Goal: Task Accomplishment & Management: Manage account settings

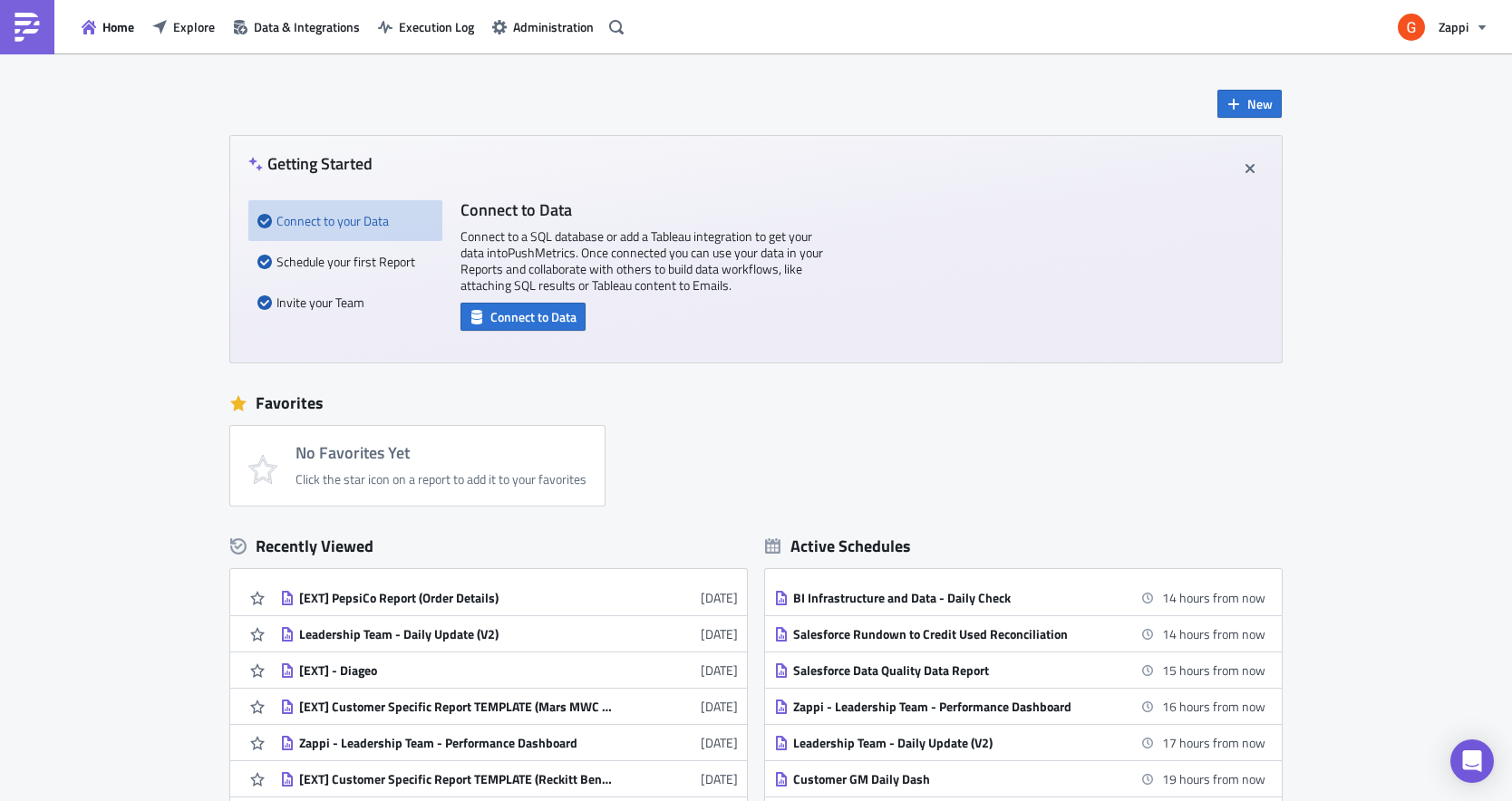
click at [160, 754] on div "New Getting Started Connect to your Data Schedule your first Report Invite your…" at bounding box center [756, 539] width 1512 height 972
click at [125, 22] on span "Home" at bounding box center [118, 27] width 32 height 19
click at [181, 16] on button "Explore" at bounding box center [183, 26] width 81 height 28
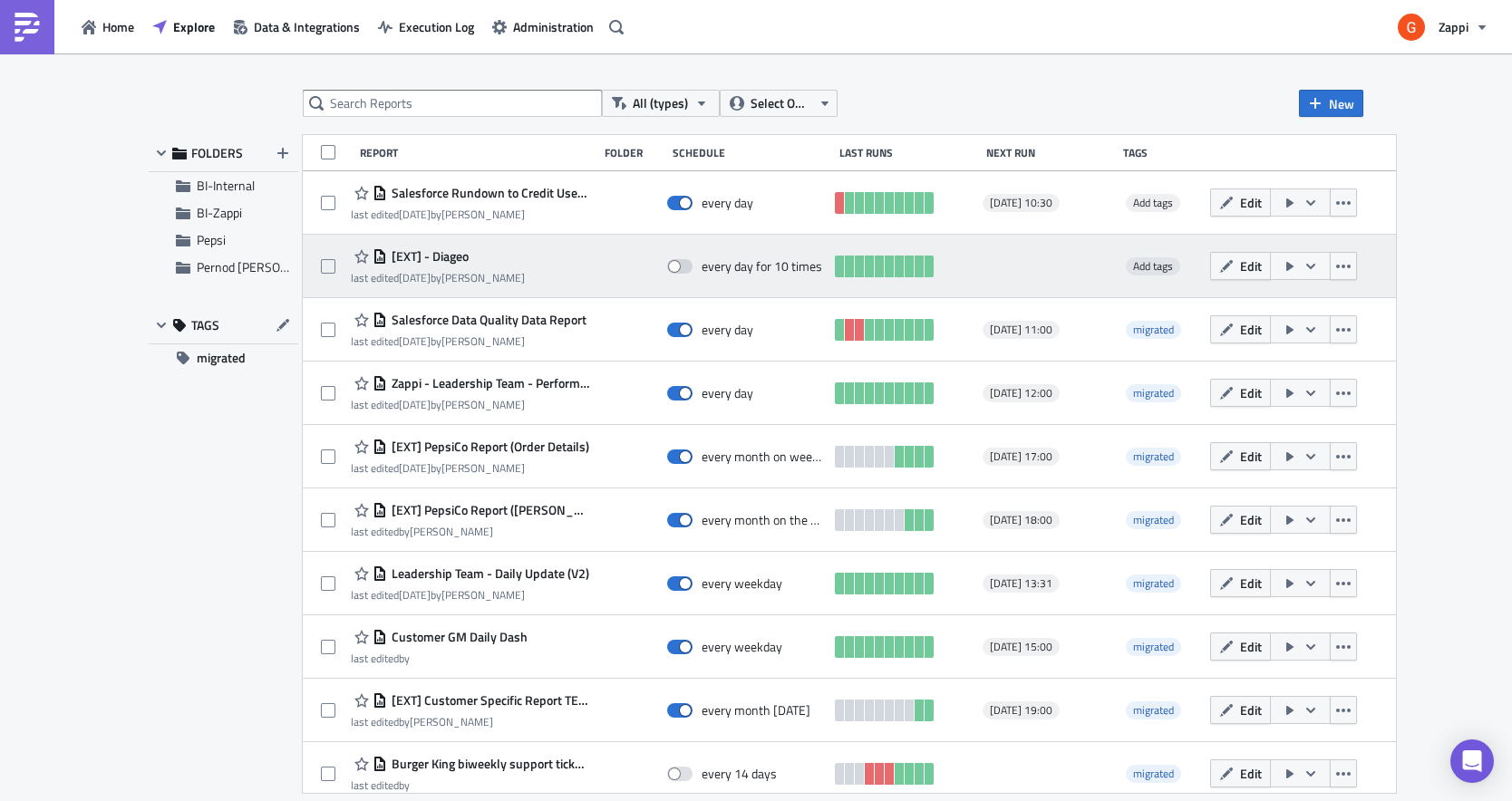
click at [459, 249] on span "[EXT] - Diageo" at bounding box center [428, 256] width 82 height 17
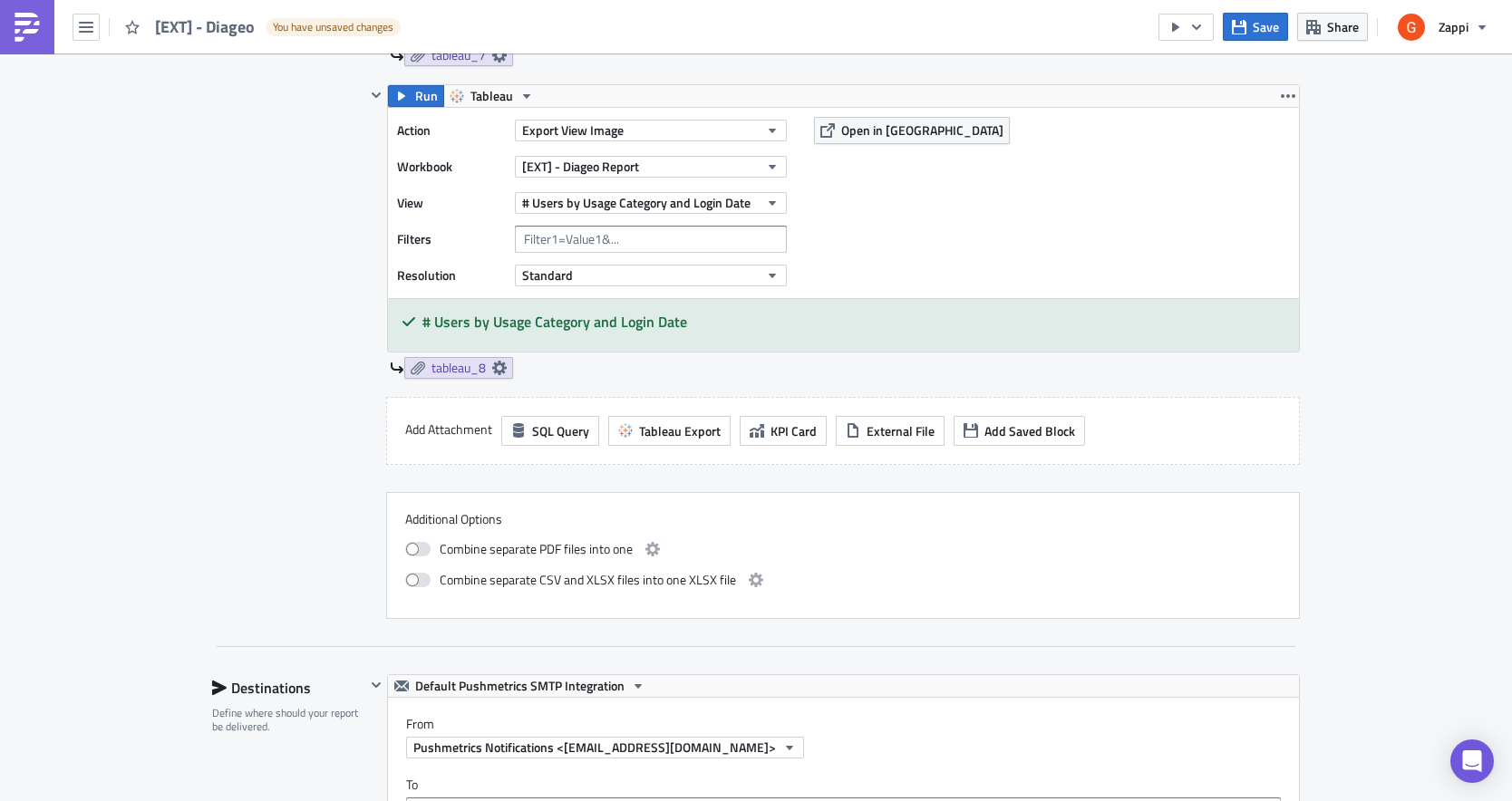
scroll to position [2756, 0]
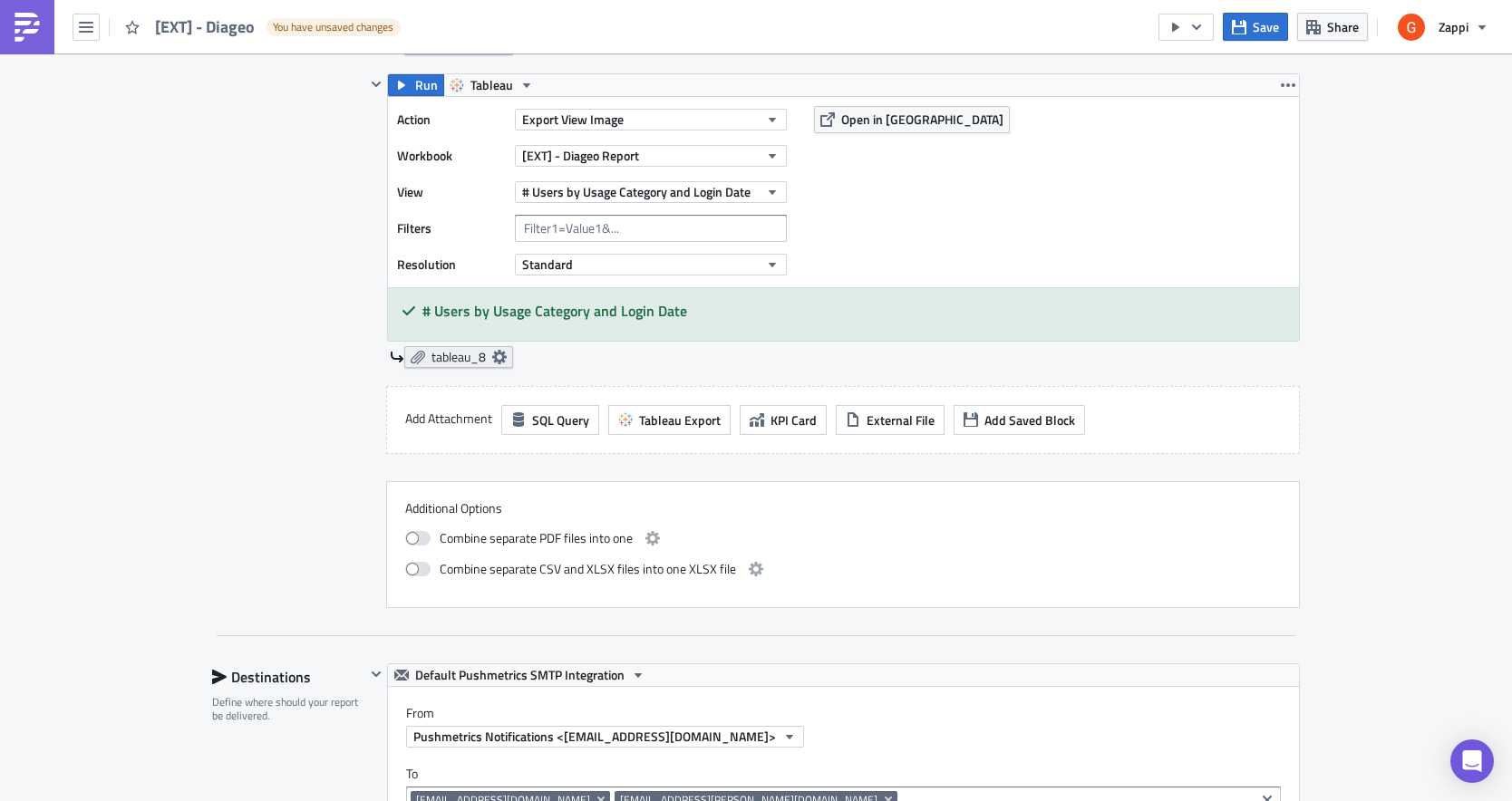
click at [505, 350] on icon at bounding box center [499, 356] width 15 height 15
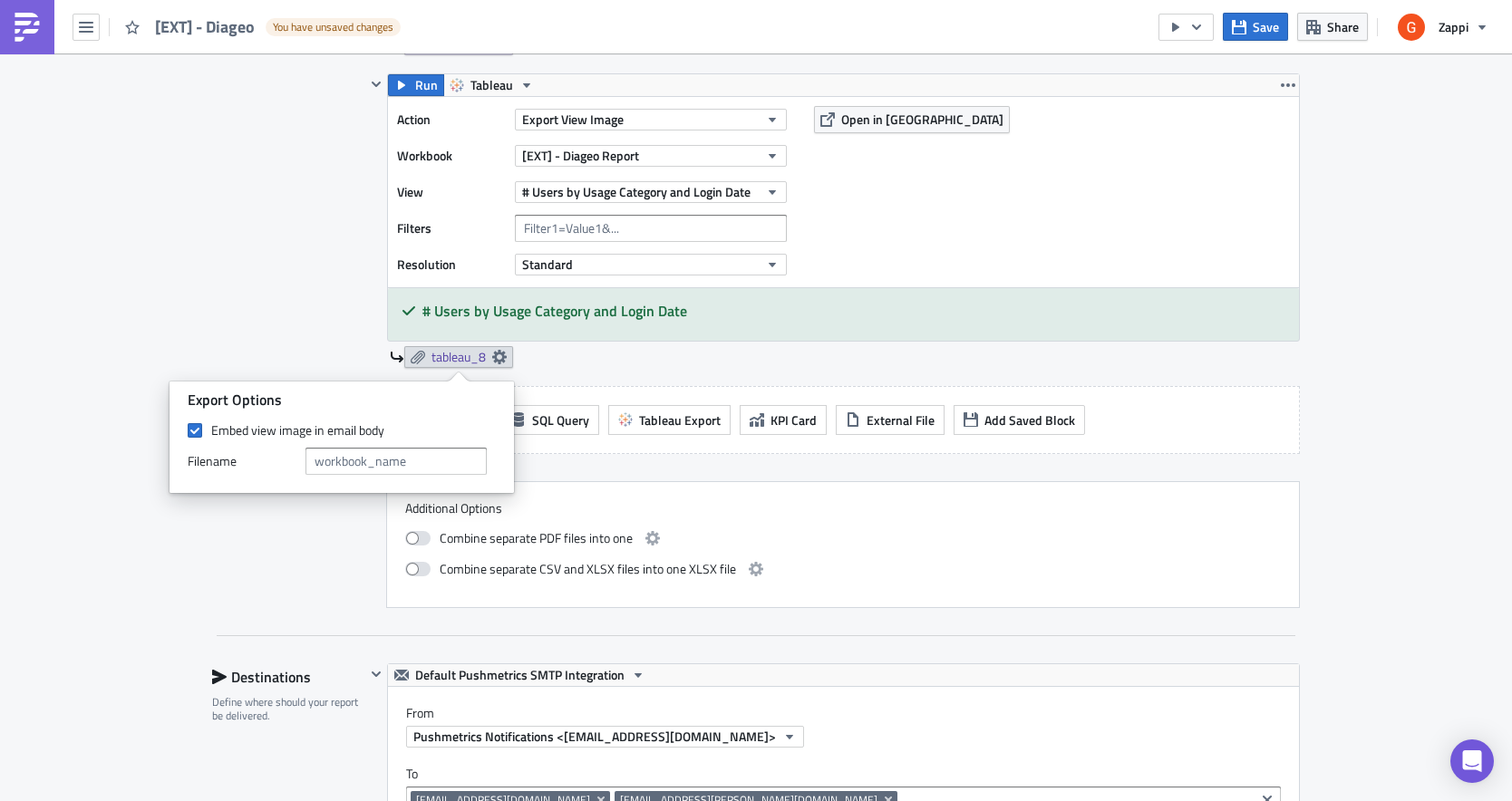
click at [581, 342] on div "Run Tableau Action Export View Image Workbook [EXT] - Diageo Report View # User…" at bounding box center [844, 220] width 913 height 294
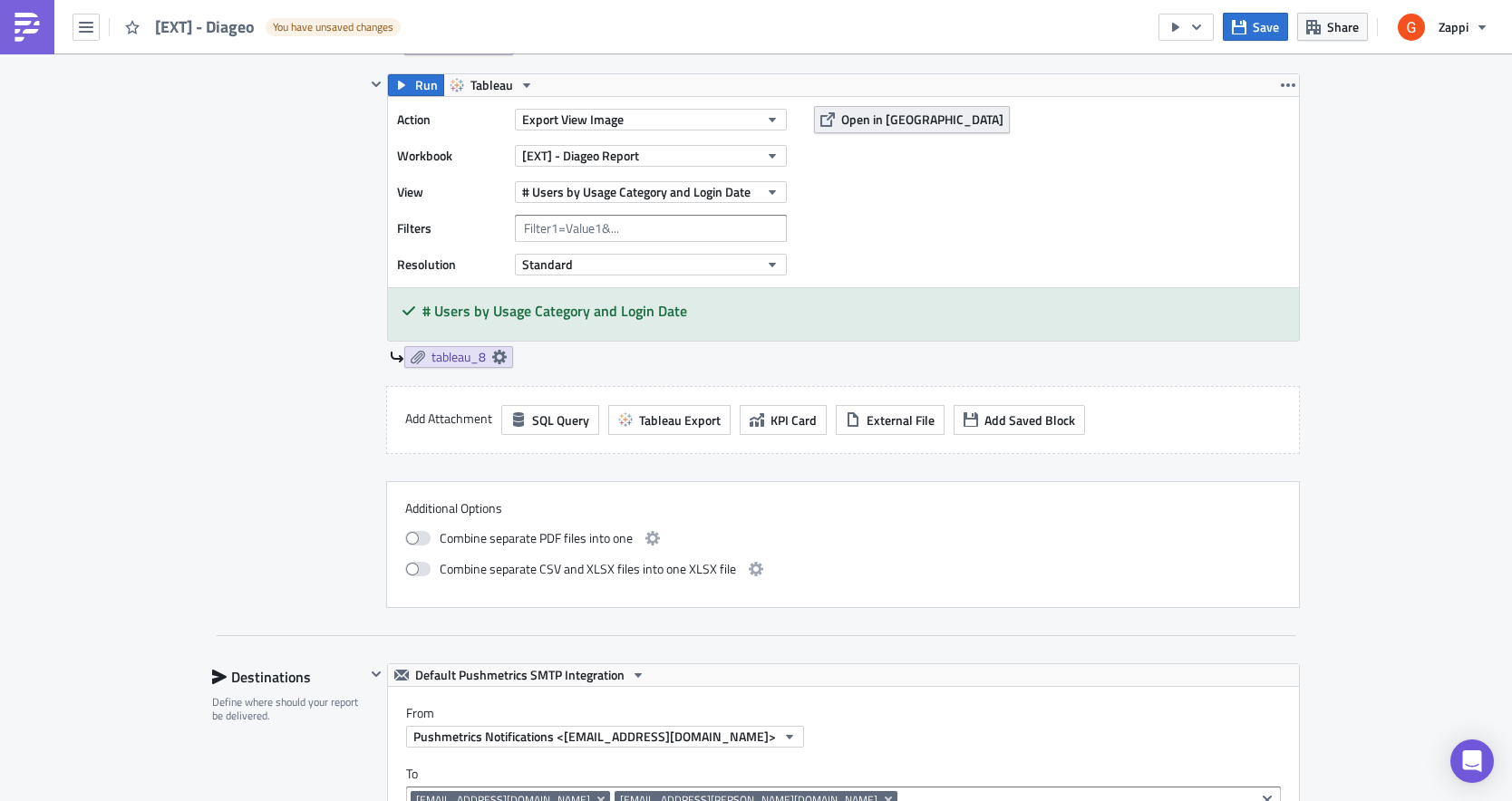
click at [872, 115] on span "Open in [GEOGRAPHIC_DATA]" at bounding box center [922, 119] width 162 height 19
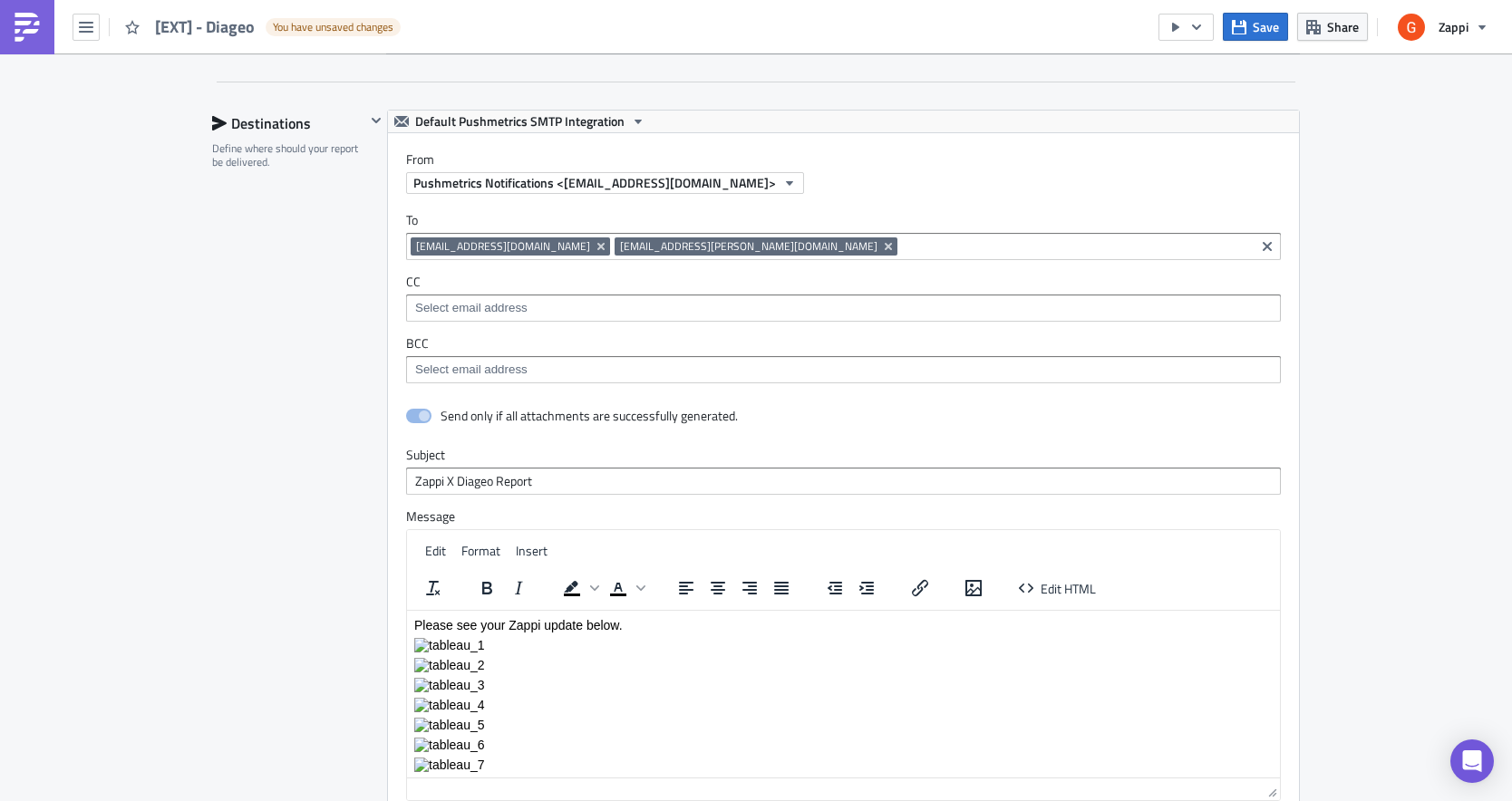
scroll to position [3296, 0]
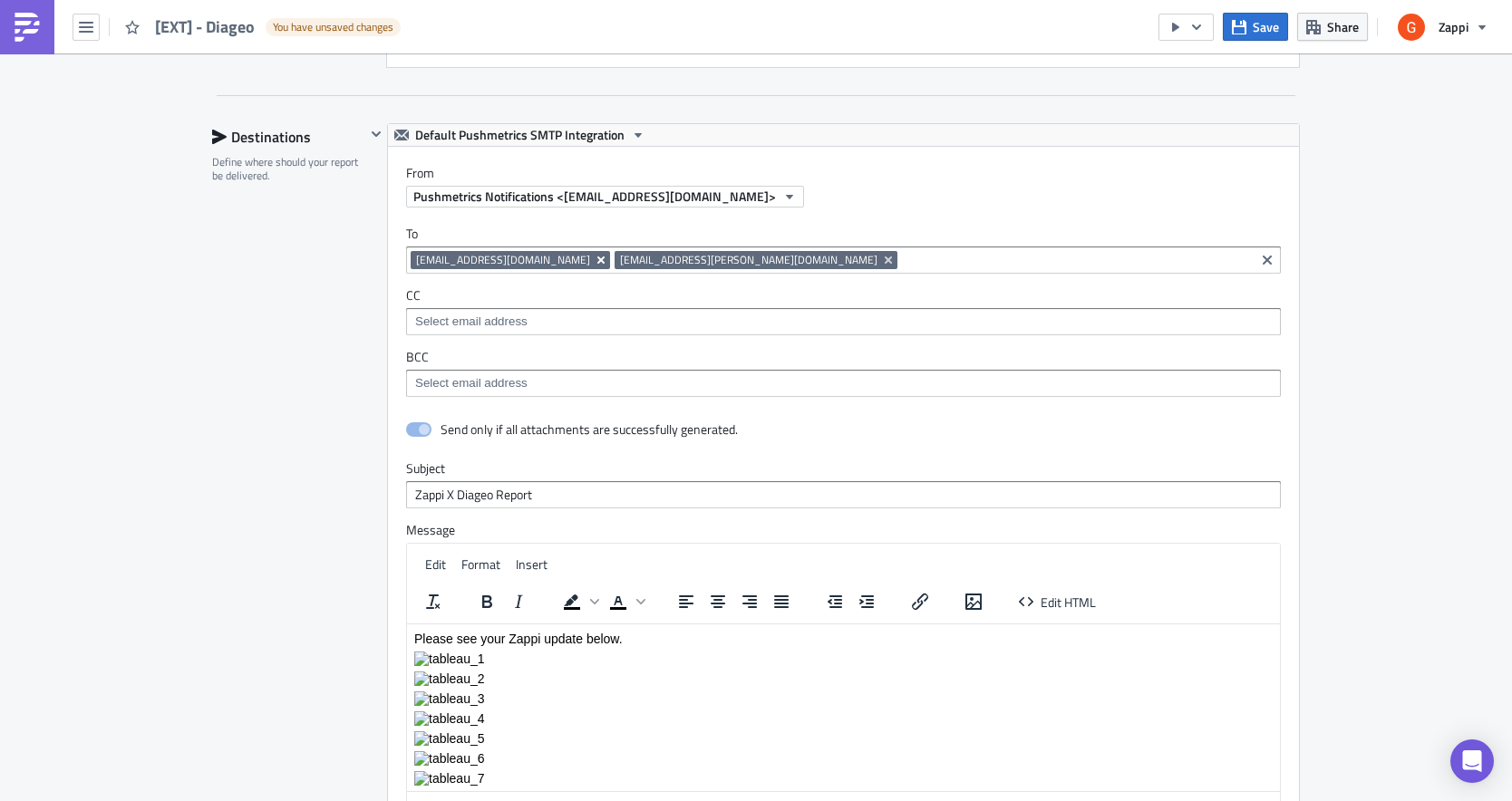
click at [597, 258] on icon "Remove Tag" at bounding box center [600, 259] width 7 height 7
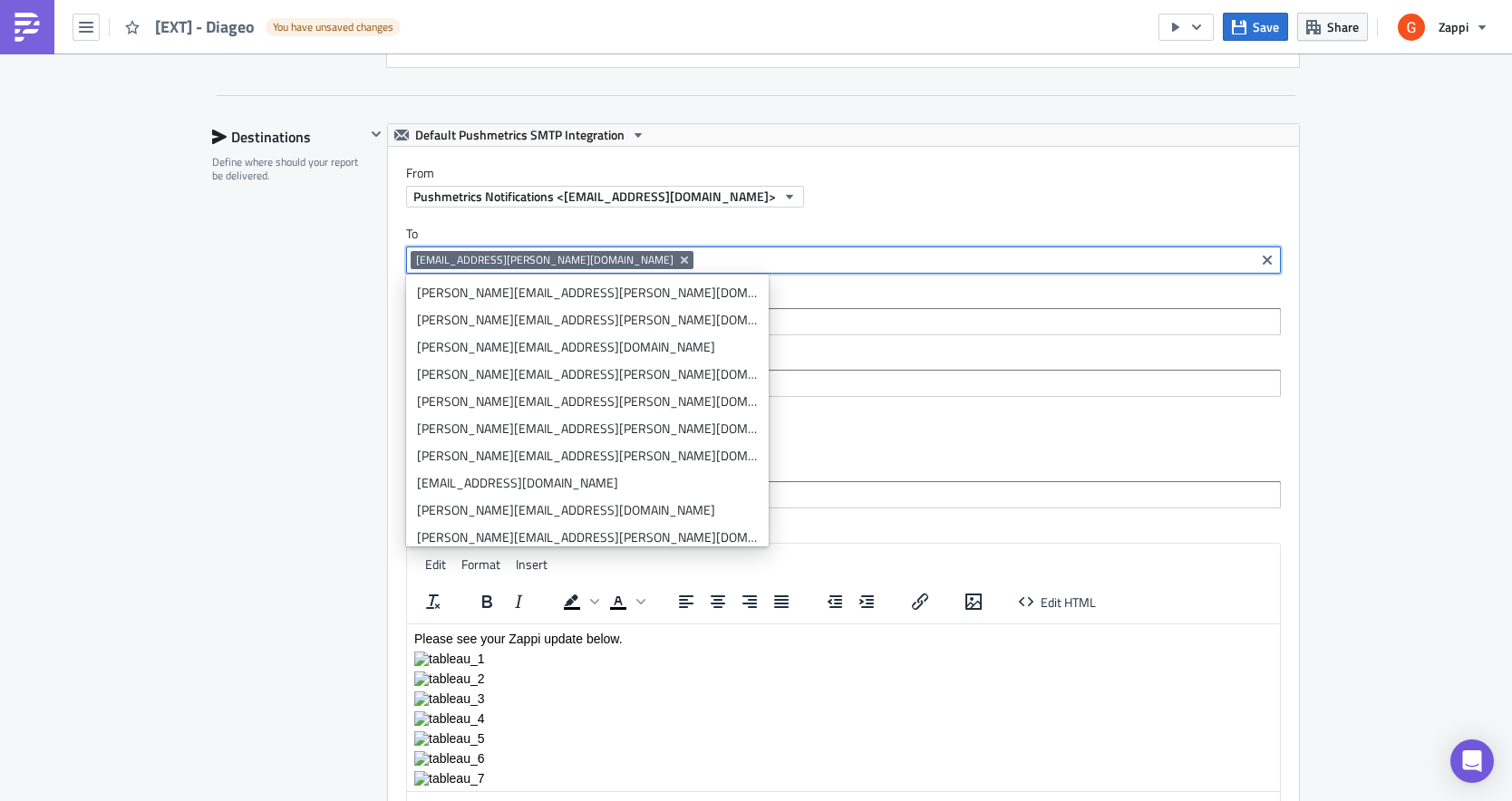
click at [698, 264] on input at bounding box center [974, 260] width 552 height 18
paste input "[EMAIL_ADDRESS][PERSON_NAME][DOMAIN_NAME]"
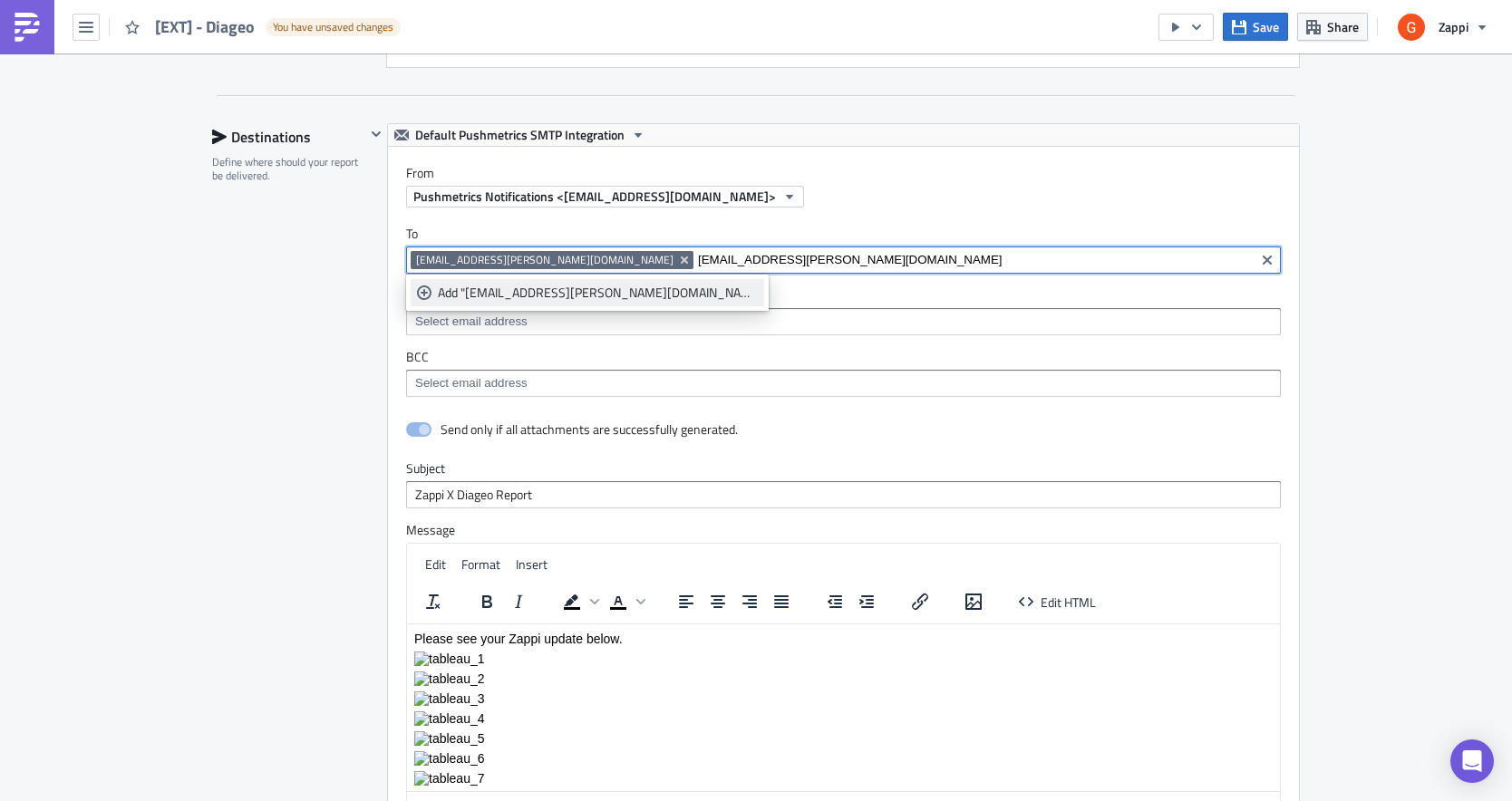
type input "[EMAIL_ADDRESS][PERSON_NAME][DOMAIN_NAME]"
click at [579, 287] on div "Add "[EMAIL_ADDRESS][PERSON_NAME][DOMAIN_NAME]"" at bounding box center [598, 292] width 320 height 18
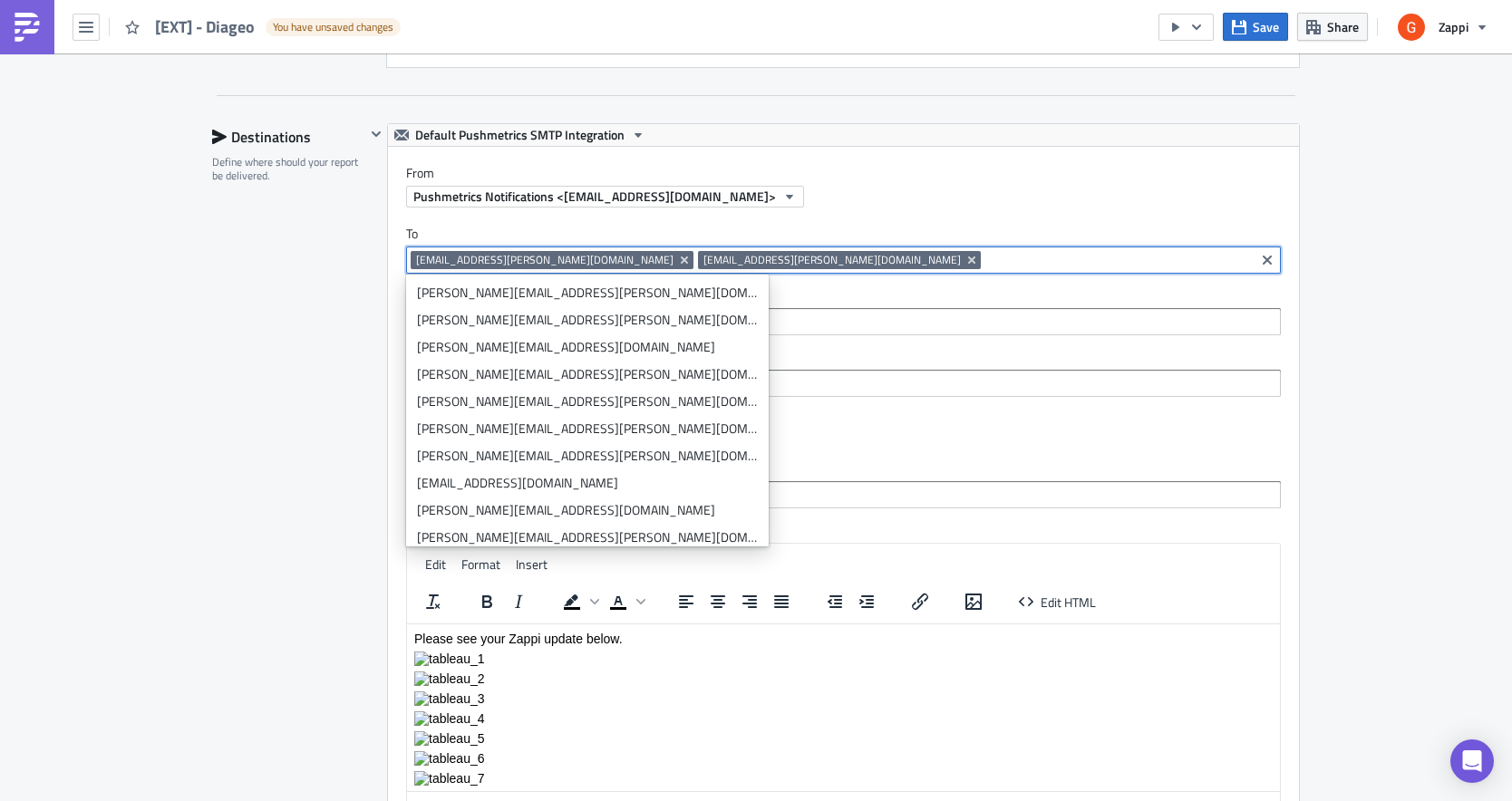
click at [724, 343] on div "To [EMAIL_ADDRESS][PERSON_NAME][DOMAIN_NAME] [PERSON_NAME][EMAIL_ADDRESS][PERSO…" at bounding box center [844, 312] width 911 height 208
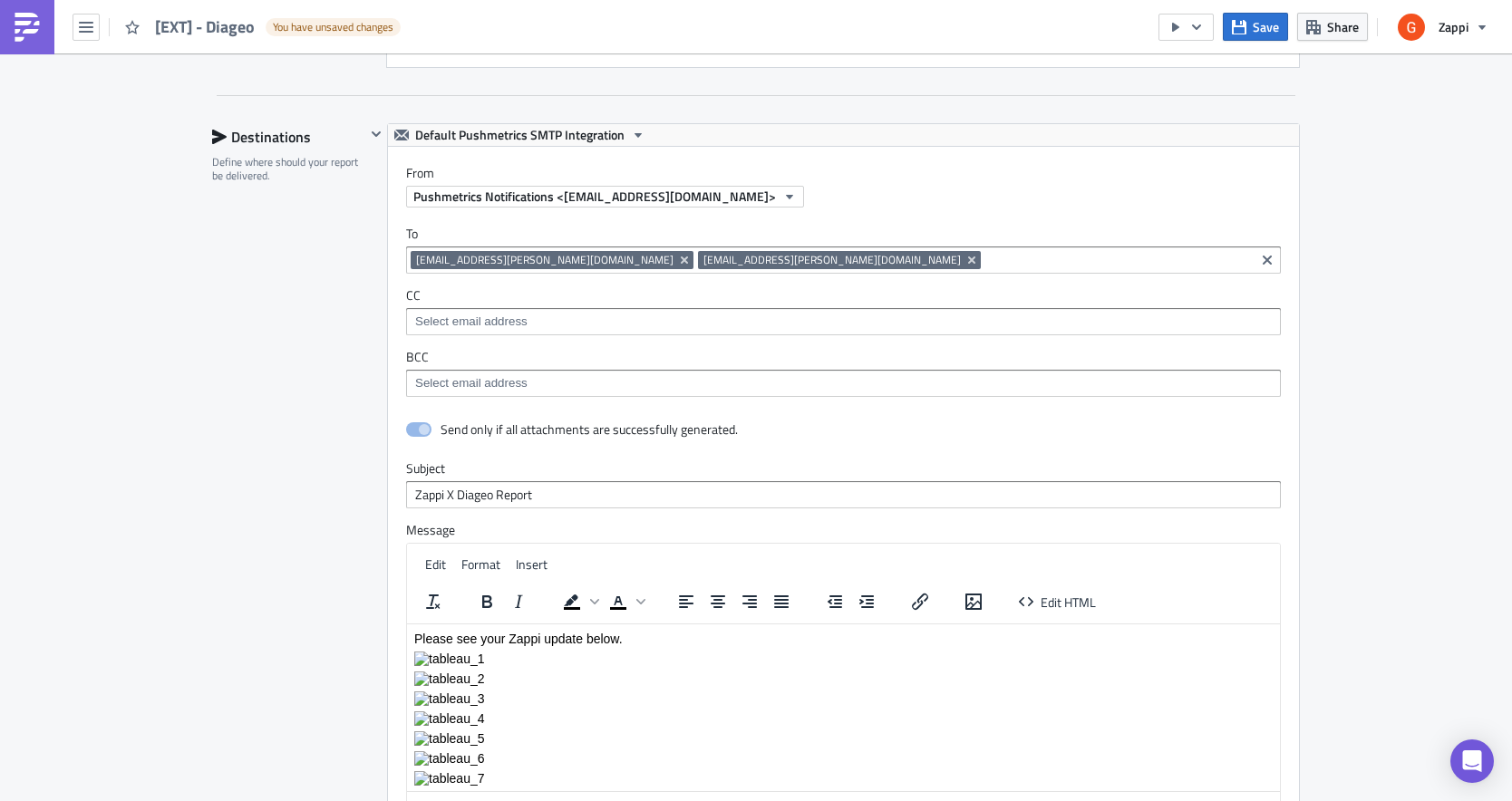
click at [542, 399] on div "To [EMAIL_ADDRESS][PERSON_NAME][DOMAIN_NAME] [PERSON_NAME][EMAIL_ADDRESS][PERSO…" at bounding box center [844, 312] width 911 height 208
click at [556, 384] on input at bounding box center [843, 384] width 864 height 18
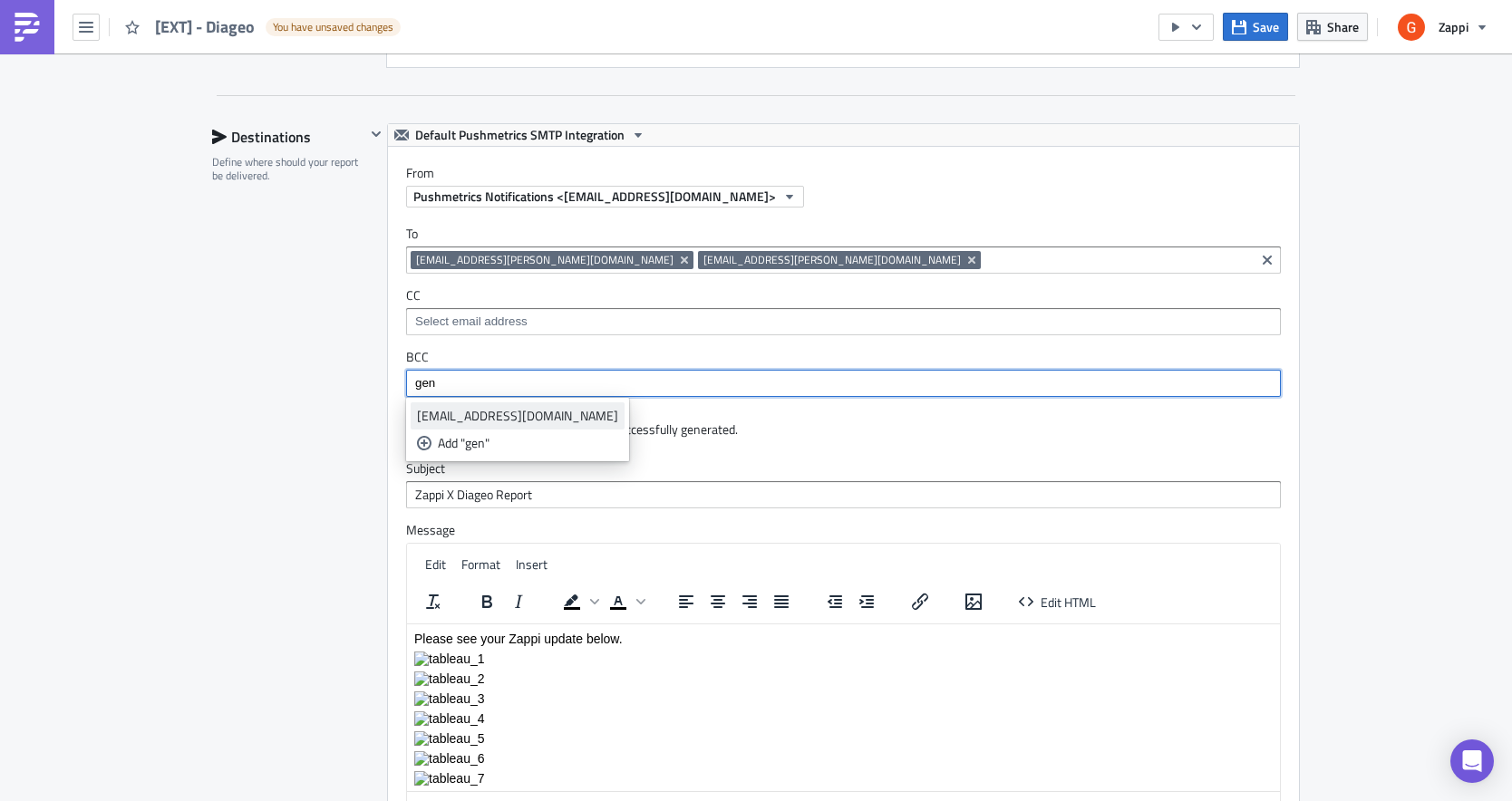
type input "gen"
click at [515, 413] on div "[EMAIL_ADDRESS][DOMAIN_NAME]" at bounding box center [517, 416] width 201 height 18
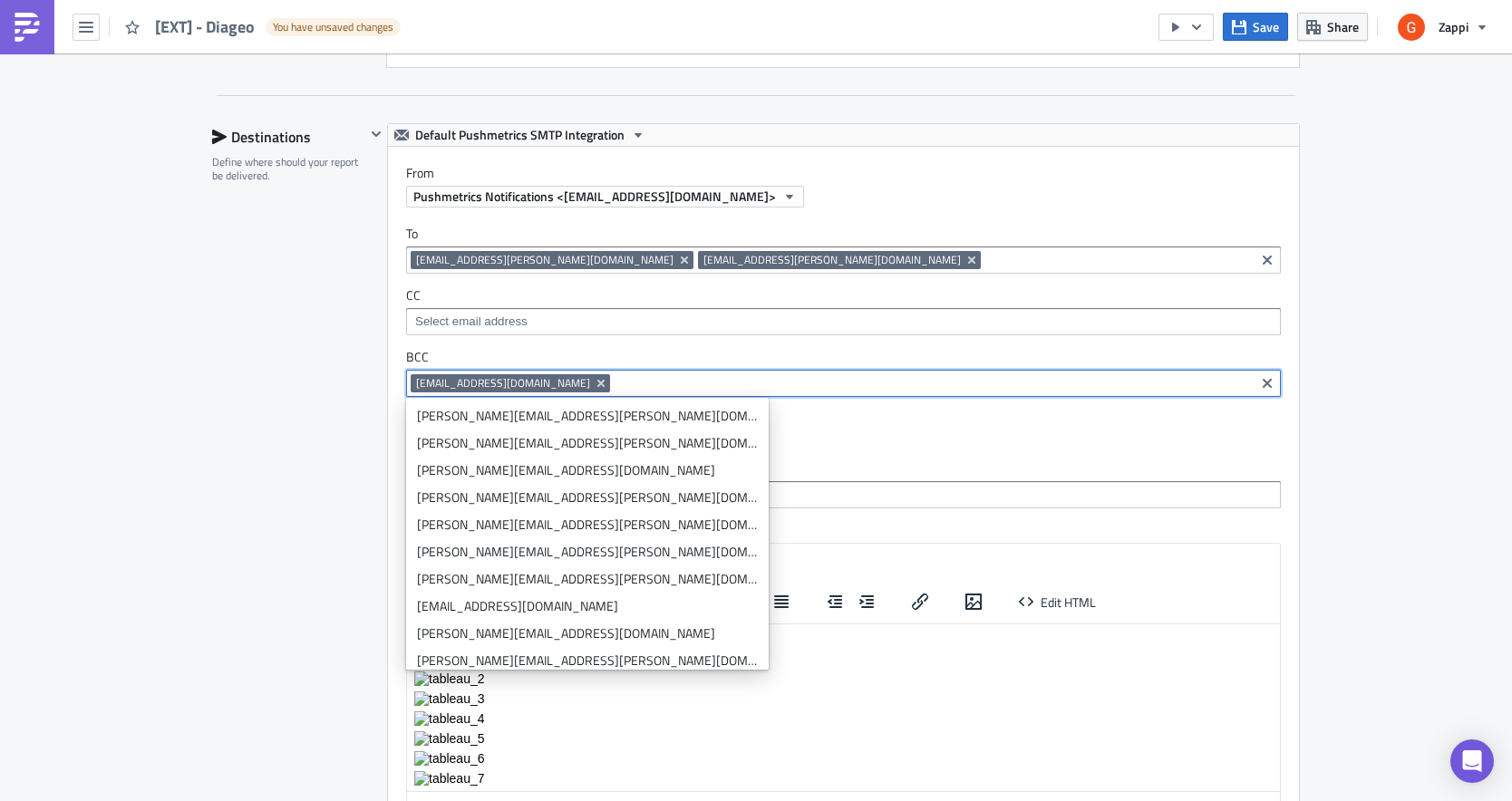
click at [615, 382] on input at bounding box center [932, 384] width 635 height 18
click at [615, 388] on input at bounding box center [932, 384] width 635 height 18
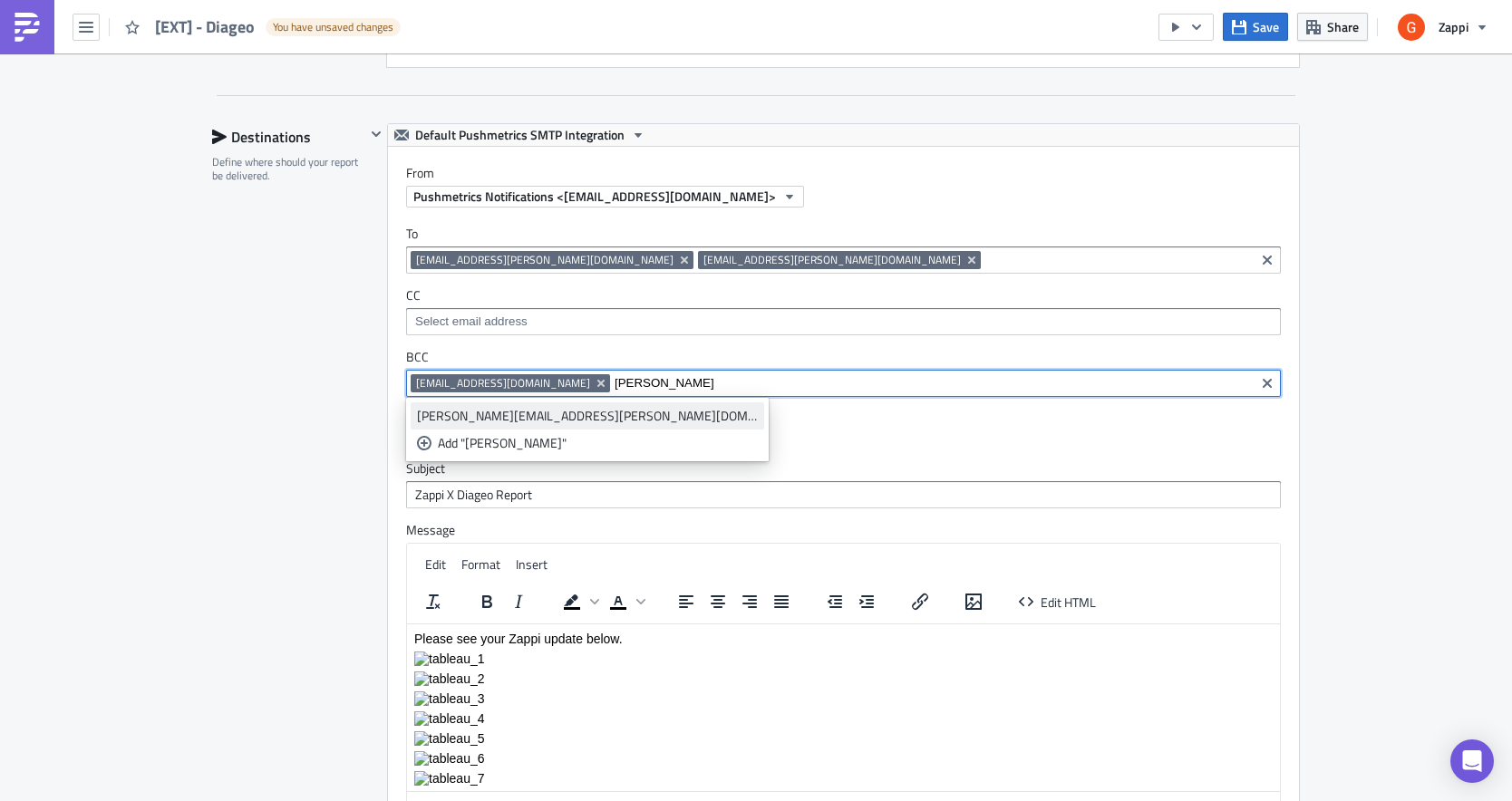
type input "[PERSON_NAME]"
click at [515, 414] on div "[PERSON_NAME][EMAIL_ADDRESS][PERSON_NAME][DOMAIN_NAME]" at bounding box center [587, 416] width 341 height 18
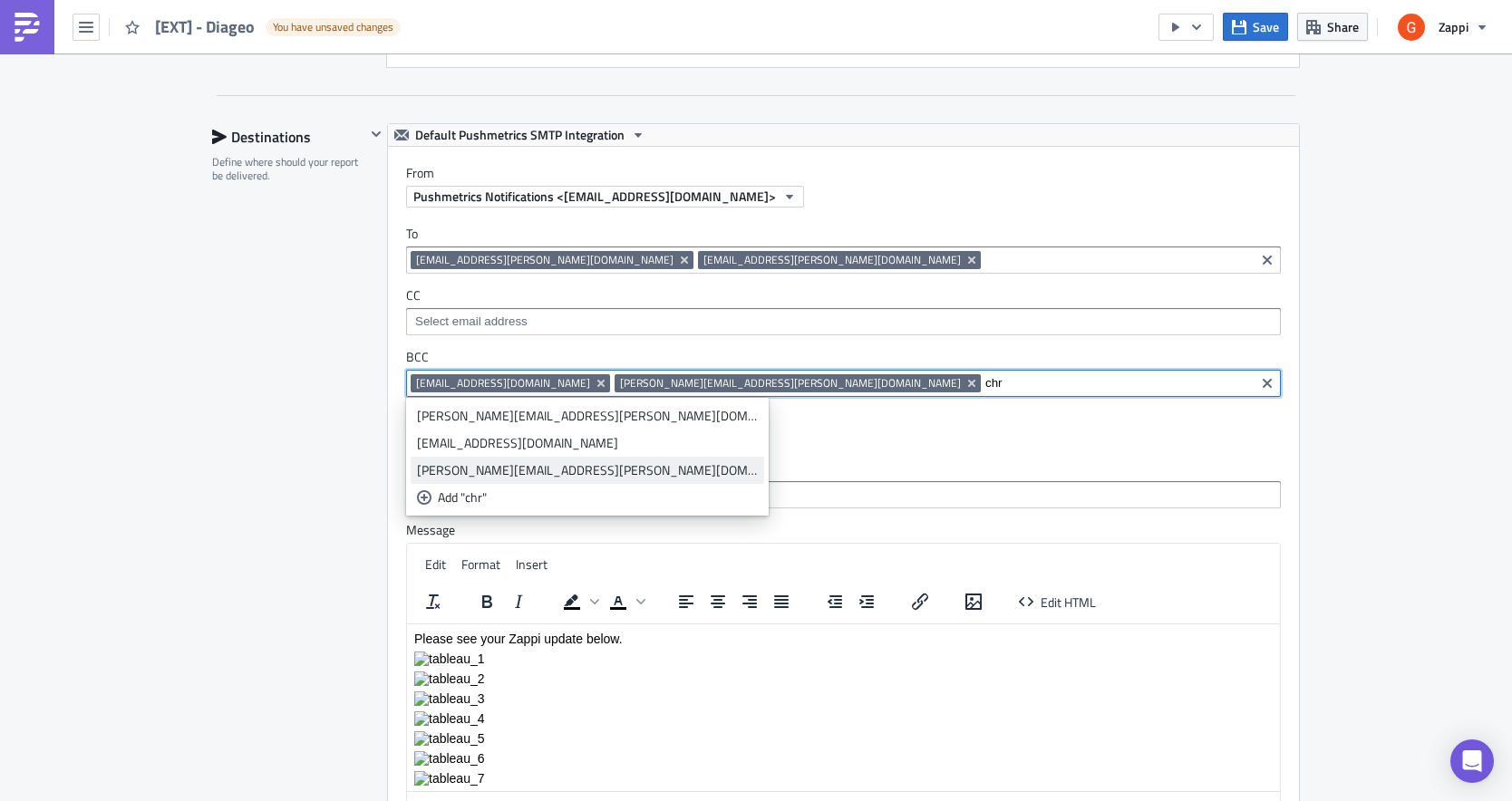
type input "chr"
click at [493, 470] on div "[PERSON_NAME][EMAIL_ADDRESS][PERSON_NAME][DOMAIN_NAME]" at bounding box center [587, 470] width 341 height 18
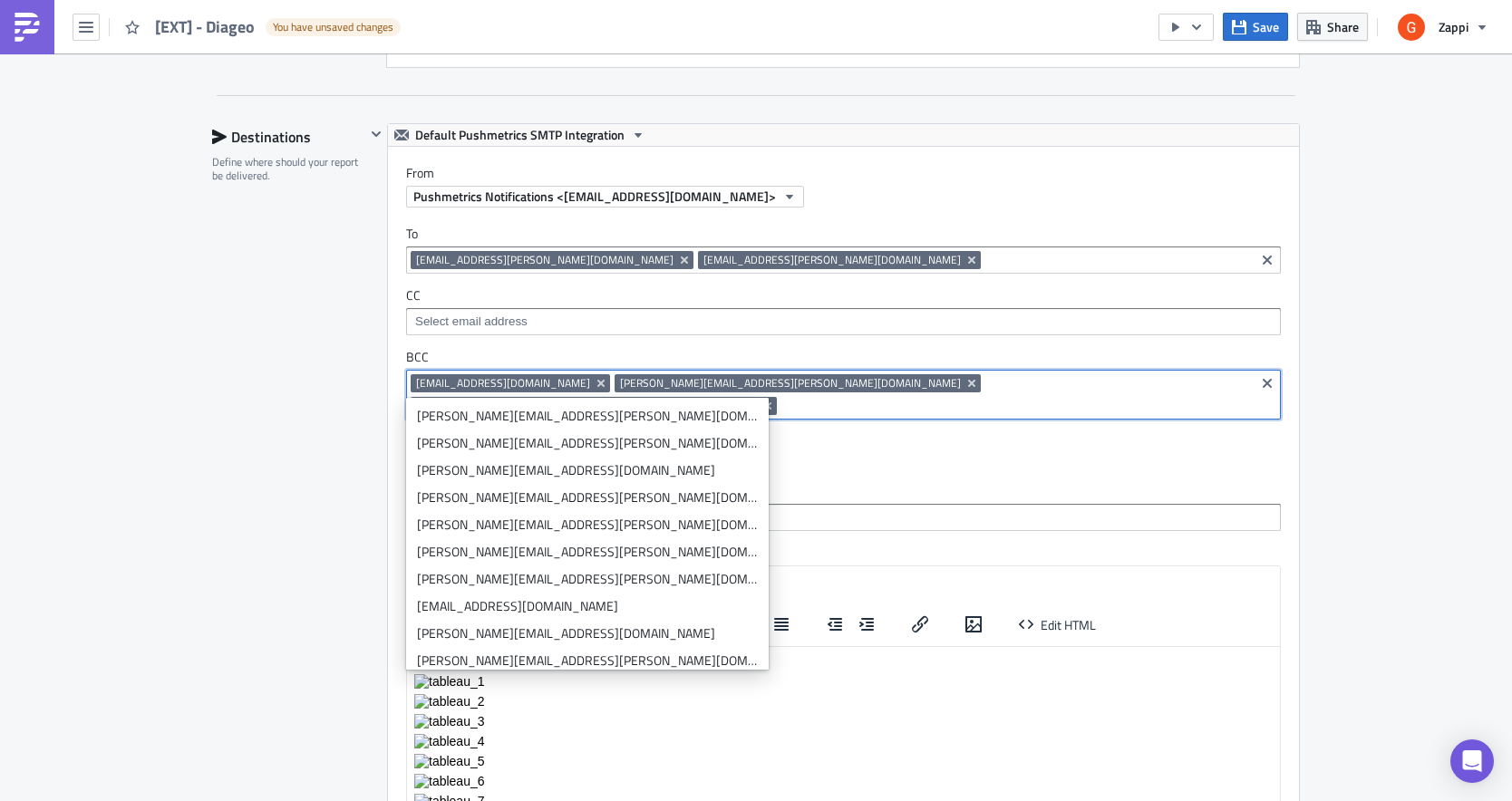
click at [871, 444] on div "Send only if all attachments are successfully generated." at bounding box center [843, 453] width 875 height 32
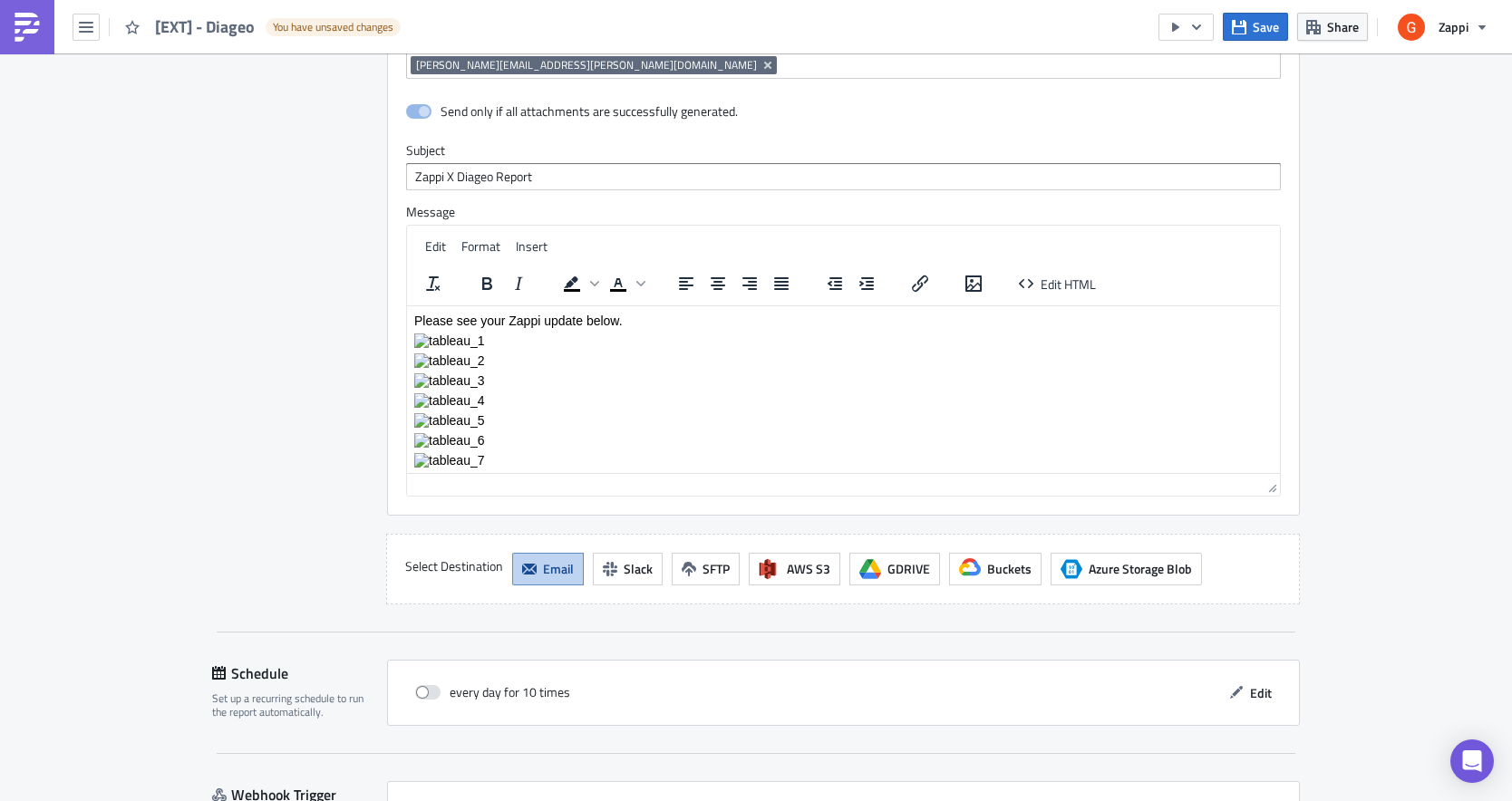
scroll to position [3752, 0]
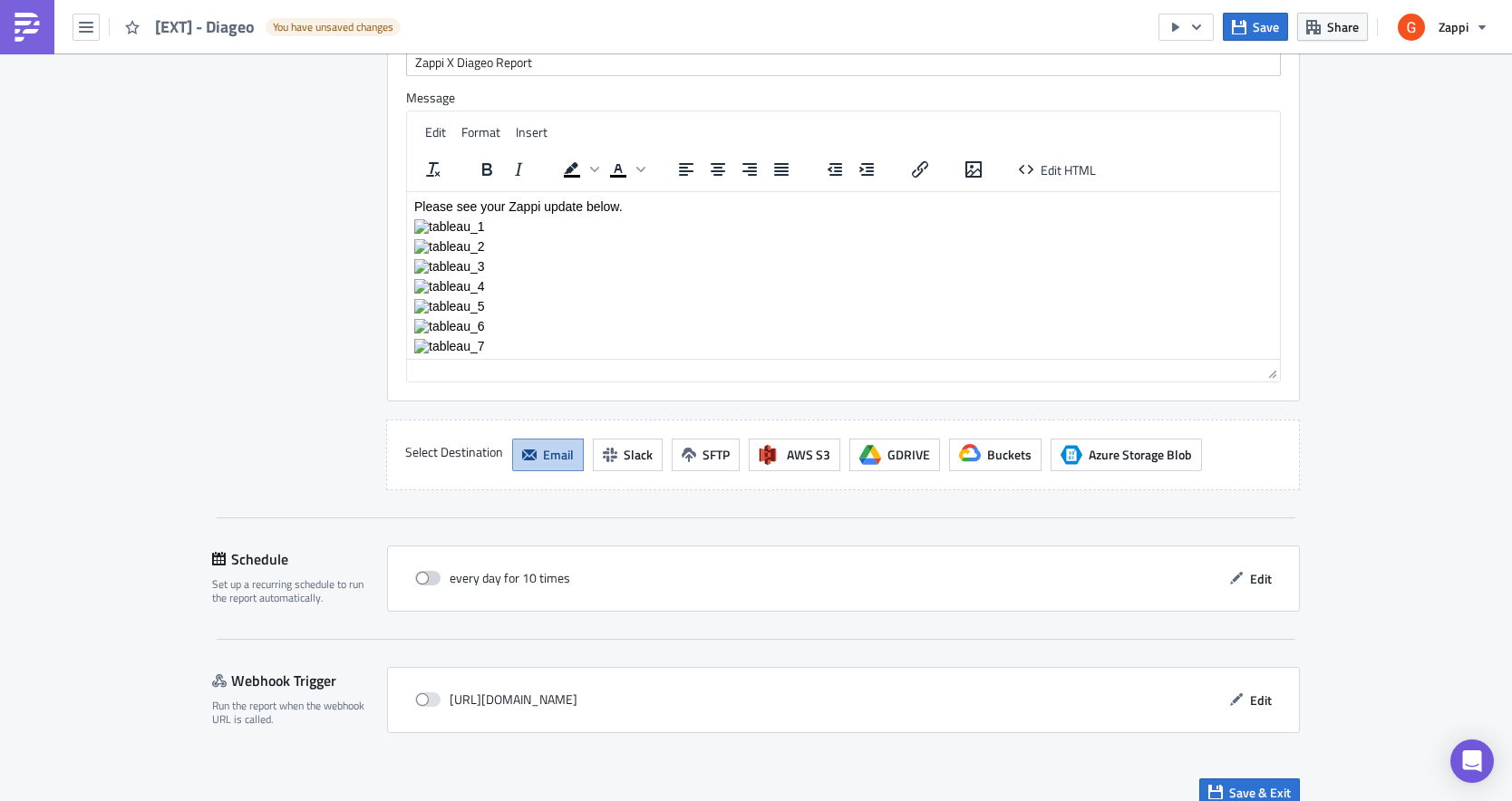
click at [418, 570] on label at bounding box center [432, 578] width 34 height 17
click at [419, 573] on input "checkbox" at bounding box center [424, 579] width 12 height 12
checkbox input "true"
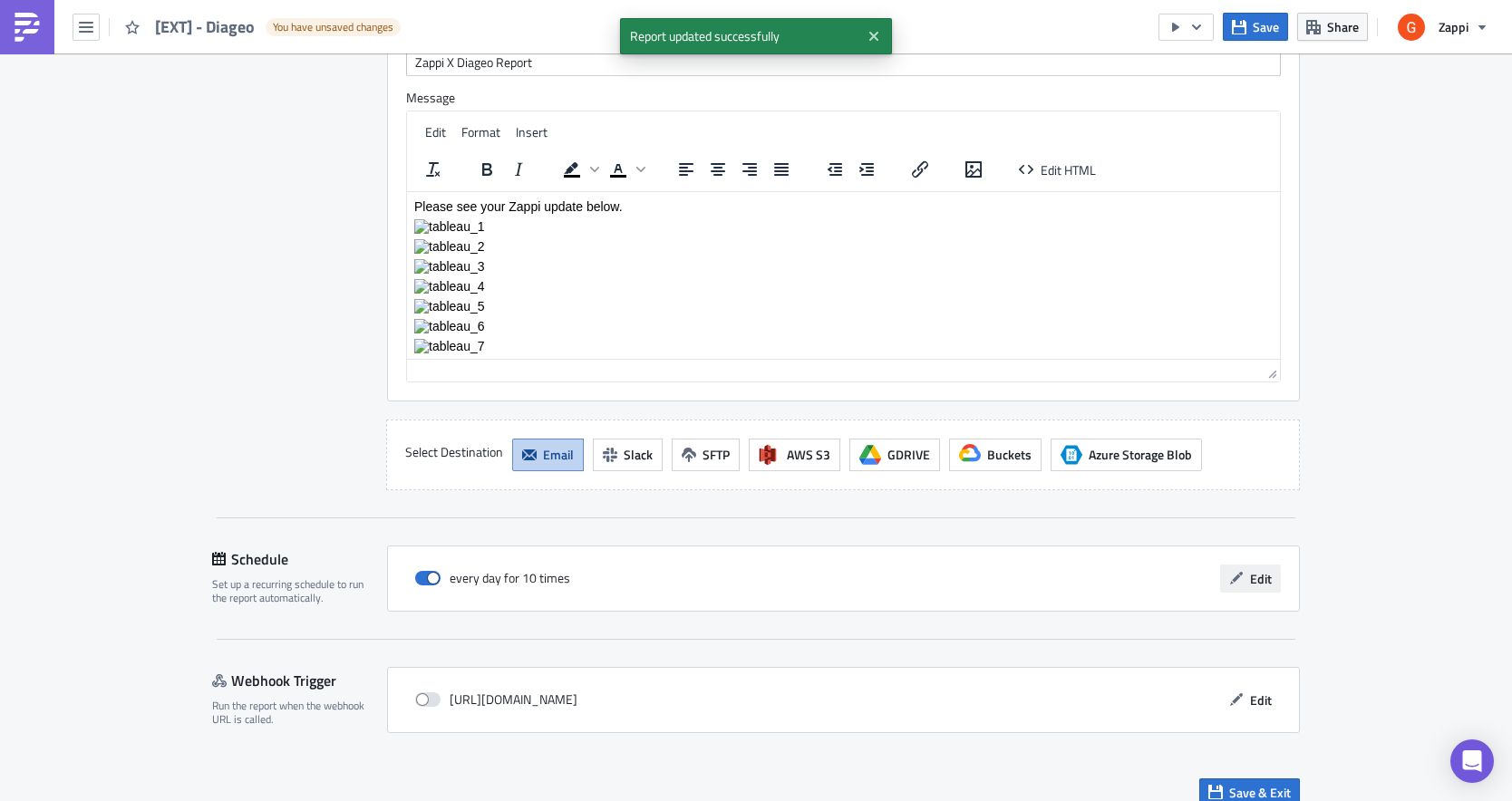
click at [1255, 569] on span "Edit" at bounding box center [1260, 579] width 21 height 19
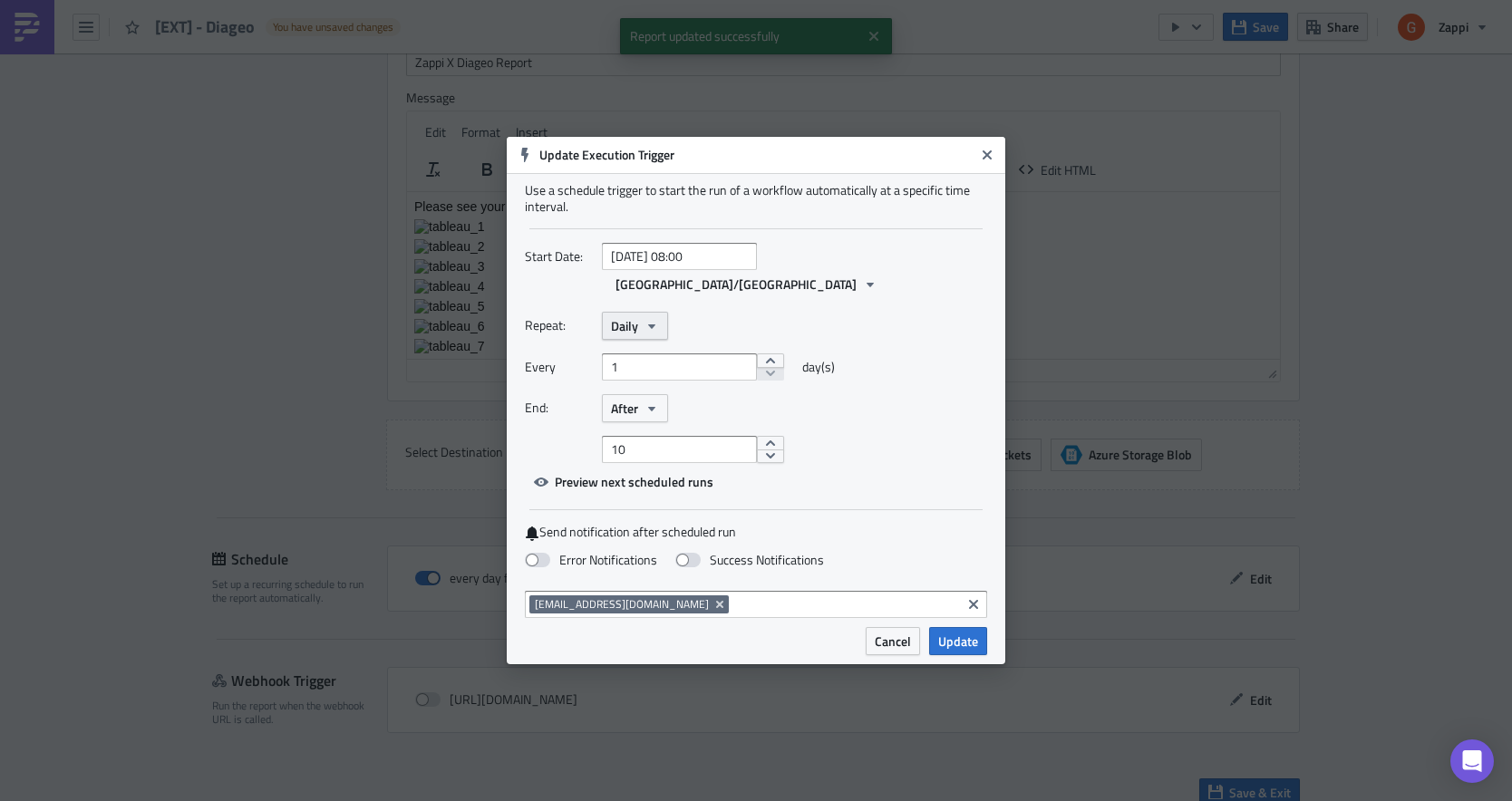
click at [656, 319] on icon "button" at bounding box center [652, 326] width 15 height 15
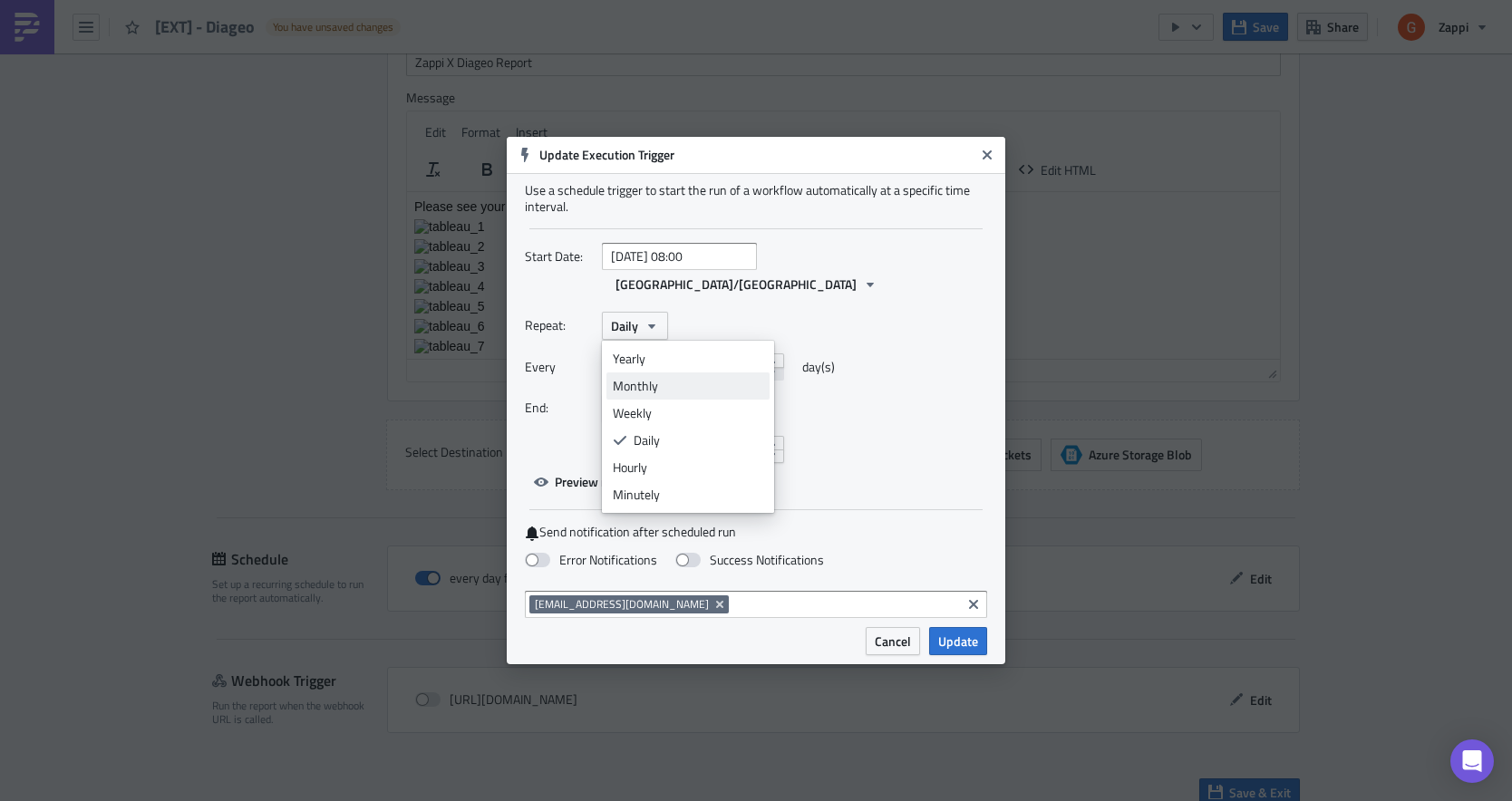
click at [658, 377] on div "Monthly" at bounding box center [688, 385] width 151 height 18
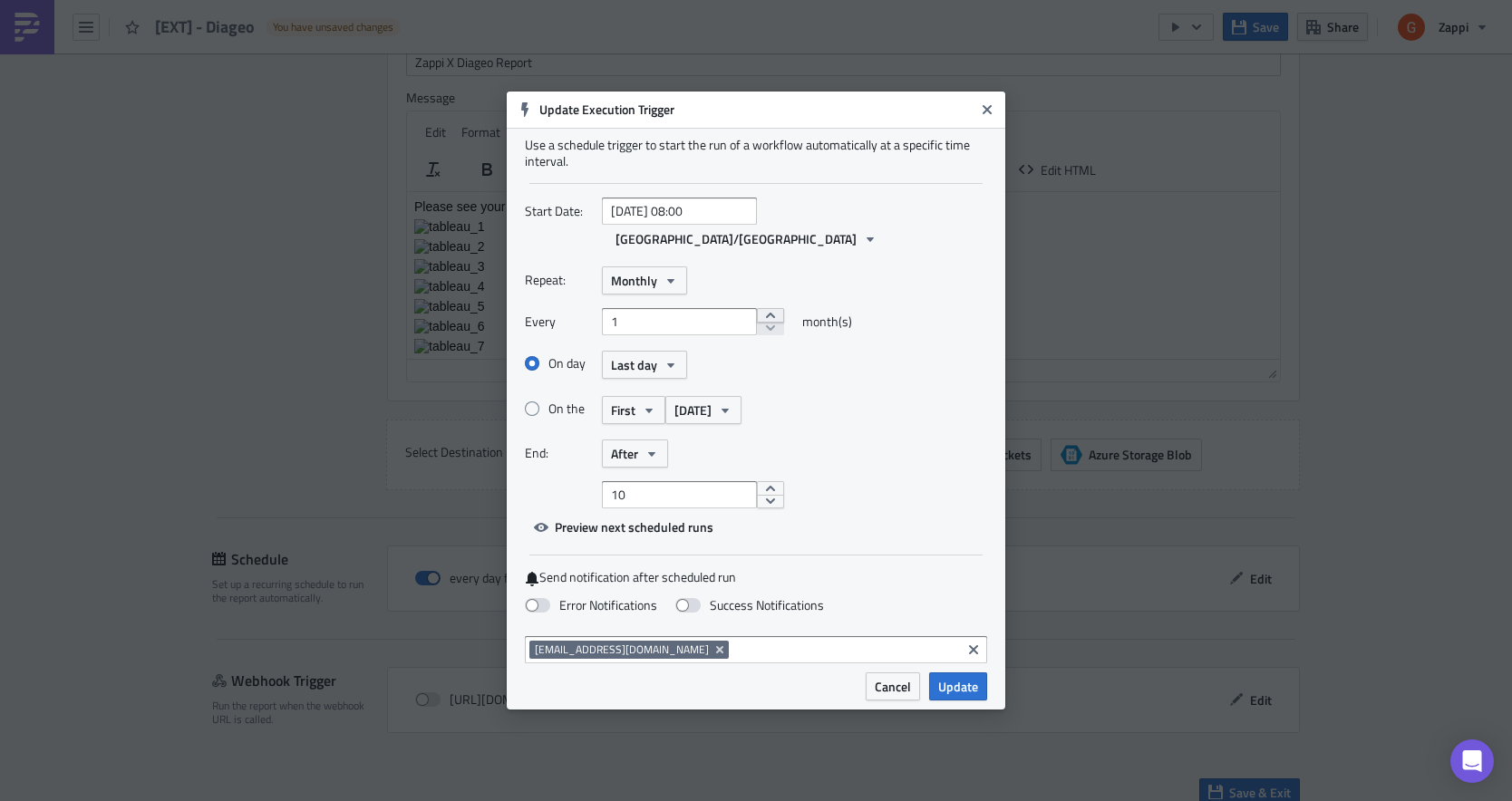
click at [759, 308] on button "increment" at bounding box center [770, 315] width 27 height 15
type input "3"
click at [673, 358] on icon "button" at bounding box center [670, 365] width 15 height 15
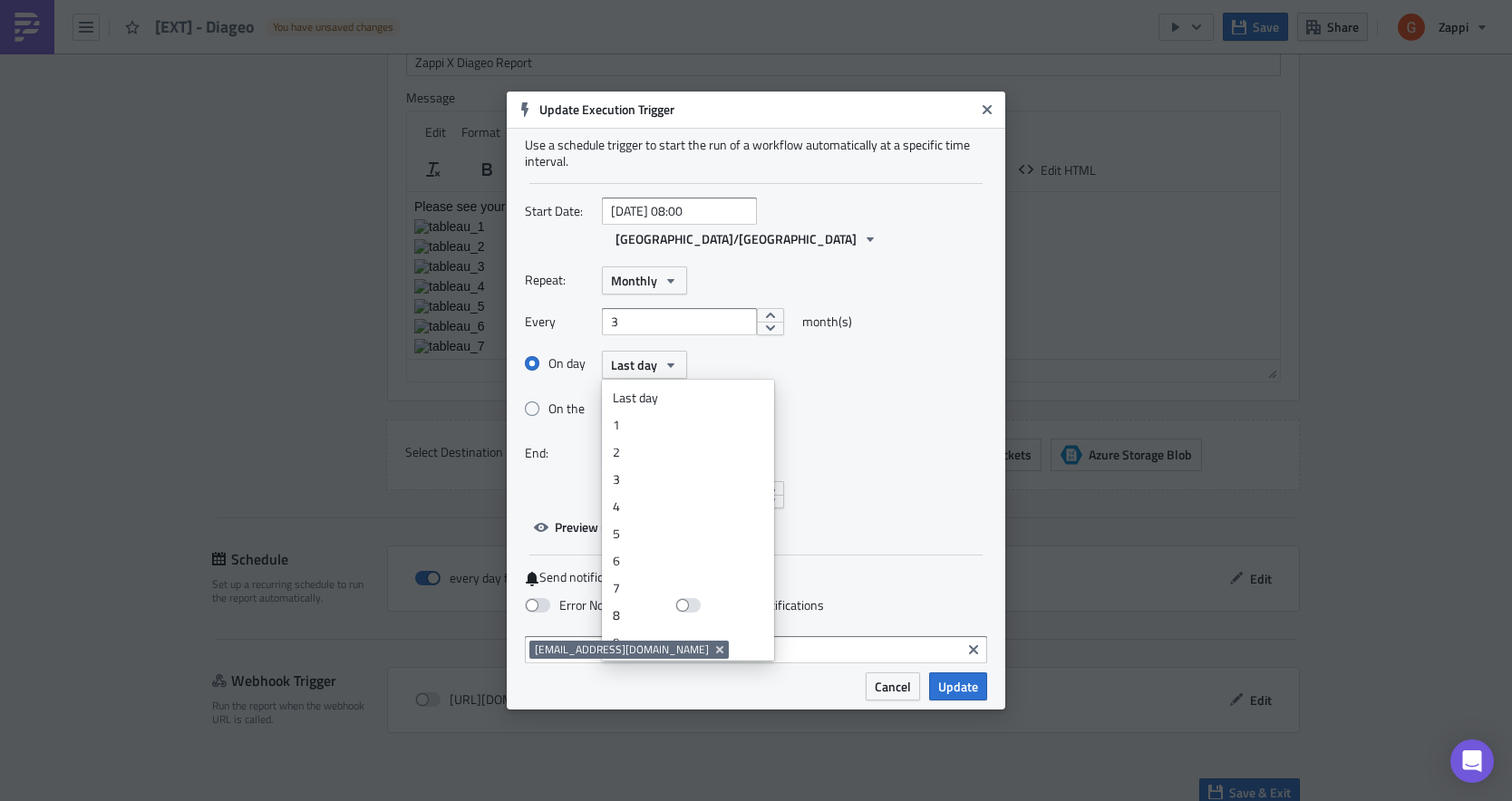
click at [751, 321] on div "Every 3 month(s)" at bounding box center [756, 328] width 462 height 41
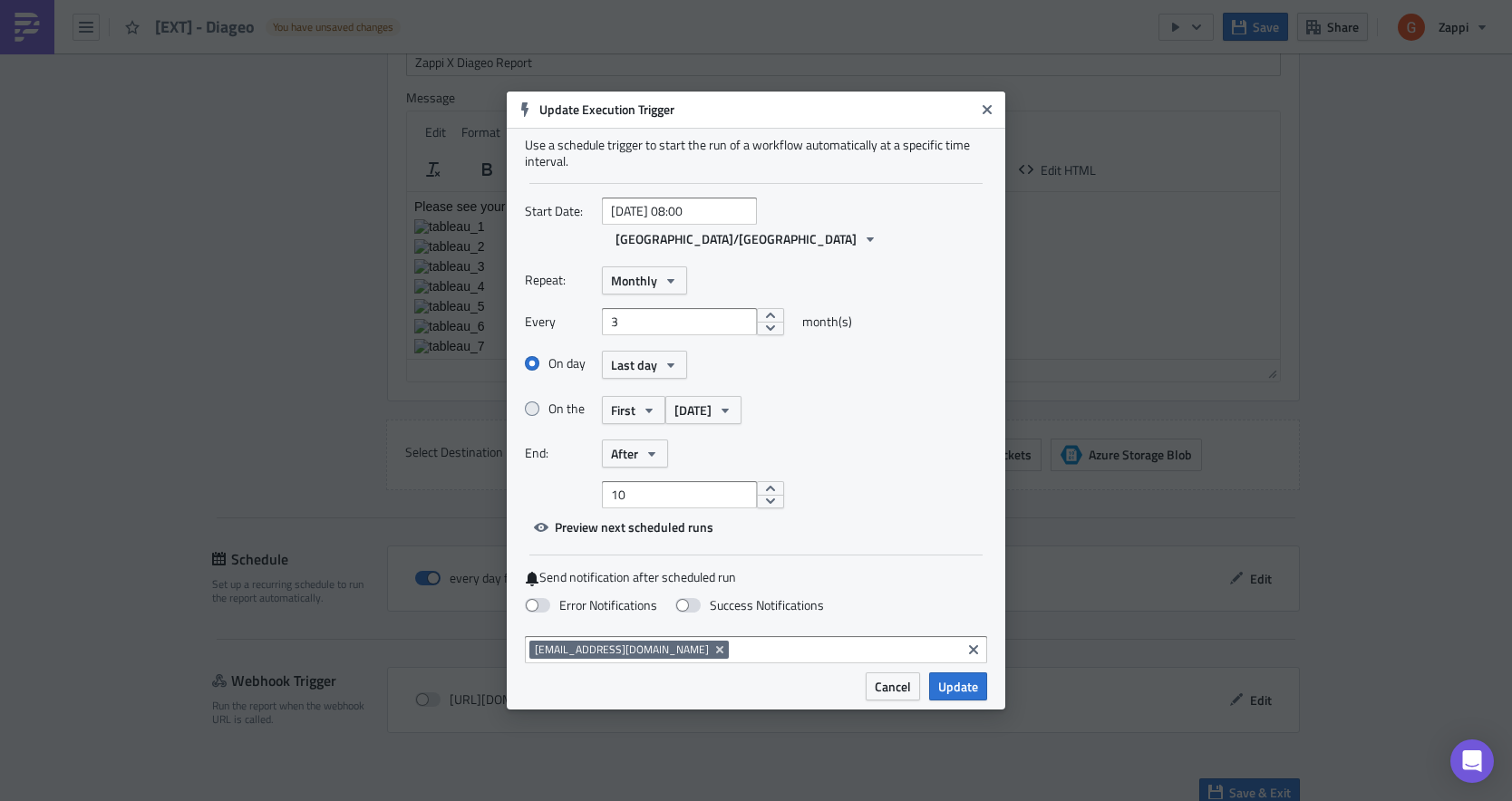
click at [560, 401] on label "On the" at bounding box center [562, 409] width 77 height 17
click at [541, 403] on input "On the" at bounding box center [535, 409] width 12 height 12
radio input "true"
click at [688, 401] on span "[DATE]" at bounding box center [692, 411] width 37 height 19
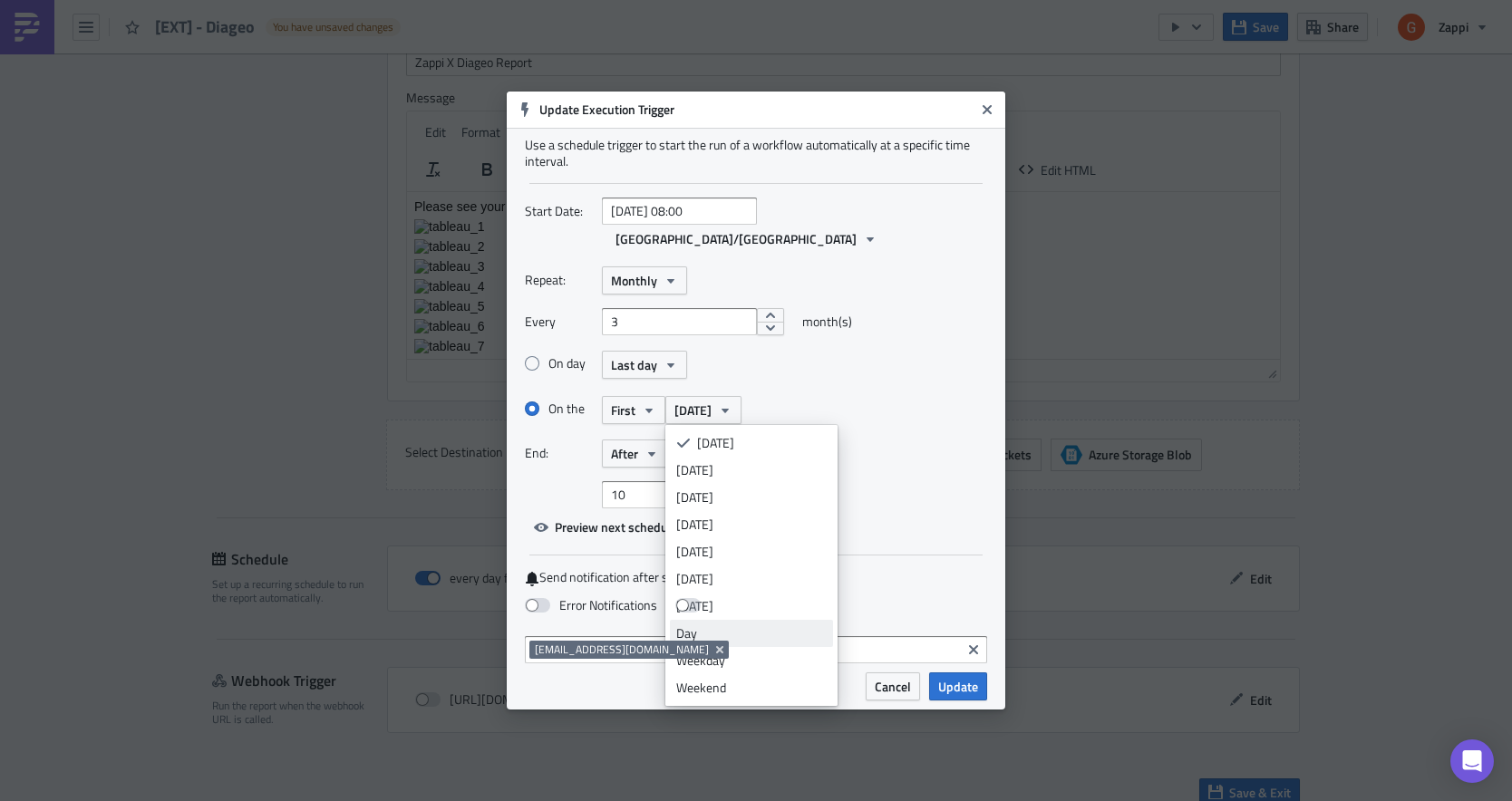
click at [715, 624] on div "Day" at bounding box center [751, 633] width 151 height 18
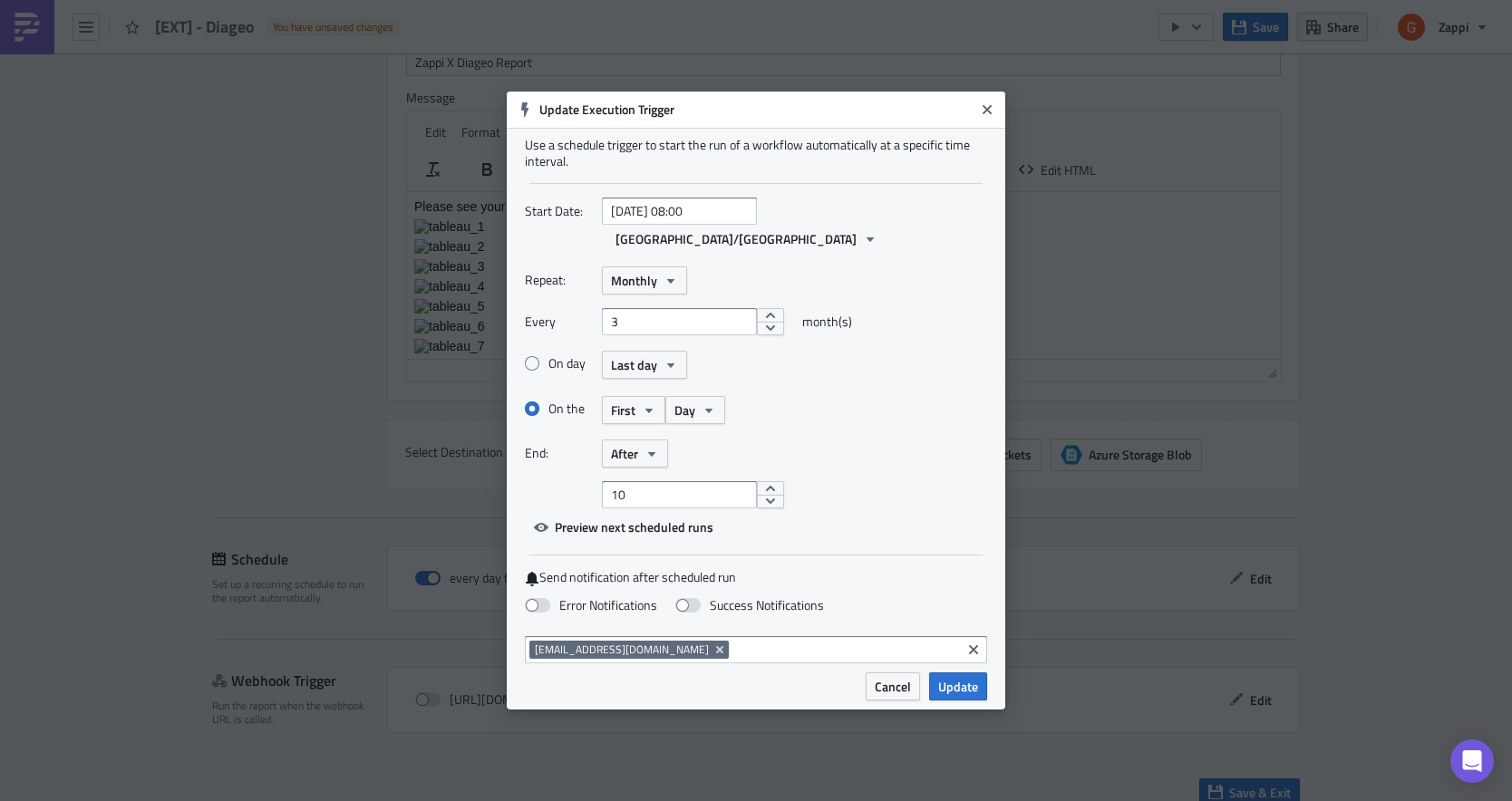
click at [743, 457] on div "Repeat: Monthly Every 3 month(s) On day Last day On the First Day End: After 10" at bounding box center [756, 386] width 462 height 242
click at [650, 447] on icon "button" at bounding box center [652, 453] width 15 height 15
click at [634, 478] on div "Never" at bounding box center [688, 486] width 151 height 18
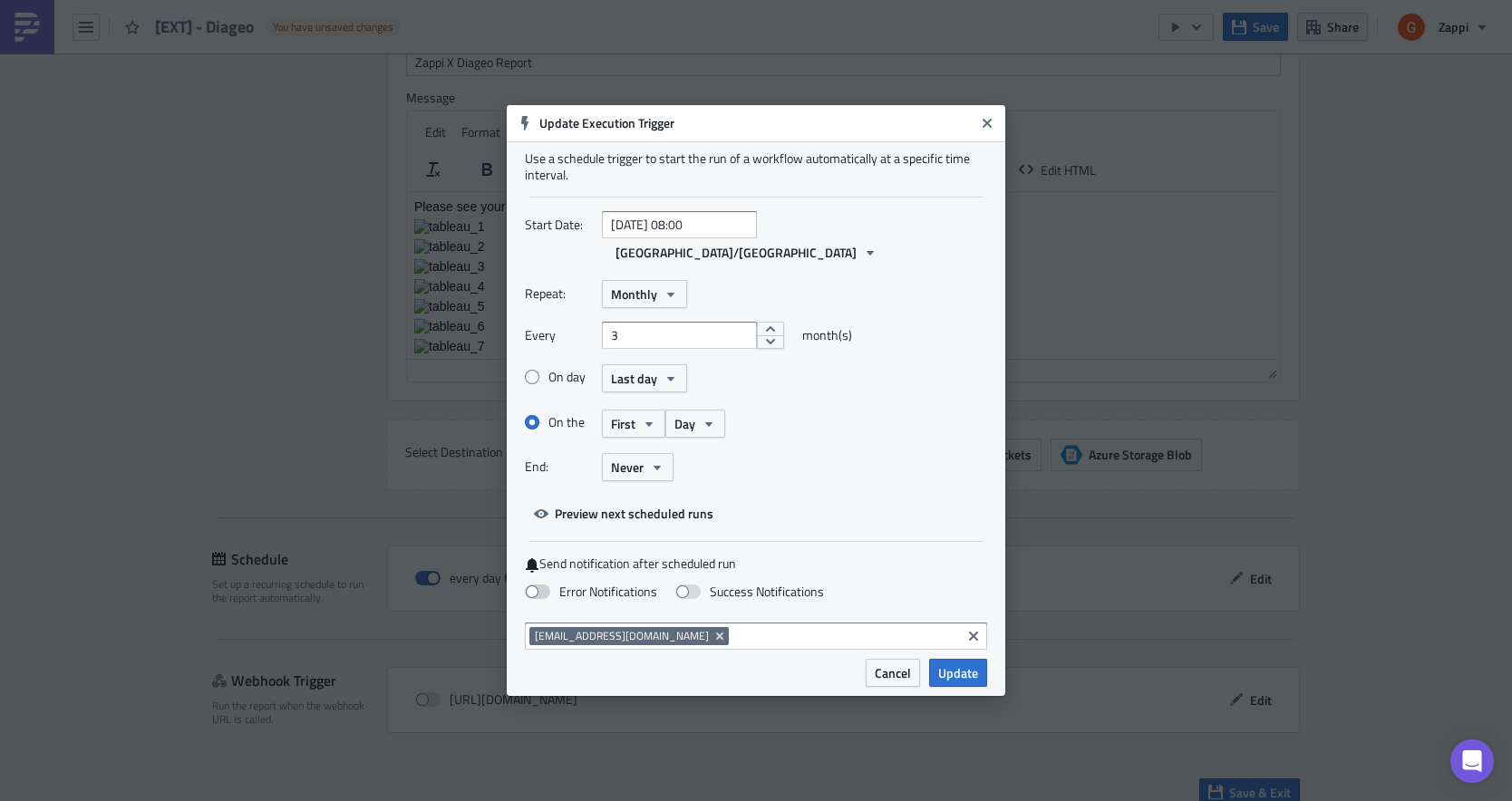
click at [538, 584] on span at bounding box center [537, 591] width 25 height 15
click at [16, 15] on input "Error Notifications" at bounding box center [10, 9] width 12 height 12
checkbox input "true"
click at [686, 584] on span at bounding box center [688, 591] width 25 height 15
click at [16, 15] on input "Success Notifications" at bounding box center [10, 9] width 12 height 12
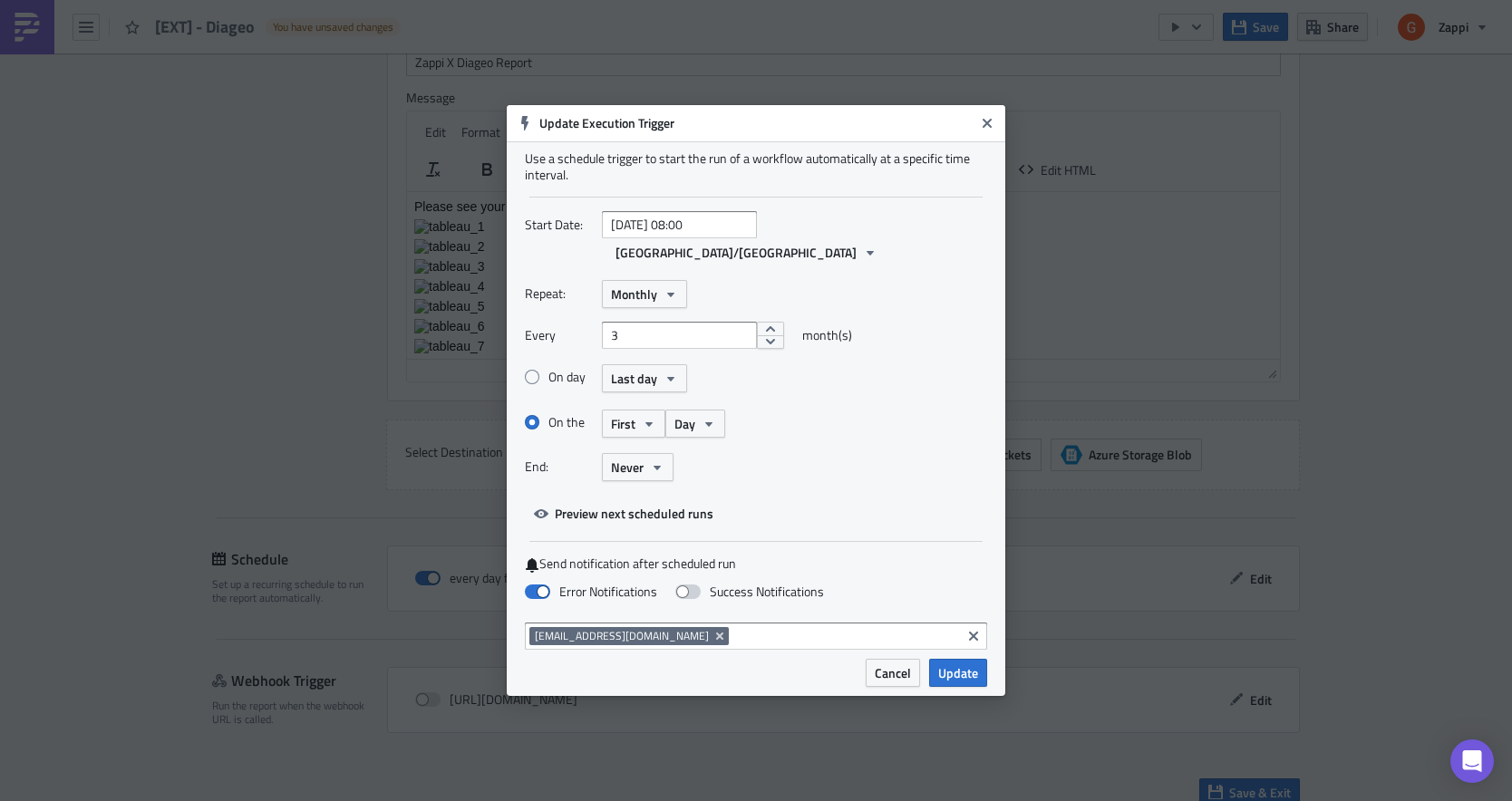
checkbox input "true"
click at [674, 235] on input "[DATE] 08:00" at bounding box center [680, 224] width 155 height 27
select select "8"
select select "2025"
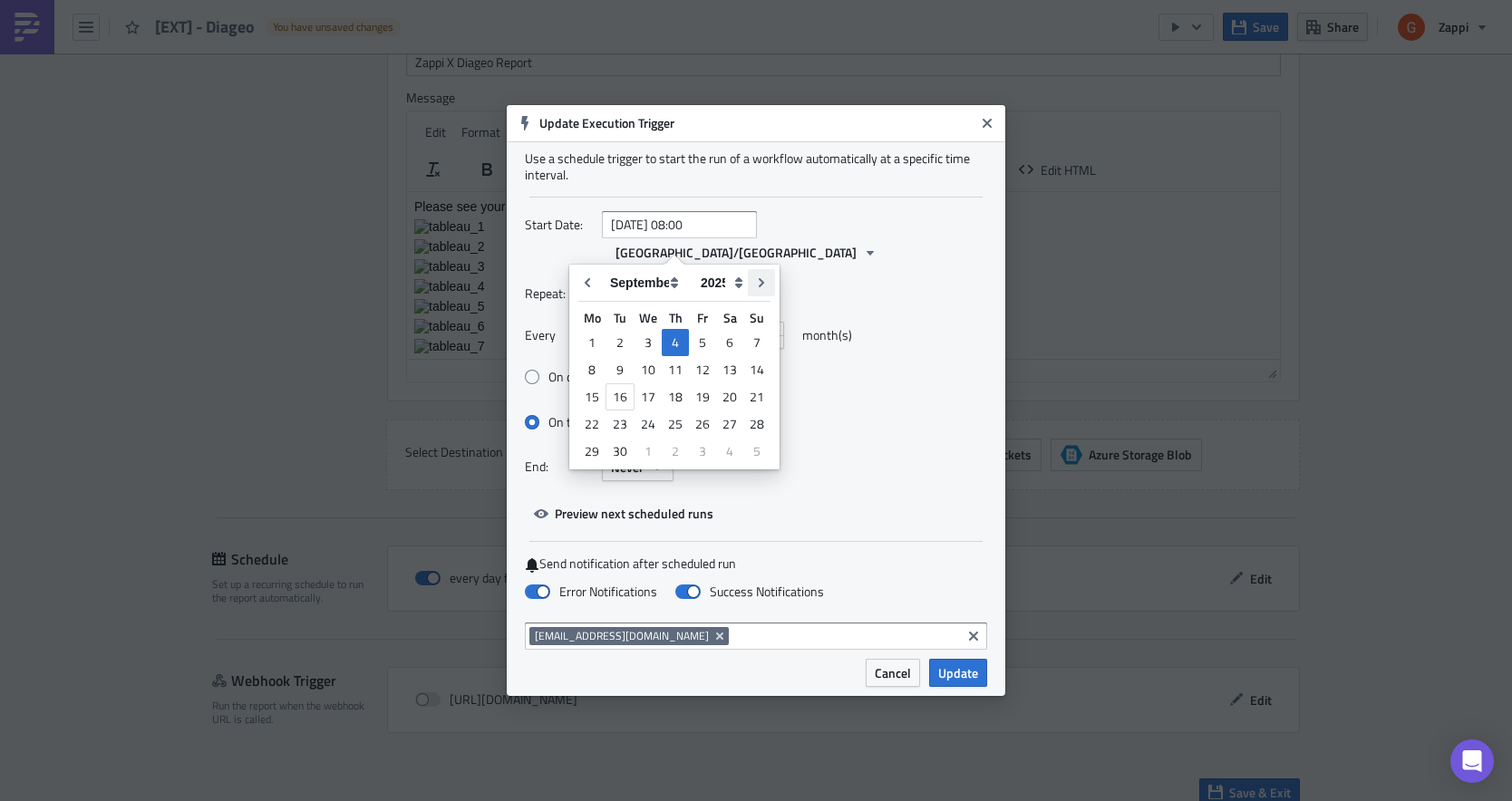
click at [768, 278] on button "Go to next month" at bounding box center [761, 283] width 27 height 27
type input "[DATE] 08:00"
select select "9"
click at [655, 350] on div "1" at bounding box center [647, 343] width 27 height 25
type input "[DATE] 08:00"
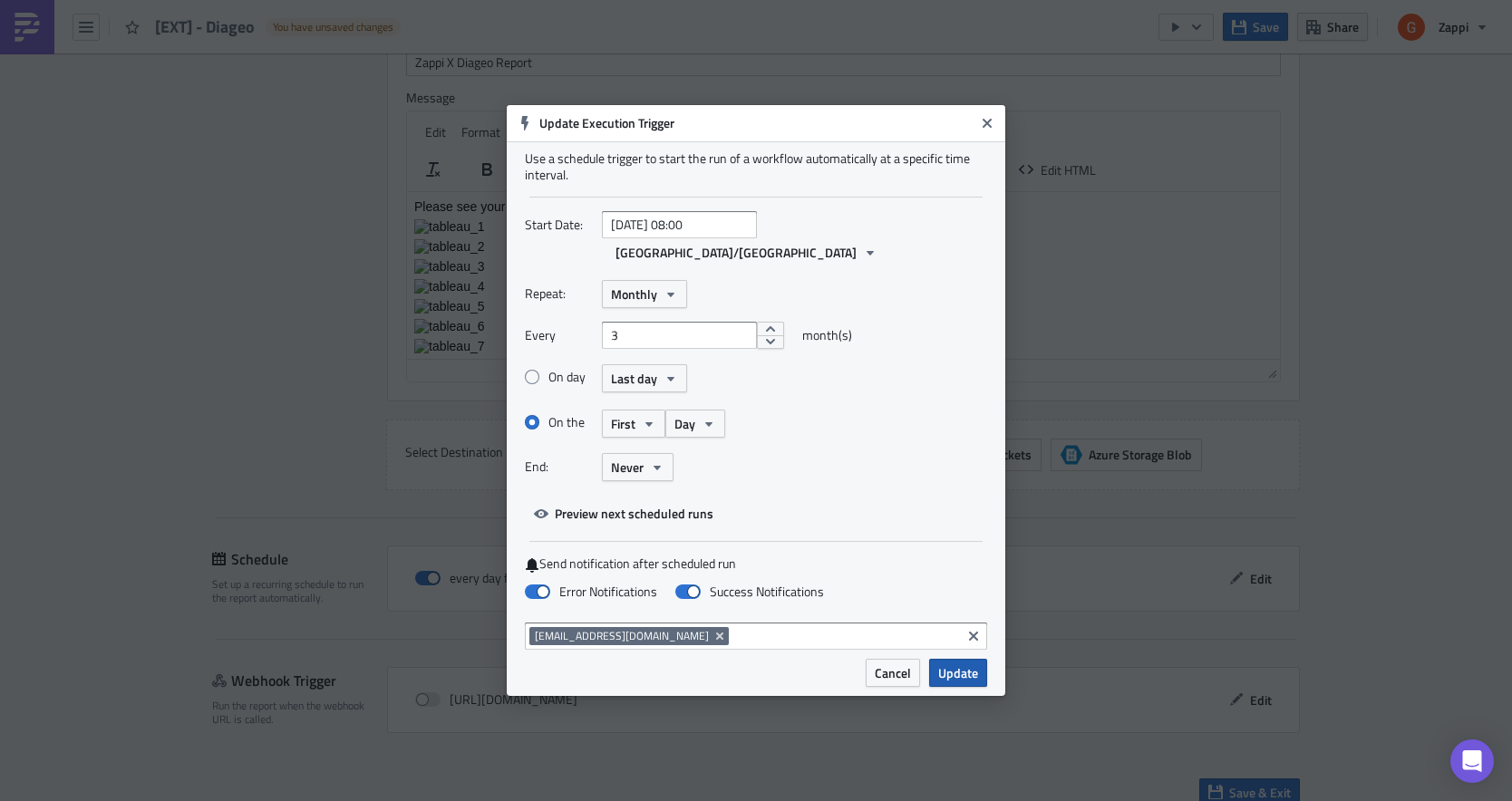
click at [969, 663] on span "Update" at bounding box center [958, 673] width 40 height 19
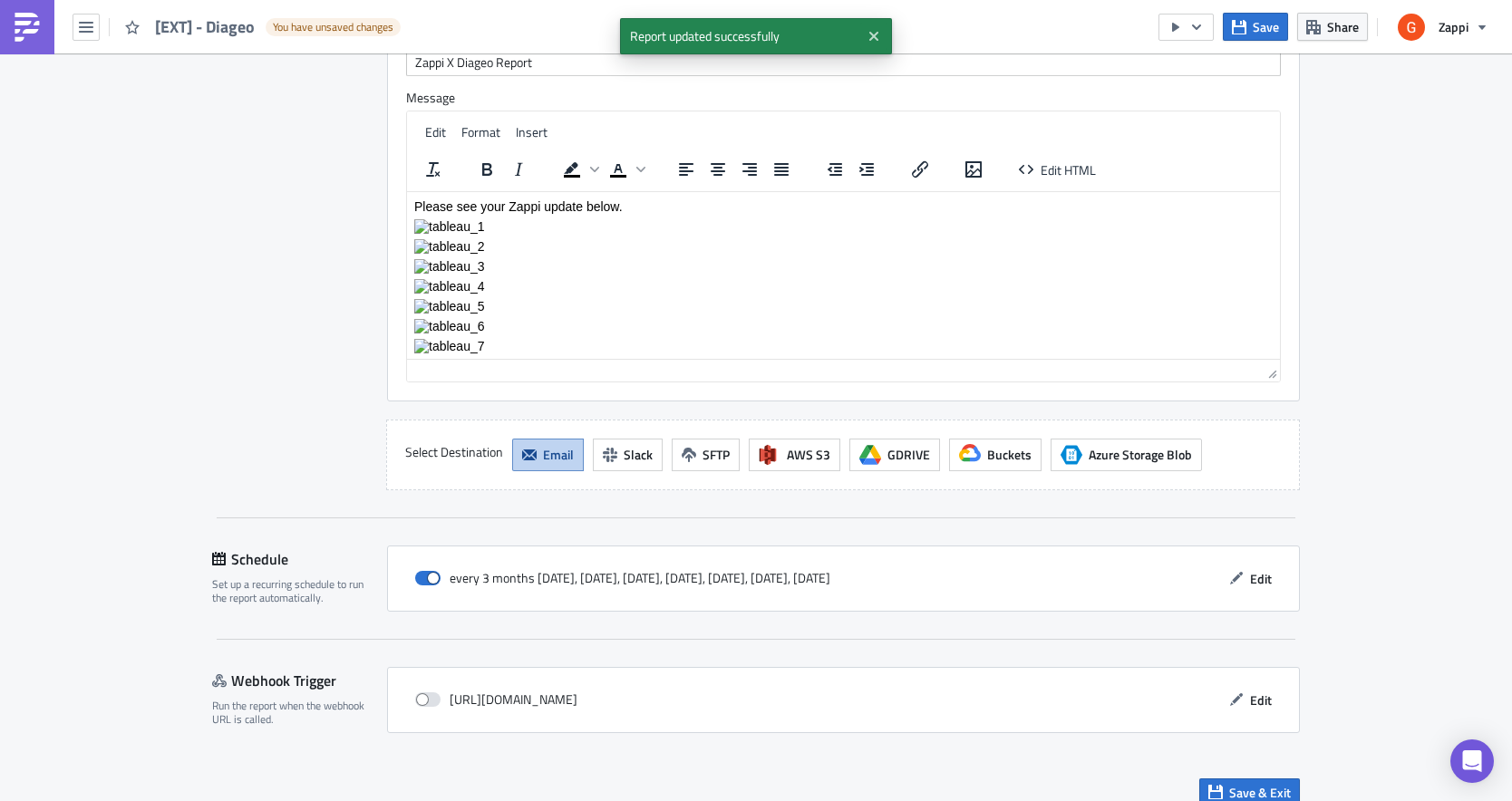
click at [745, 565] on div "every 3 months [DATE], [DATE], [DATE], [DATE], [DATE], [DATE], [DATE]" at bounding box center [623, 579] width 416 height 27
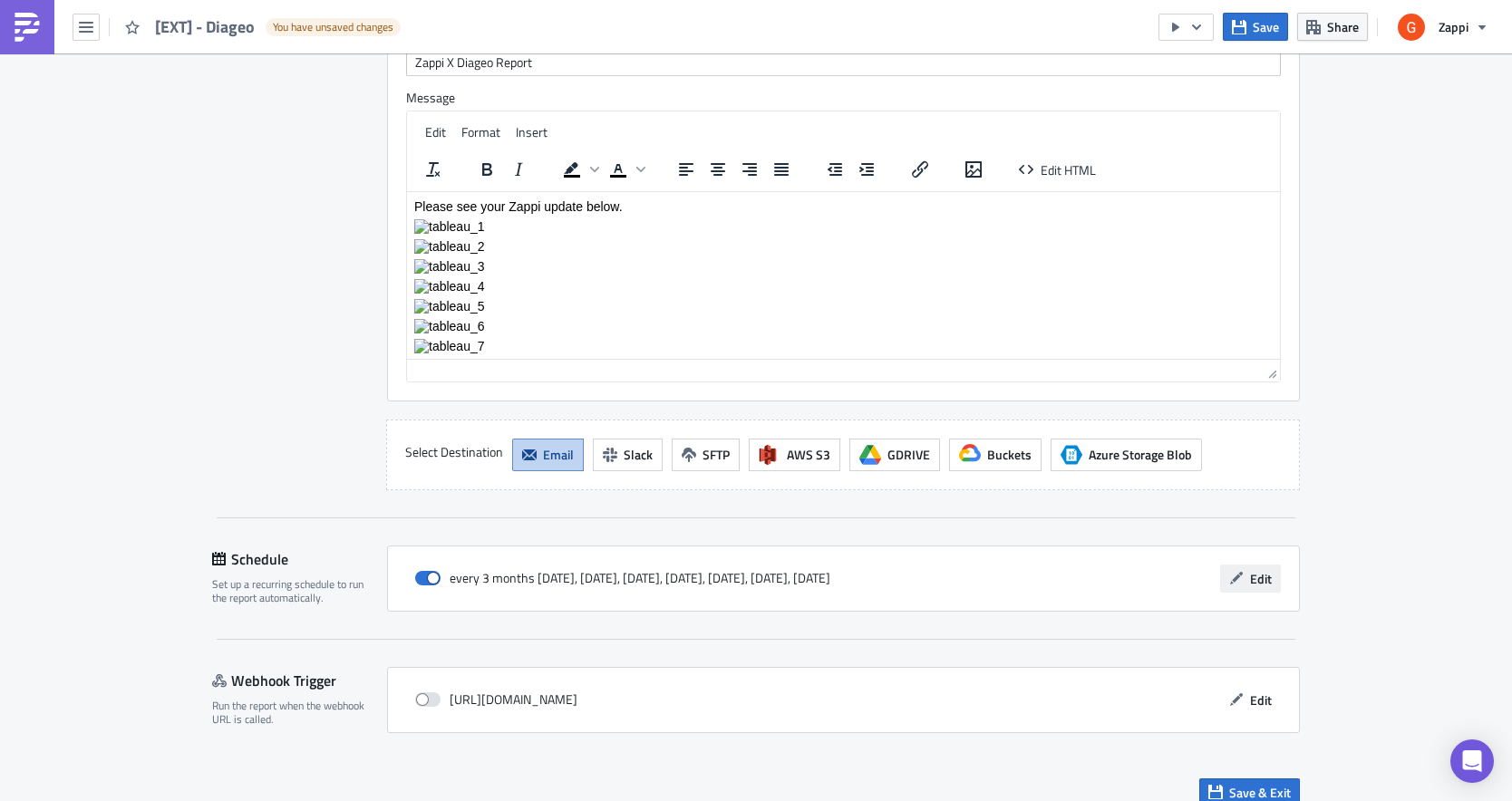
click at [1263, 569] on span "Edit" at bounding box center [1260, 579] width 21 height 19
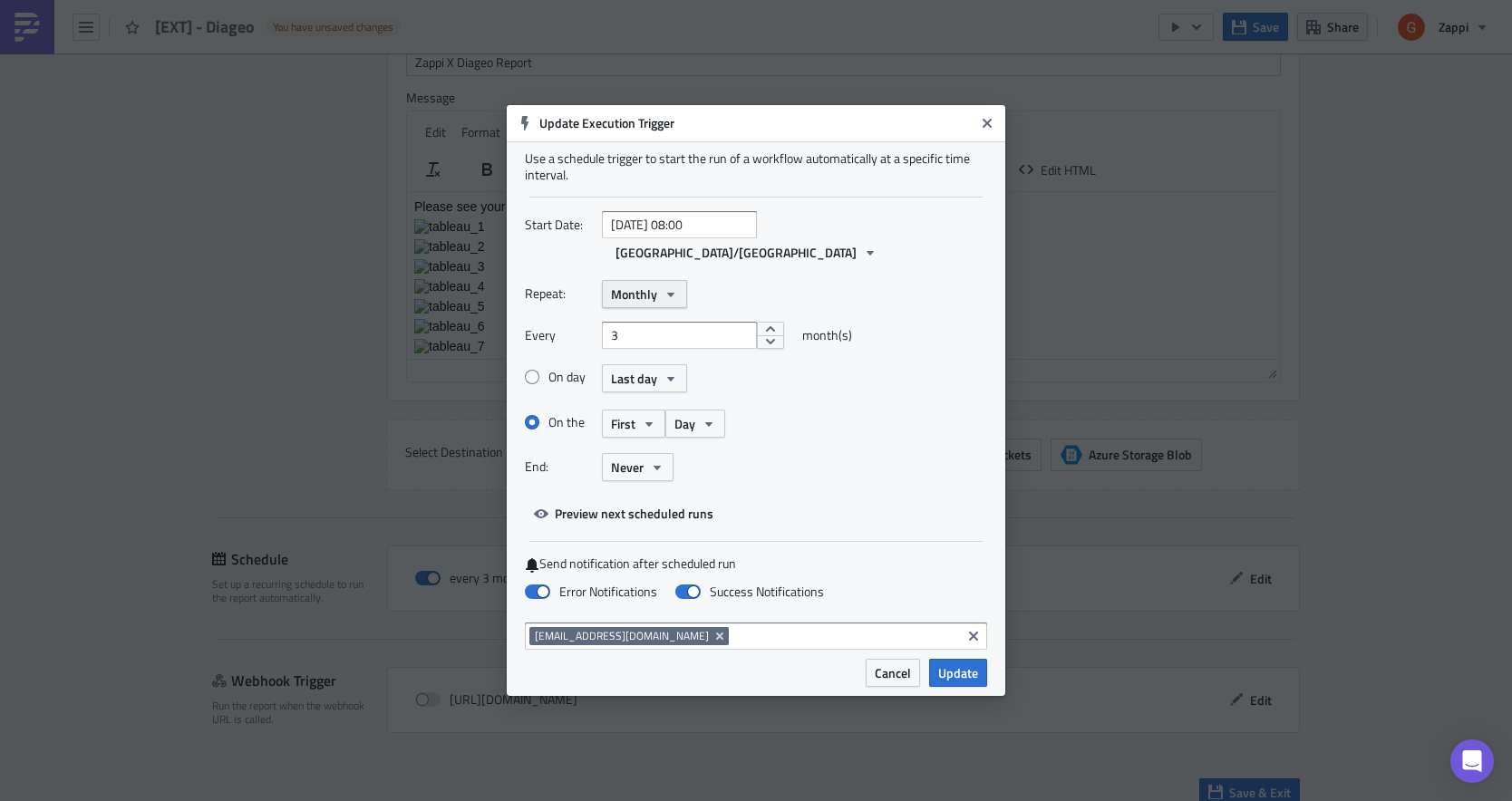
click at [652, 284] on span "Monthly" at bounding box center [634, 294] width 47 height 19
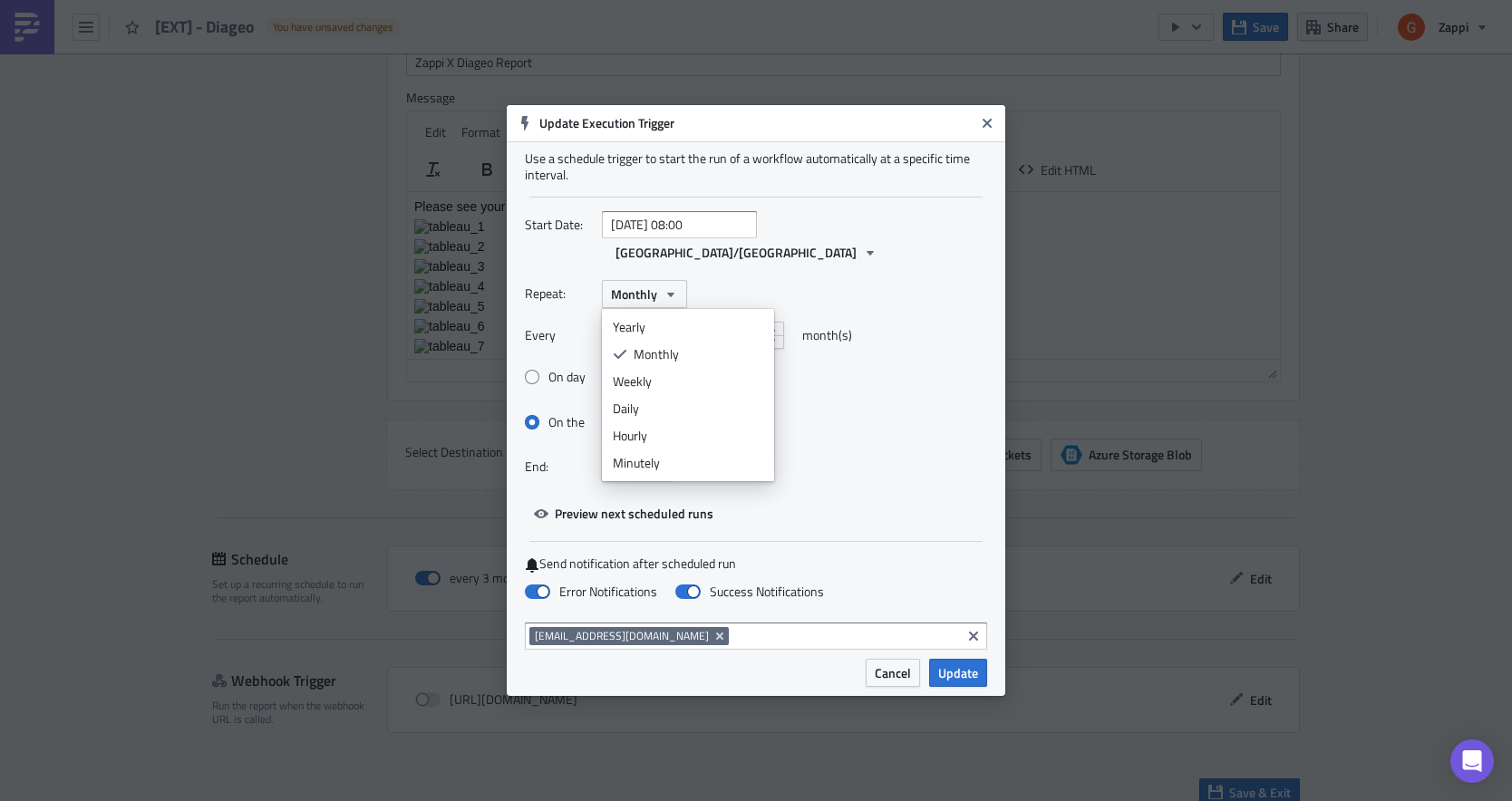
click at [707, 255] on div "Start Date: [DATE] 08:00 [GEOGRAPHIC_DATA]/[GEOGRAPHIC_DATA]" at bounding box center [756, 245] width 462 height 69
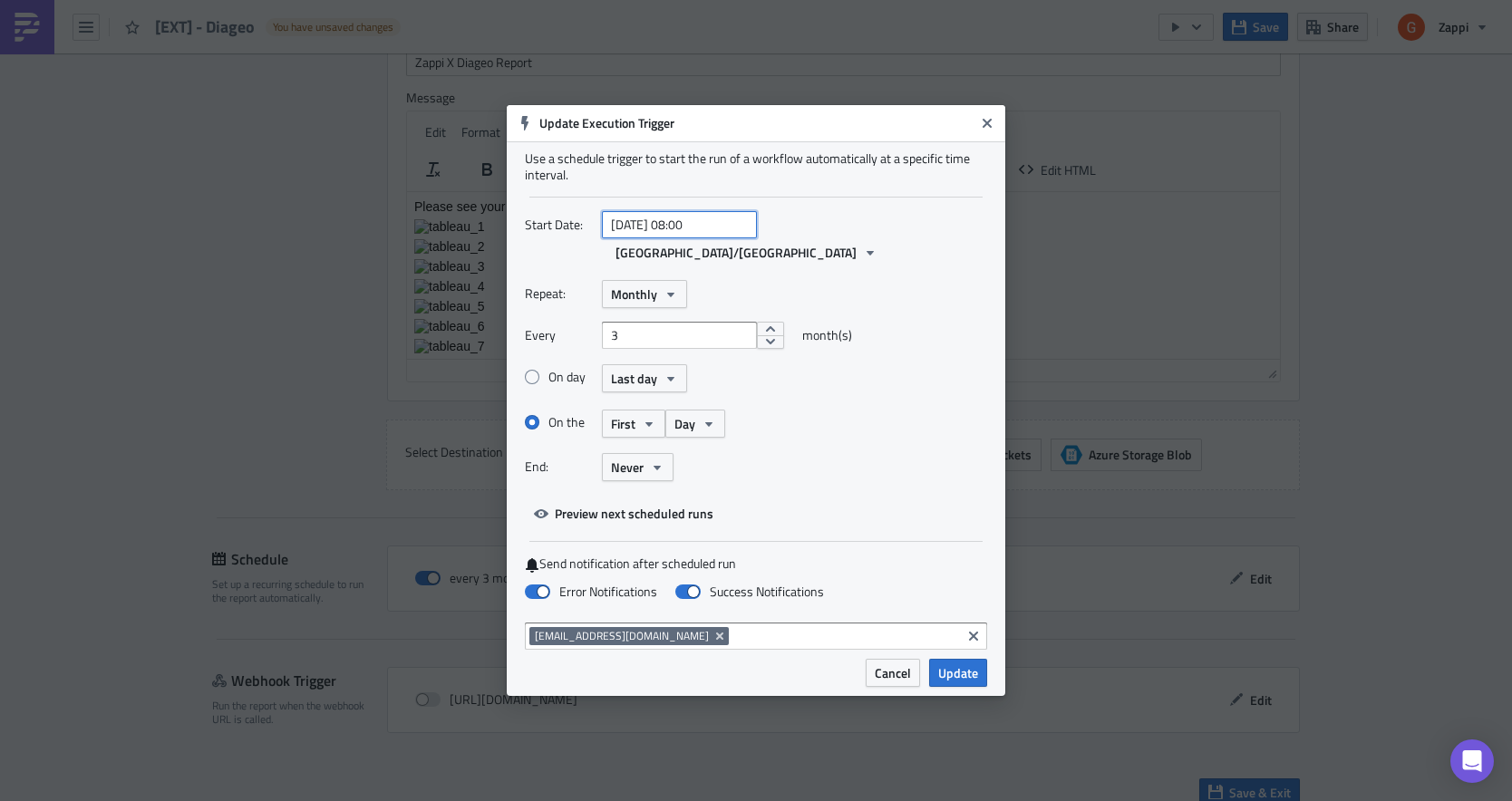
click at [714, 237] on input "[DATE] 08:00" at bounding box center [680, 224] width 155 height 27
select select "9"
select select "2025"
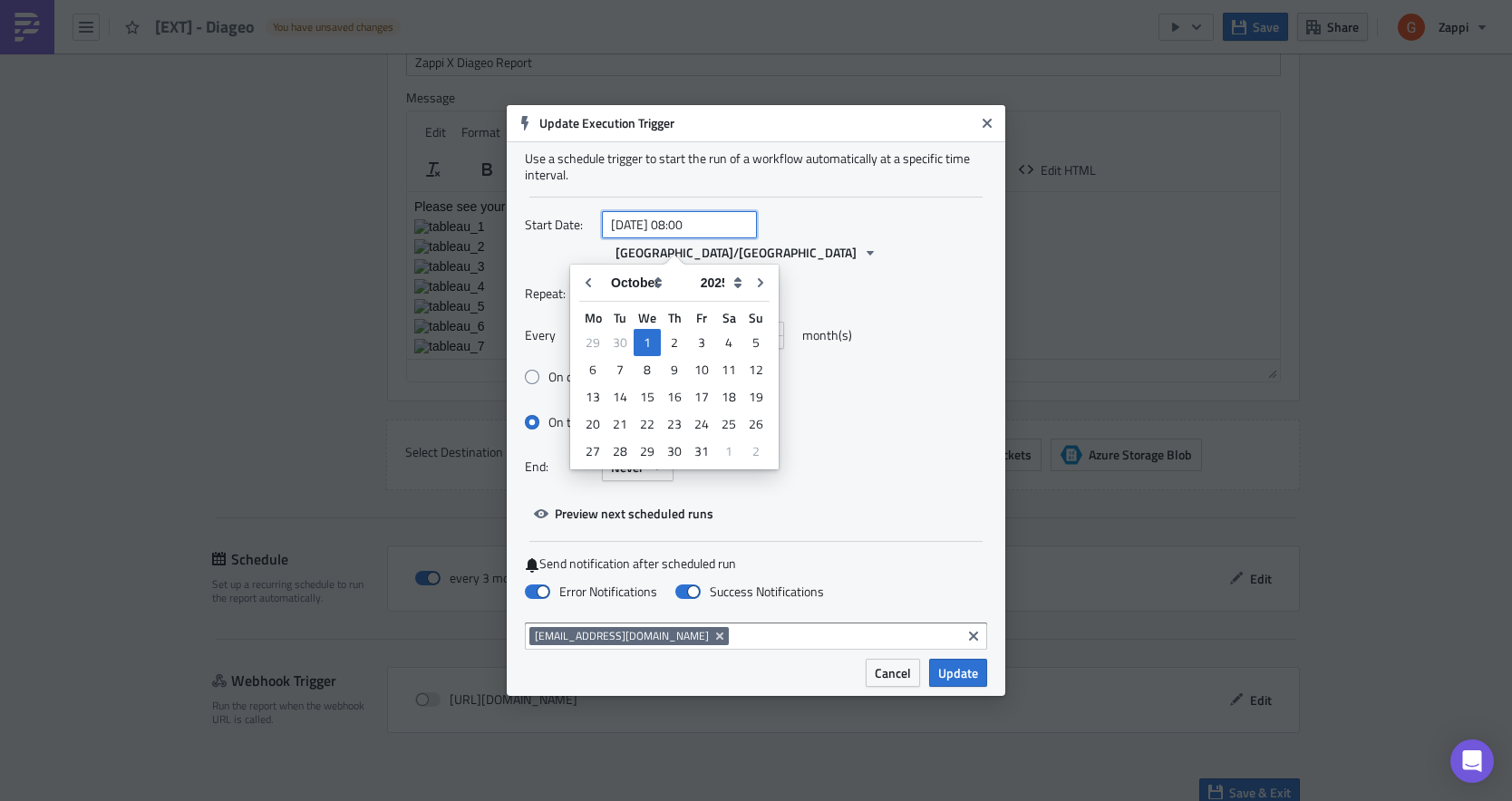
click at [692, 233] on input "[DATE] 08:00" at bounding box center [680, 224] width 155 height 27
type input "[DATE] 17:00"
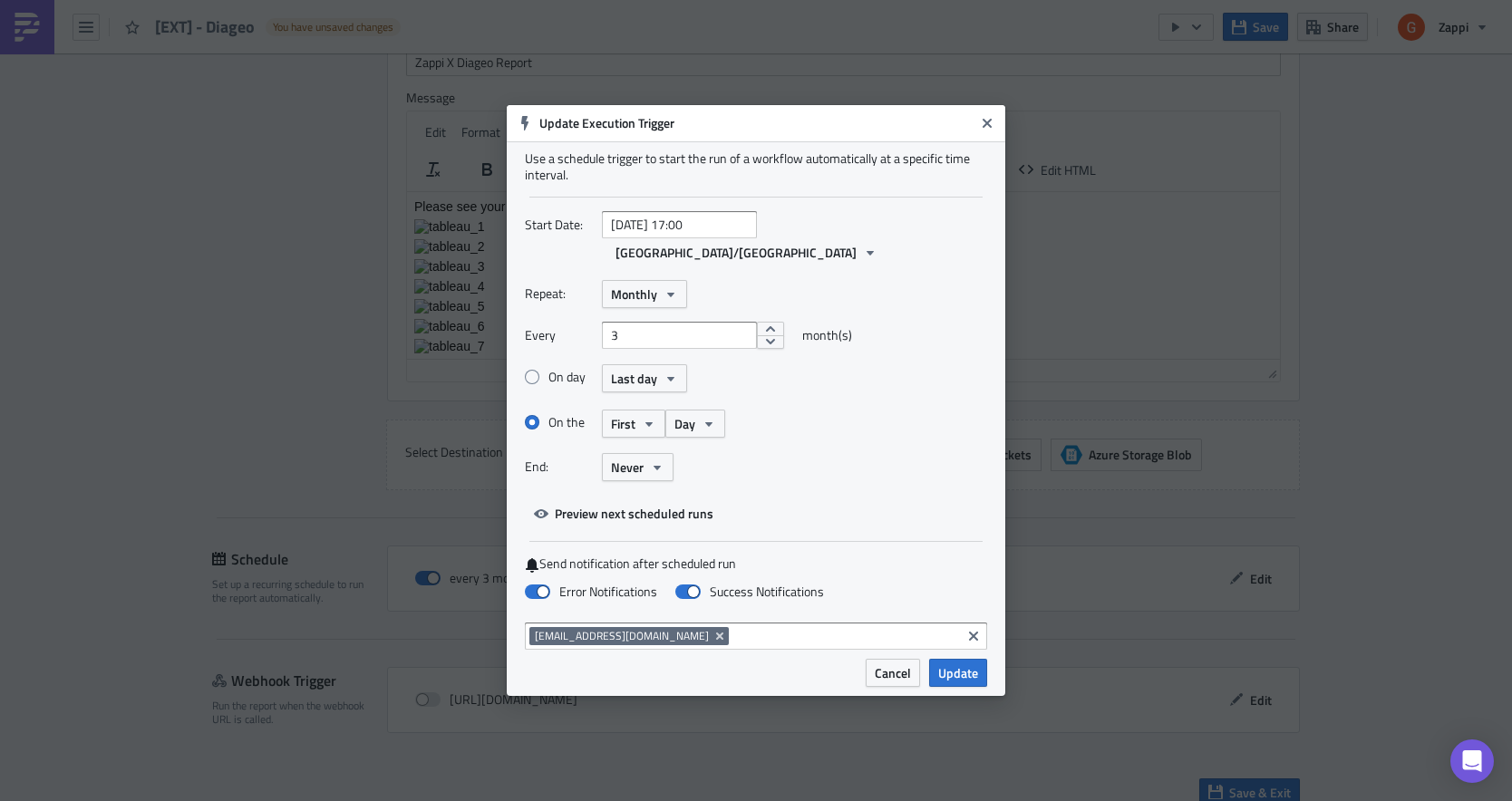
click at [748, 370] on div "On day Last day" at bounding box center [756, 378] width 462 height 32
click at [954, 663] on span "Update" at bounding box center [958, 673] width 40 height 19
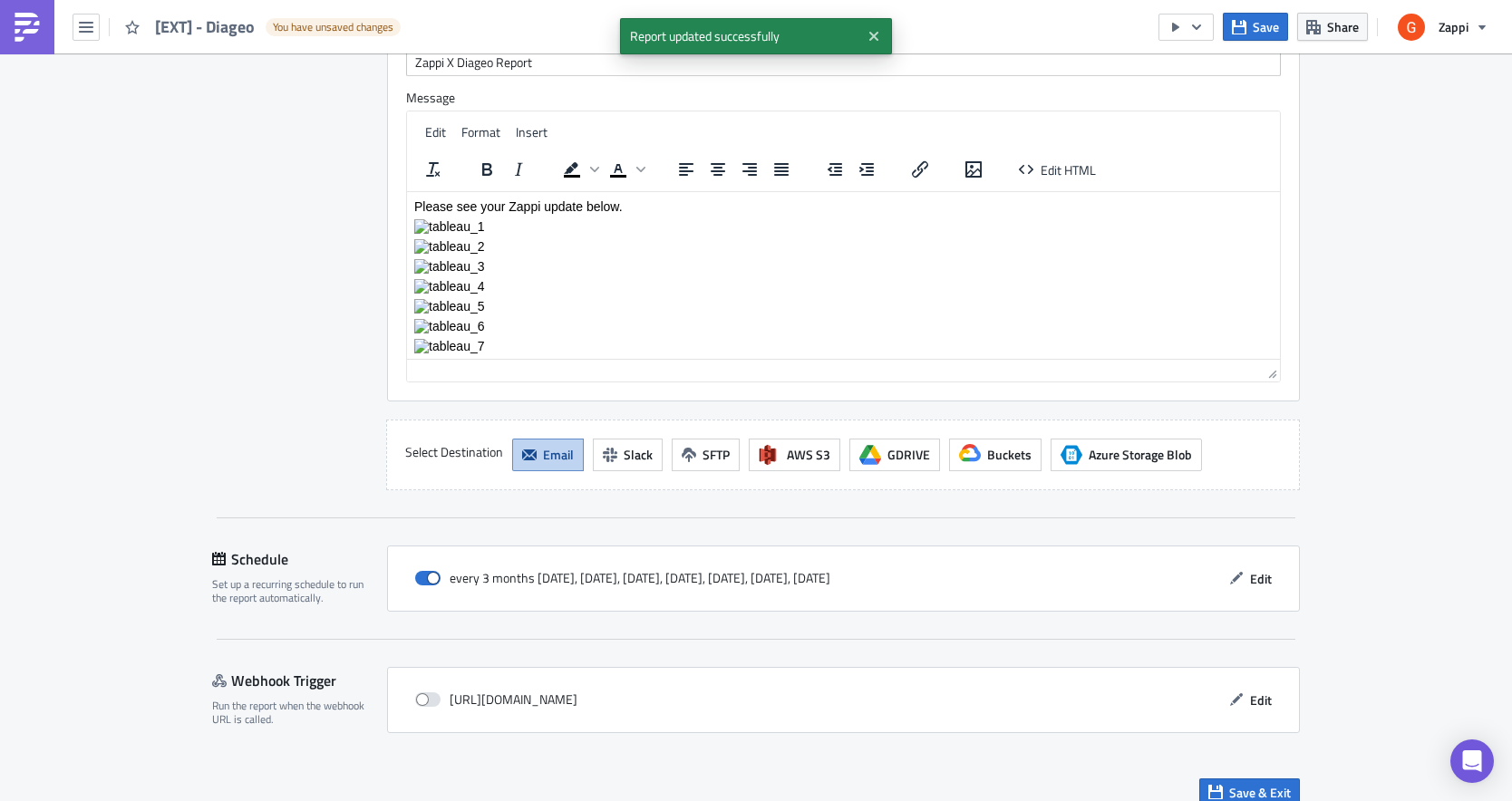
click at [252, 546] on div "Schedule" at bounding box center [299, 559] width 175 height 27
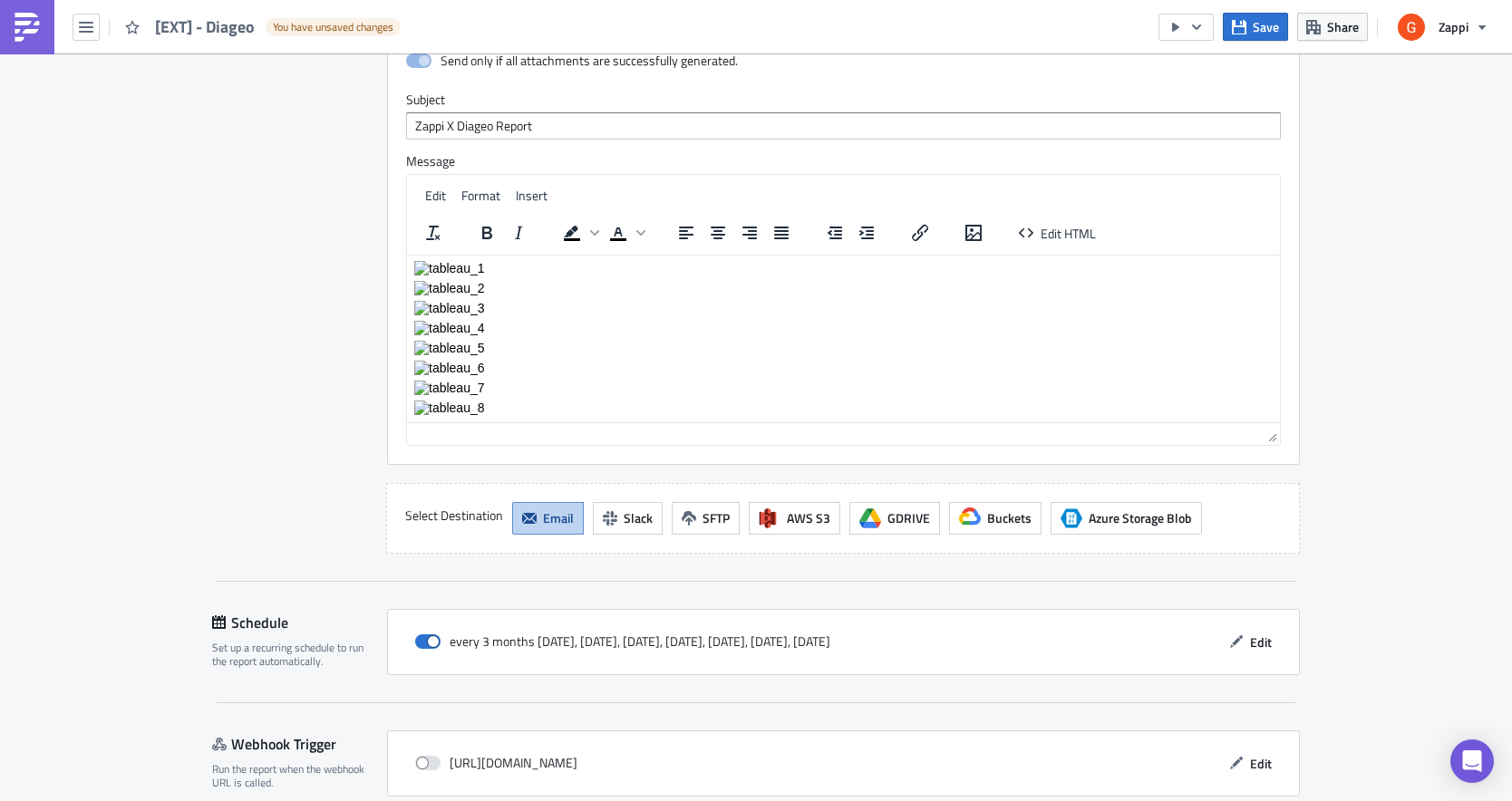
scroll to position [3741, 0]
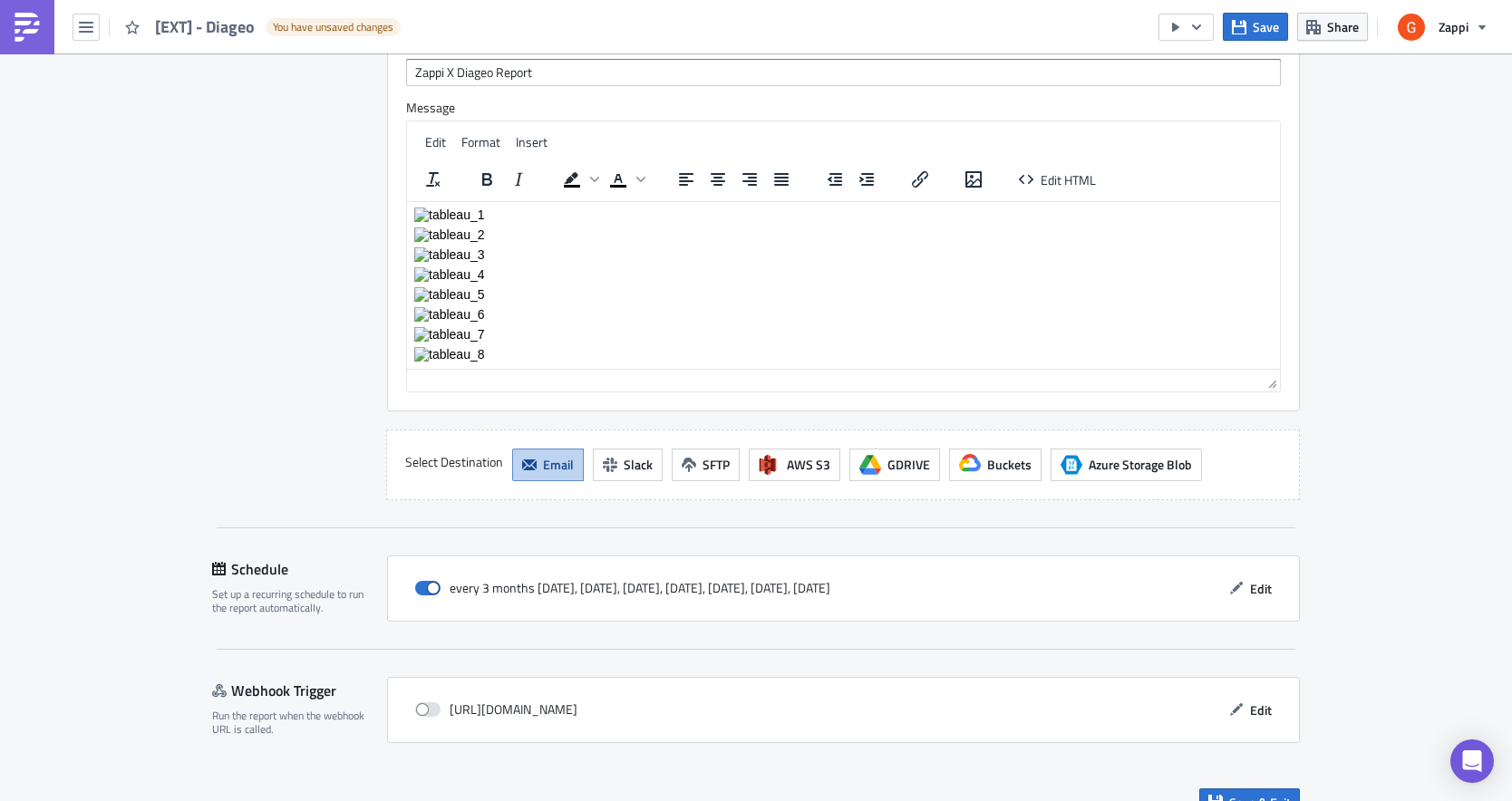
click at [534, 575] on div "every 3 months [DATE], [DATE], [DATE], [DATE], [DATE], [DATE], [DATE]" at bounding box center [623, 588] width 416 height 27
click at [214, 562] on icon at bounding box center [218, 569] width 14 height 14
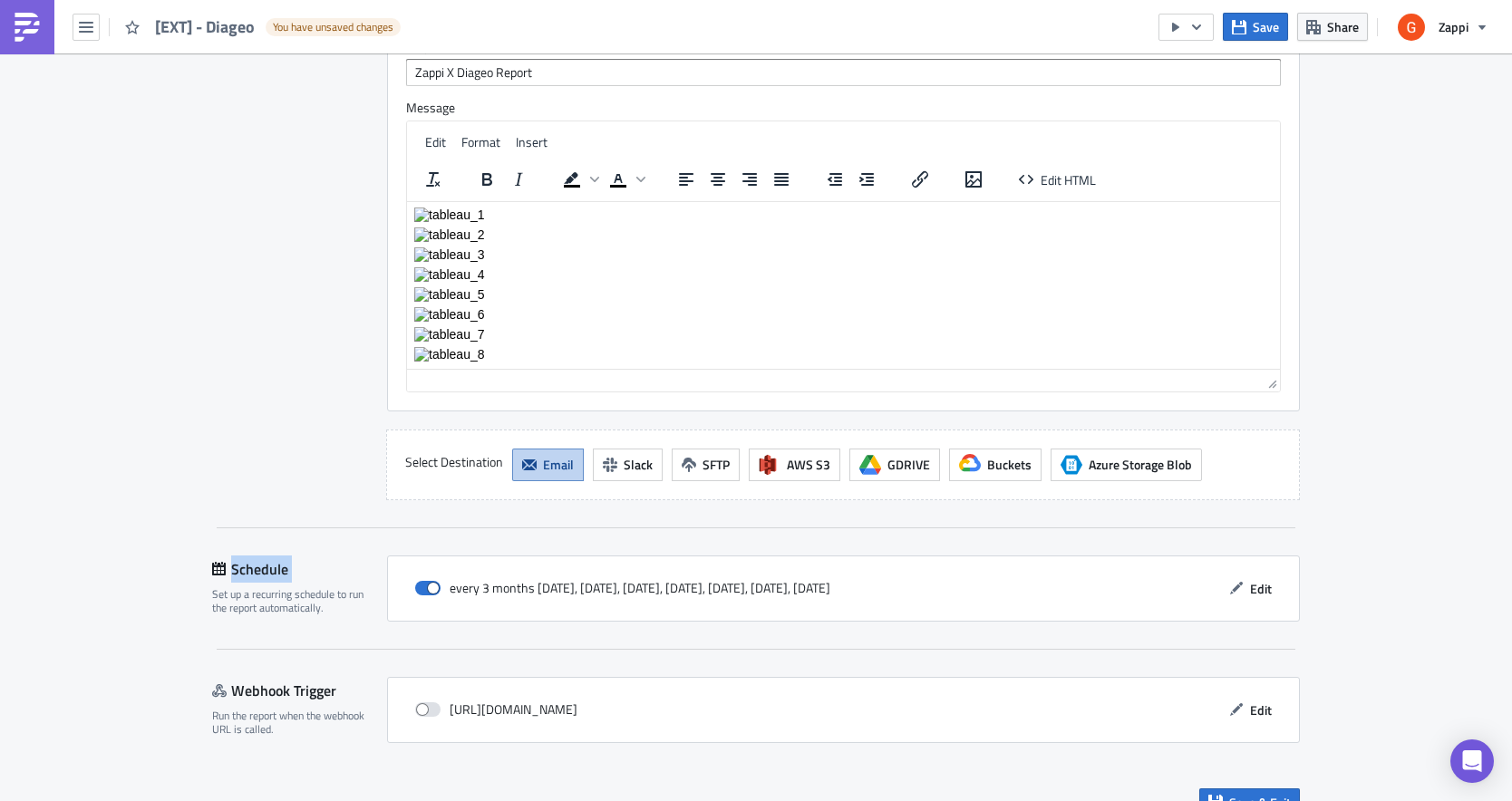
click at [214, 562] on icon at bounding box center [218, 569] width 14 height 14
click at [637, 575] on div "every 3 months [DATE], [DATE], [DATE], [DATE], [DATE], [DATE], [DATE]" at bounding box center [623, 588] width 416 height 27
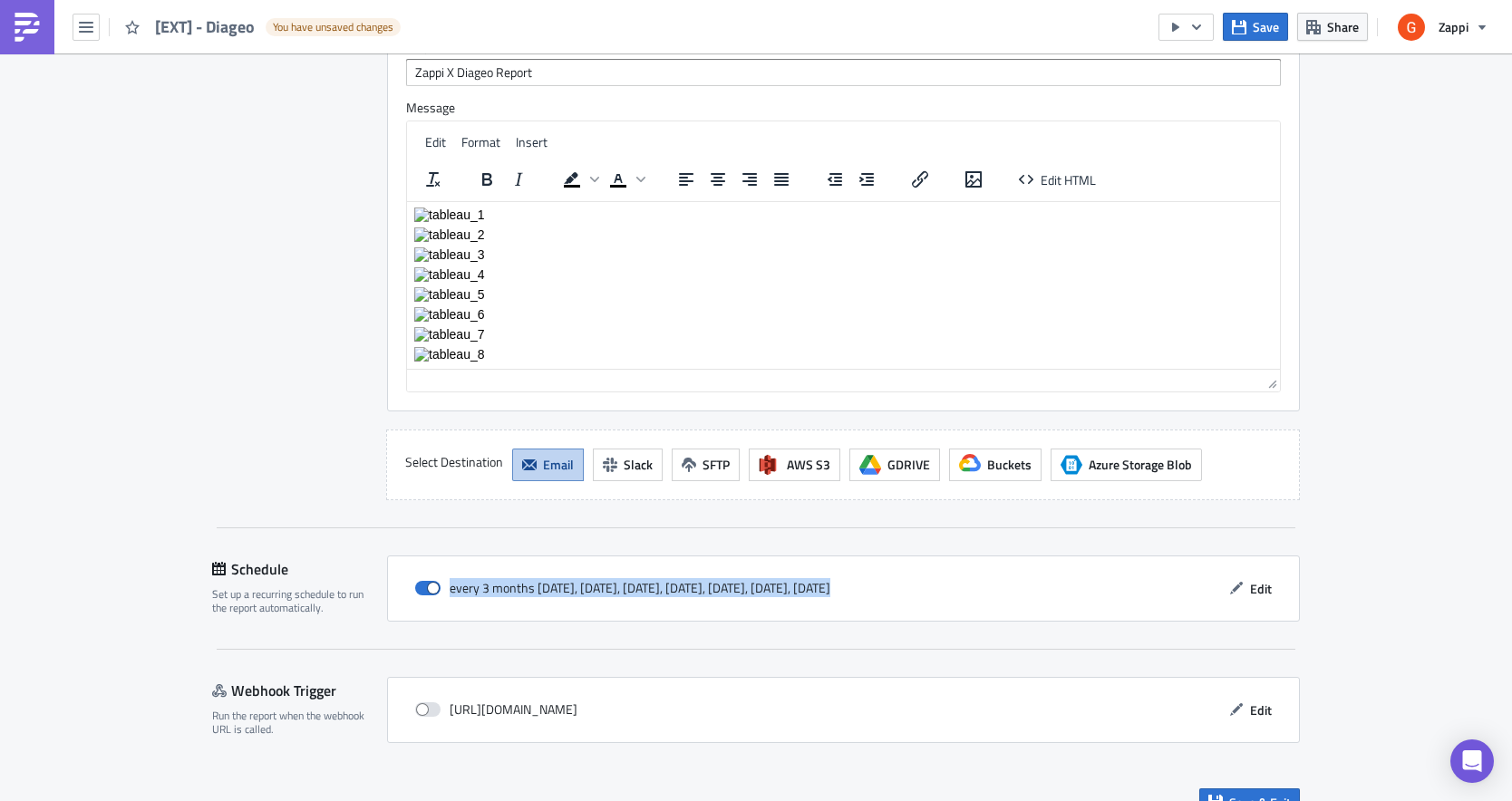
click at [637, 575] on div "every 3 months [DATE], [DATE], [DATE], [DATE], [DATE], [DATE], [DATE]" at bounding box center [623, 588] width 416 height 27
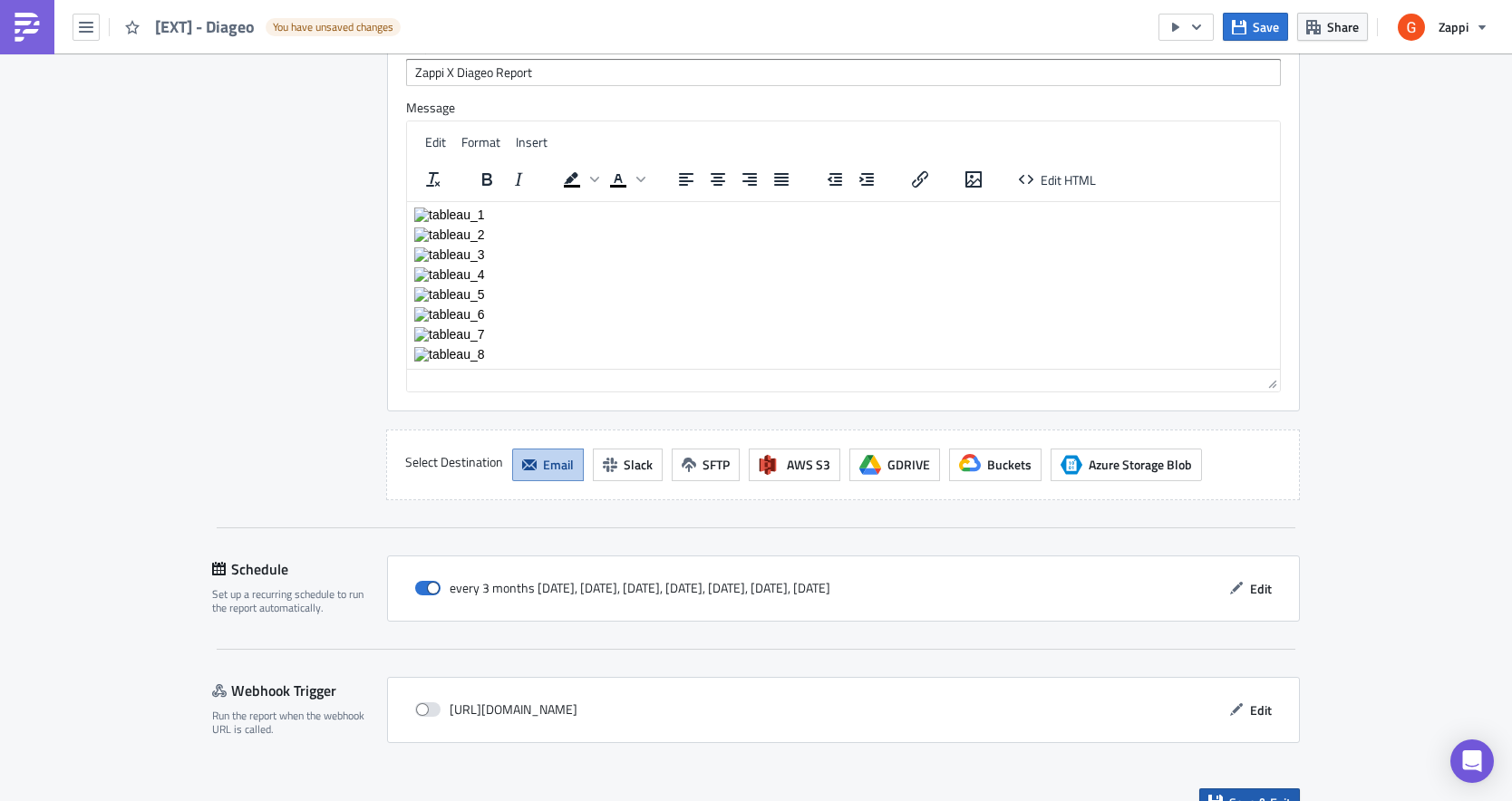
click at [1233, 793] on span "Save & Exit" at bounding box center [1260, 803] width 61 height 19
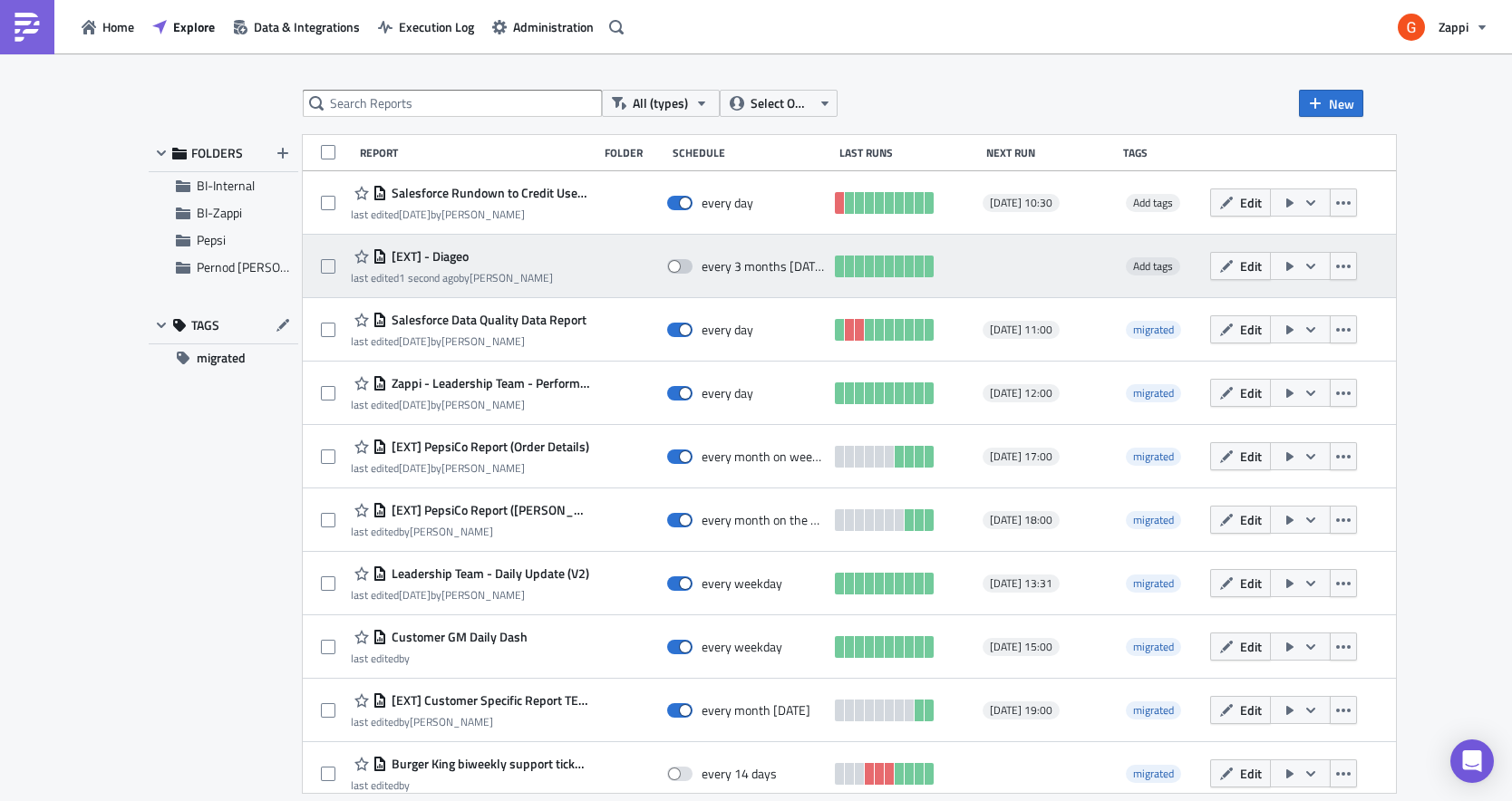
click at [692, 262] on span at bounding box center [680, 266] width 25 height 15
click at [683, 262] on input "checkbox" at bounding box center [677, 267] width 12 height 12
checkbox input "true"
click at [1020, 262] on div at bounding box center [1047, 266] width 129 height 36
click at [1078, 265] on div at bounding box center [1047, 266] width 129 height 36
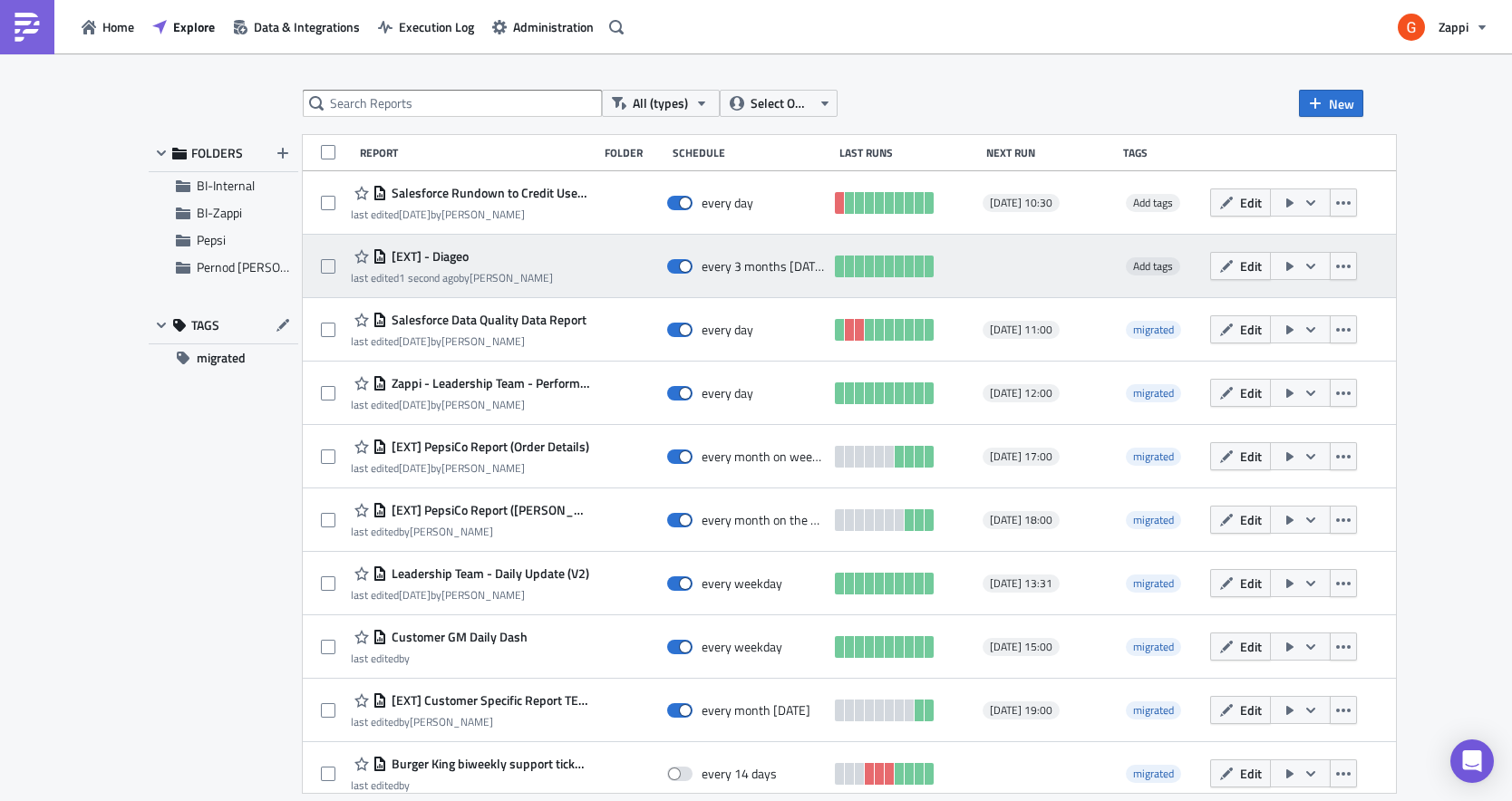
click at [1078, 265] on div at bounding box center [1047, 266] width 129 height 36
click at [1318, 262] on icon "button" at bounding box center [1310, 266] width 15 height 15
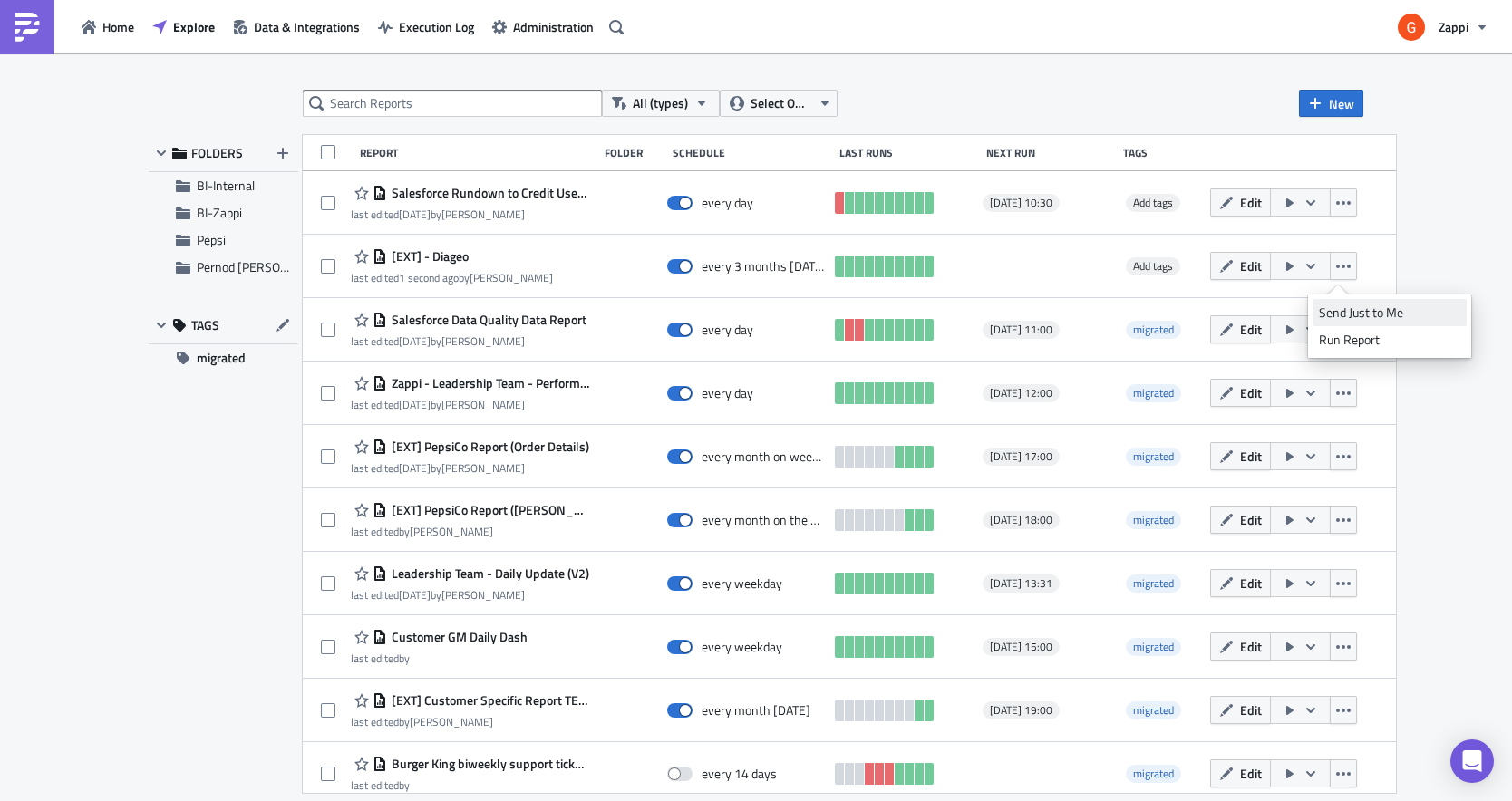
click at [1356, 310] on div "Send Just to Me" at bounding box center [1390, 313] width 142 height 18
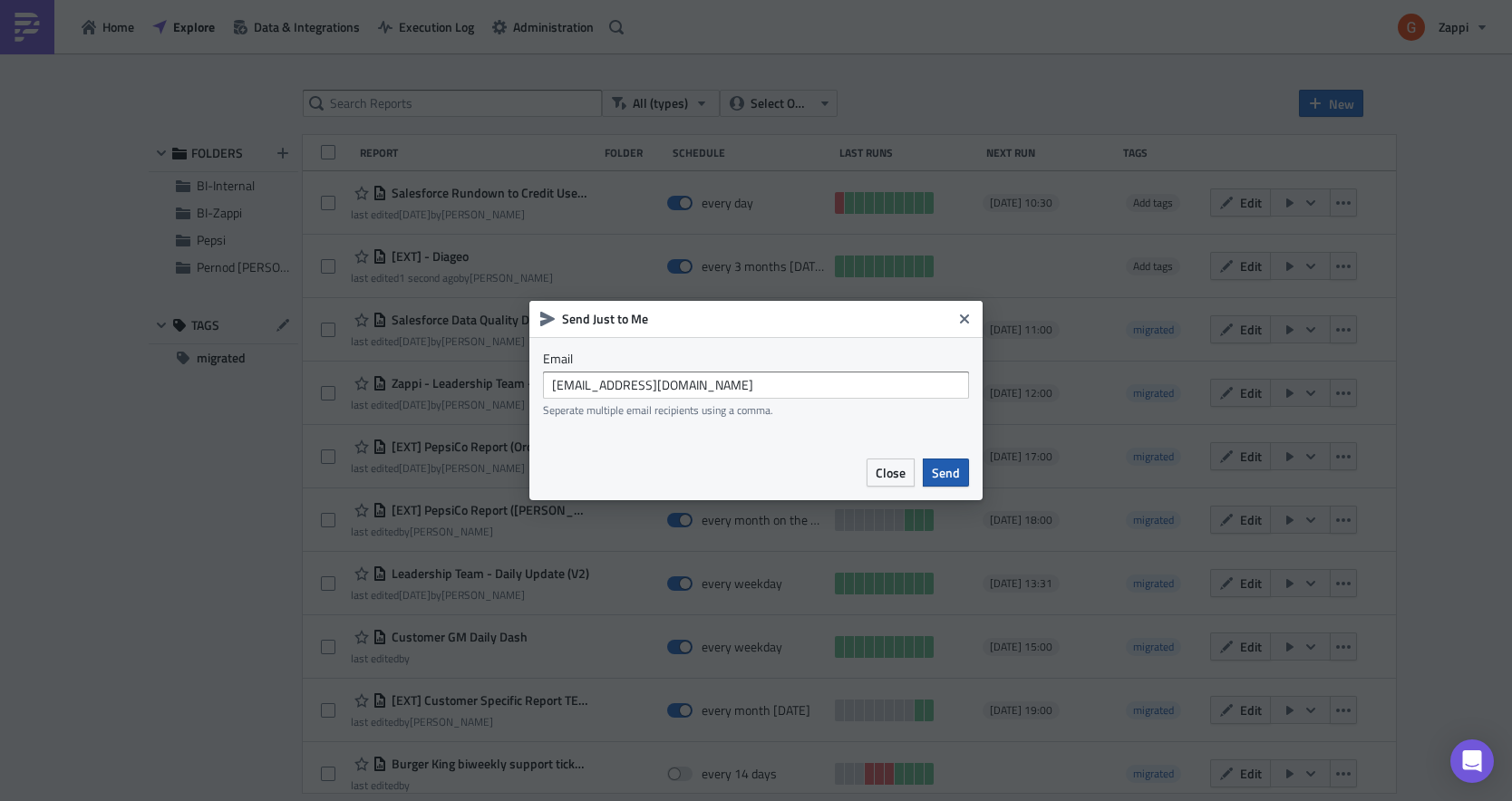
click at [956, 463] on span "Send" at bounding box center [946, 473] width 28 height 19
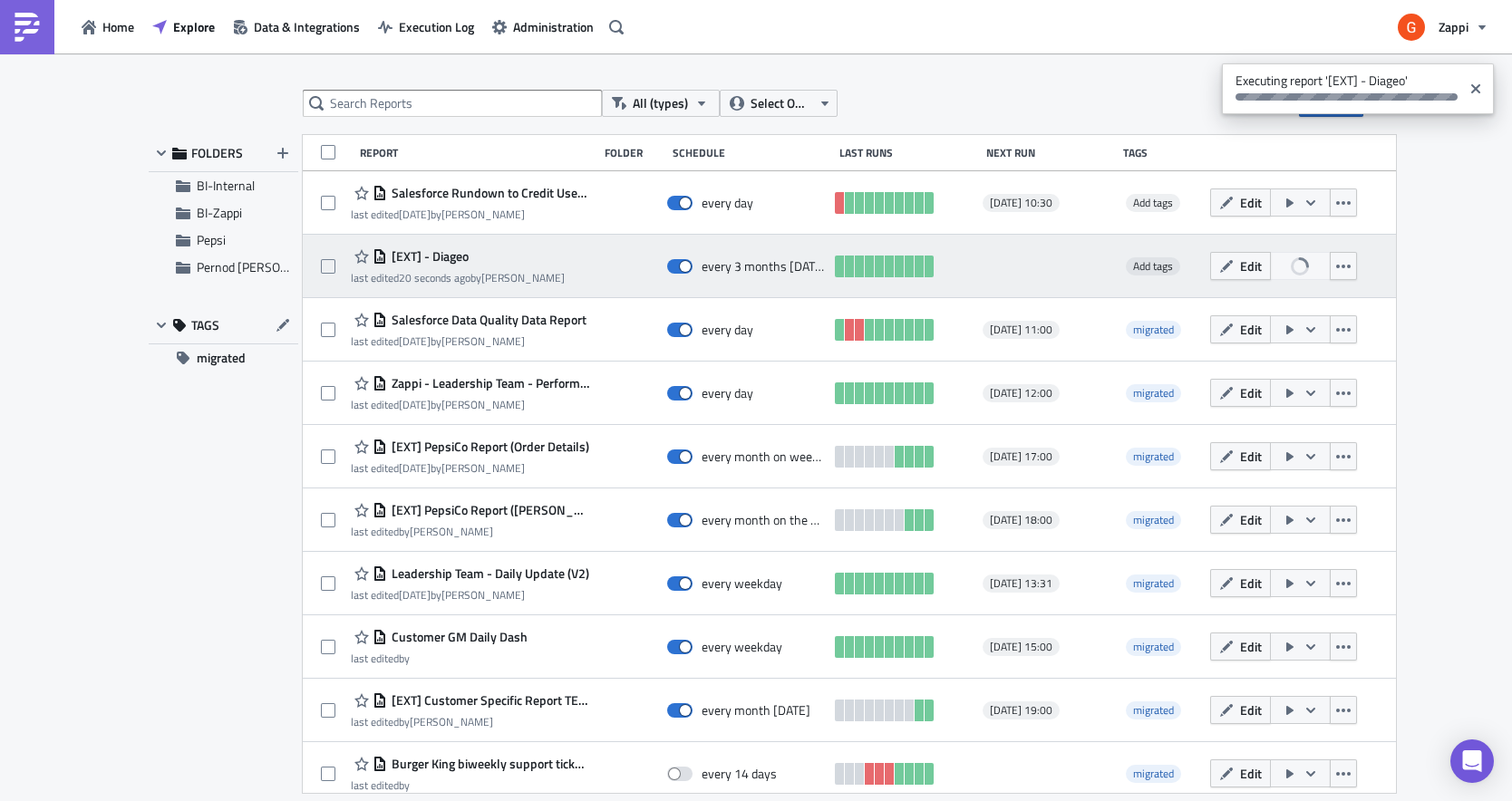
click at [1066, 260] on div at bounding box center [1047, 266] width 129 height 36
click at [1085, 250] on div at bounding box center [1047, 266] width 129 height 36
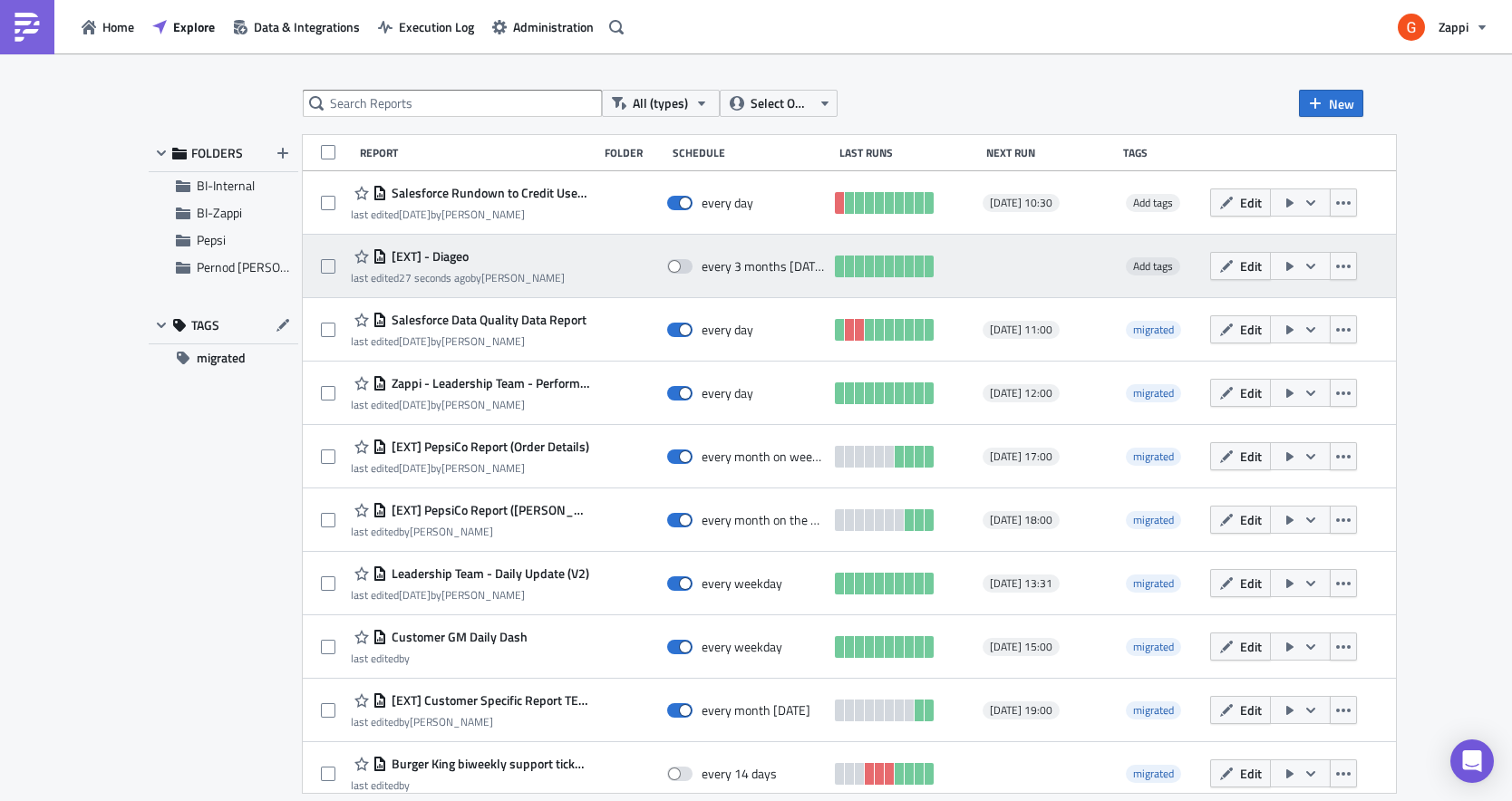
click at [1330, 254] on button "button" at bounding box center [1300, 265] width 61 height 28
click at [1357, 256] on button "button" at bounding box center [1343, 265] width 27 height 28
click at [1396, 250] on div "[EXT] - Diageo last edited 34 seconds ago by [PERSON_NAME] every 3 months [DATE…" at bounding box center [850, 266] width 1093 height 63
click at [1261, 274] on span "Edit" at bounding box center [1251, 266] width 21 height 19
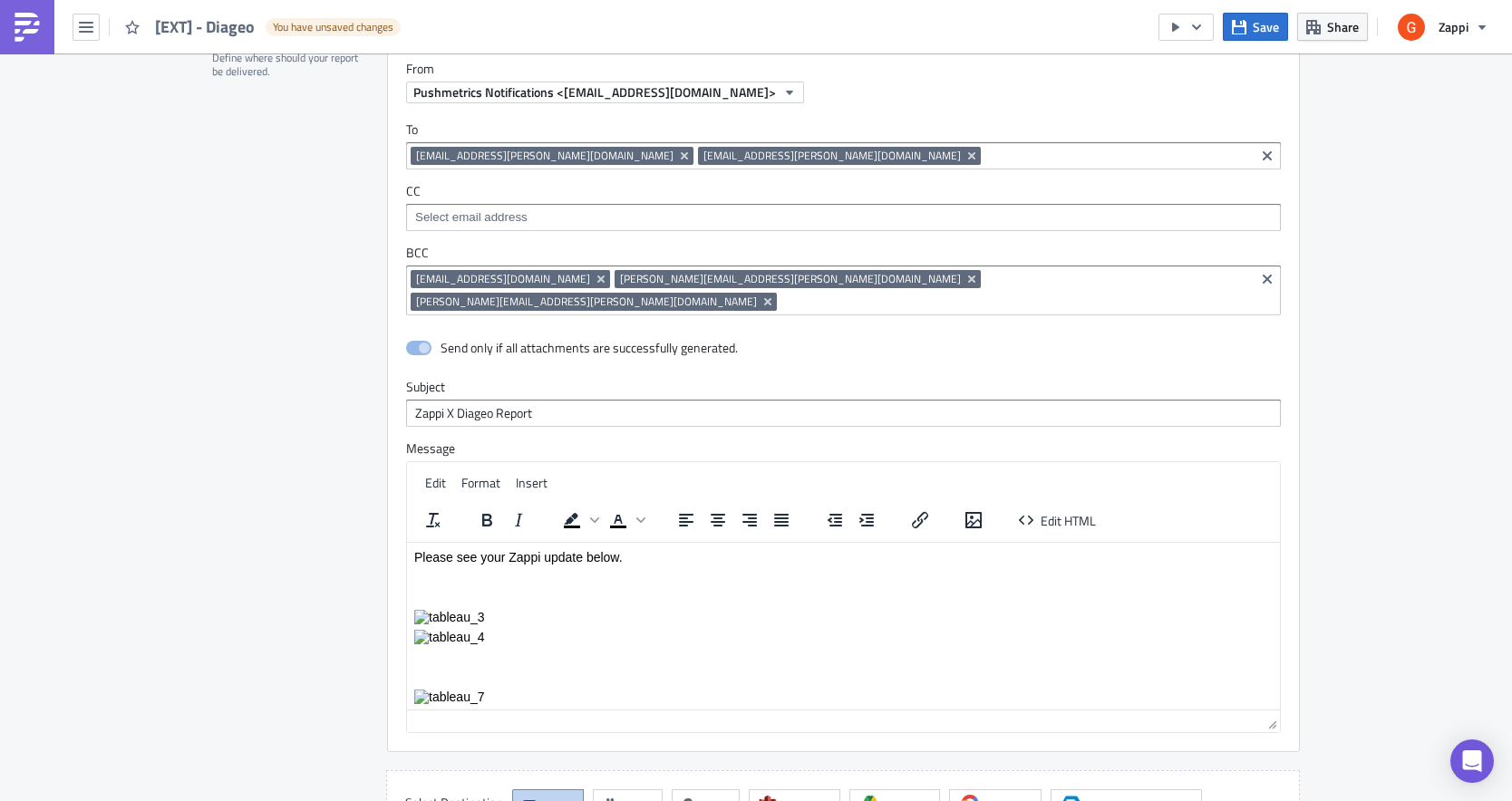
scroll to position [4183, 0]
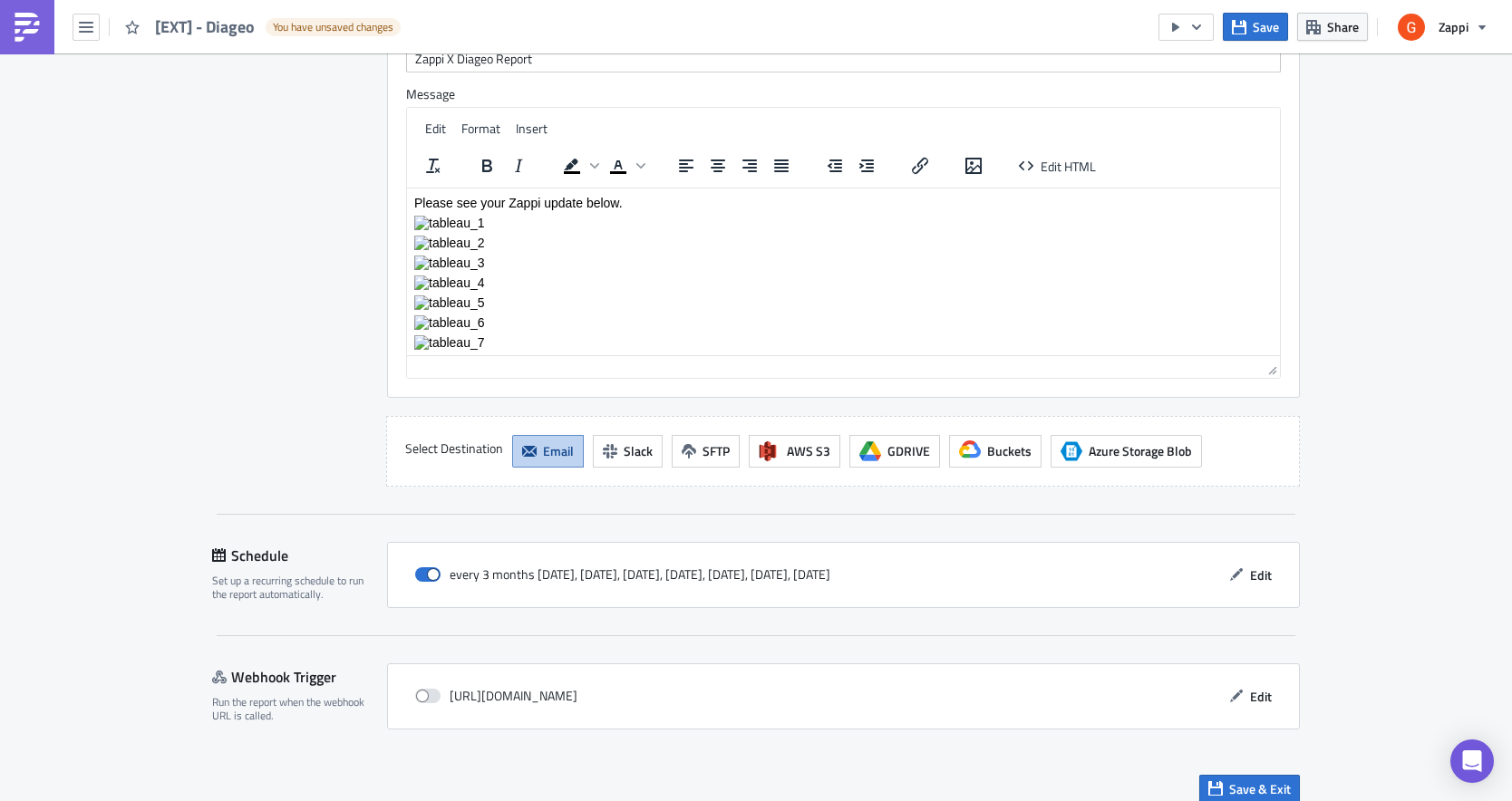
click at [933, 561] on div "every 3 months [DATE], [DATE], [DATE], [DATE], [DATE], [DATE], [DATE] Edit" at bounding box center [843, 575] width 875 height 28
click at [916, 561] on div "every 3 months [DATE], [DATE], [DATE], [DATE], [DATE], [DATE], [DATE] Edit" at bounding box center [843, 575] width 875 height 28
click at [1242, 561] on button "Edit" at bounding box center [1250, 575] width 61 height 28
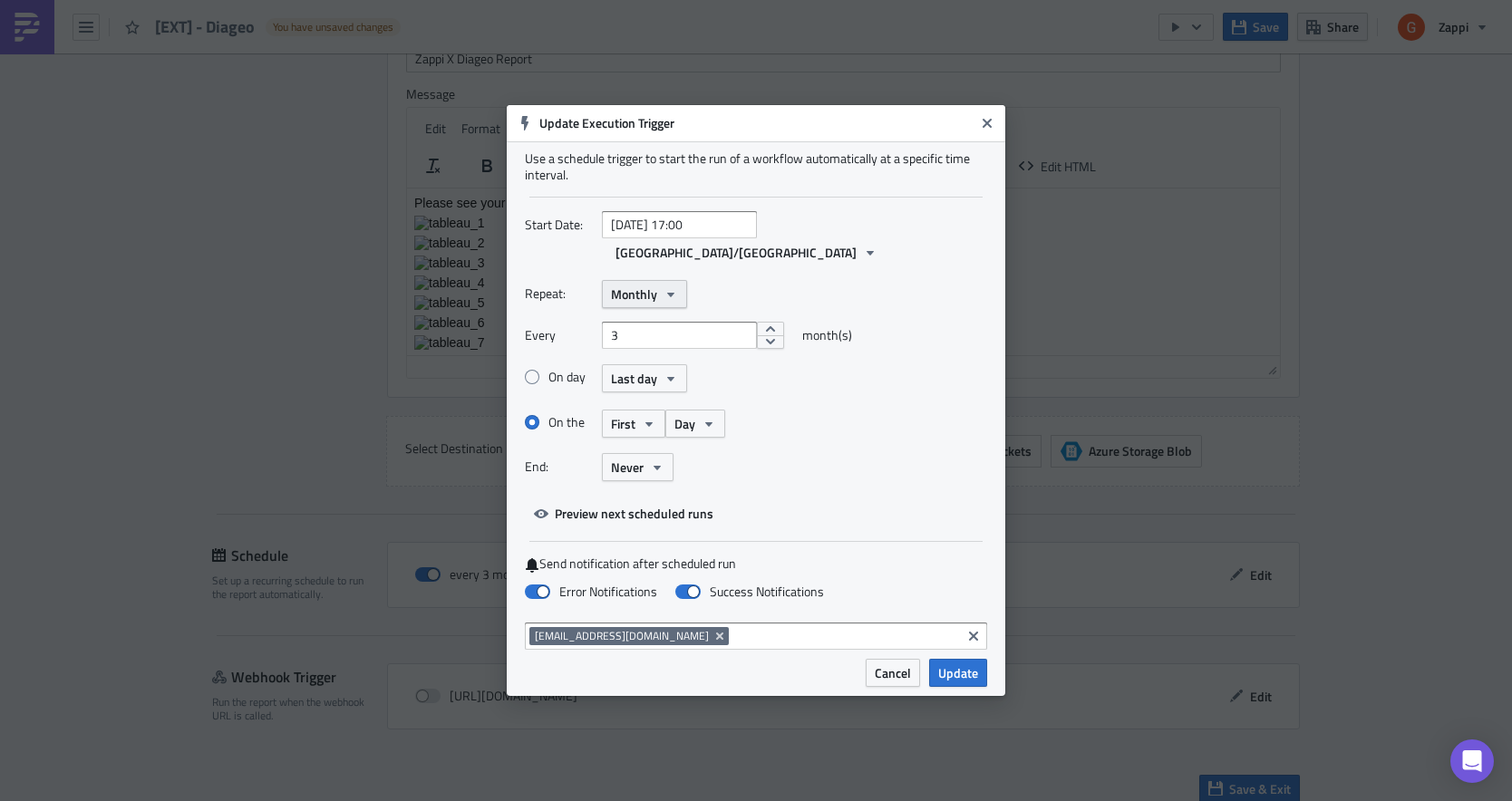
click at [681, 286] on button "Monthly" at bounding box center [645, 293] width 85 height 28
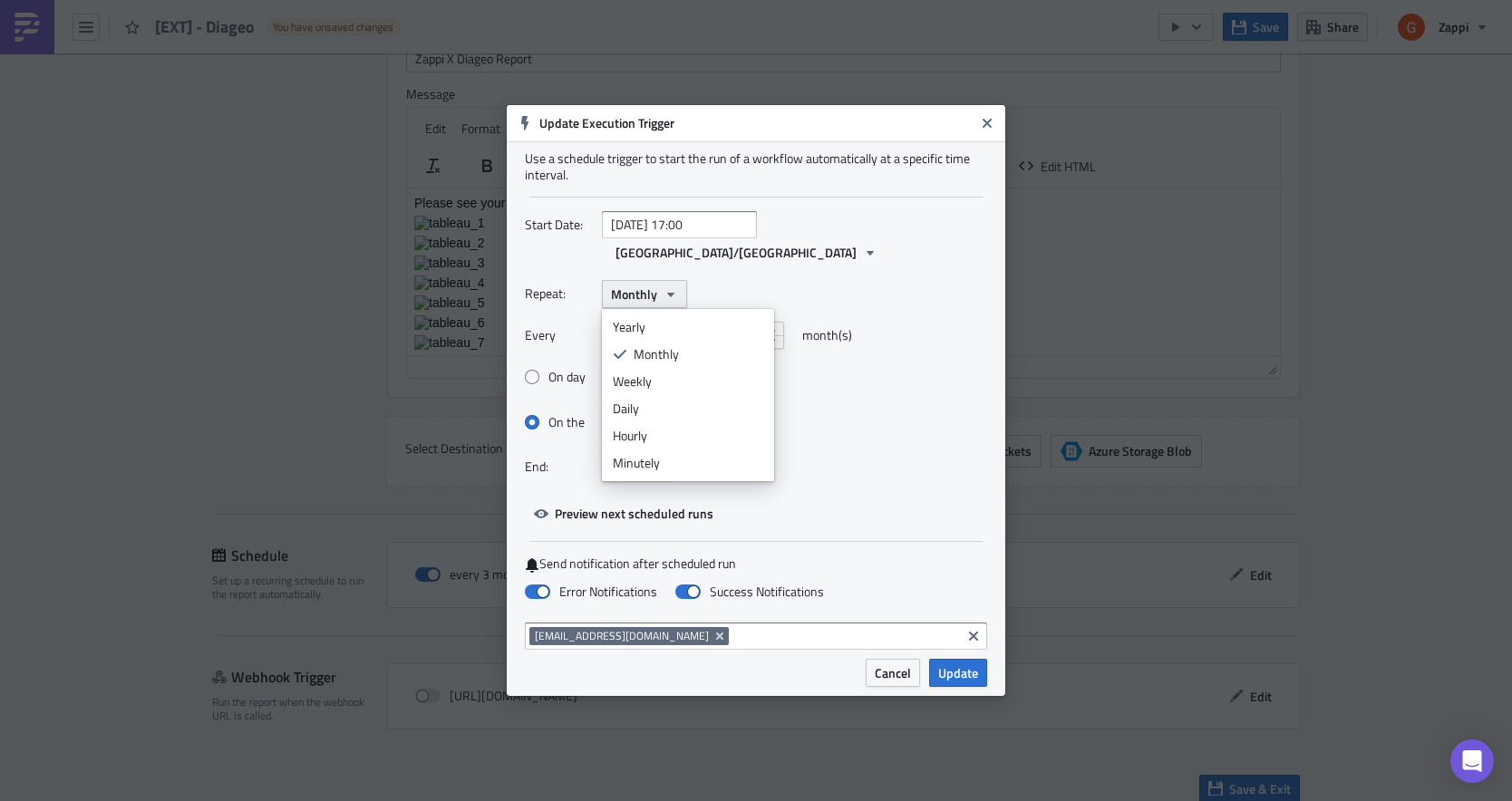
click at [681, 286] on button "Monthly" at bounding box center [645, 293] width 85 height 28
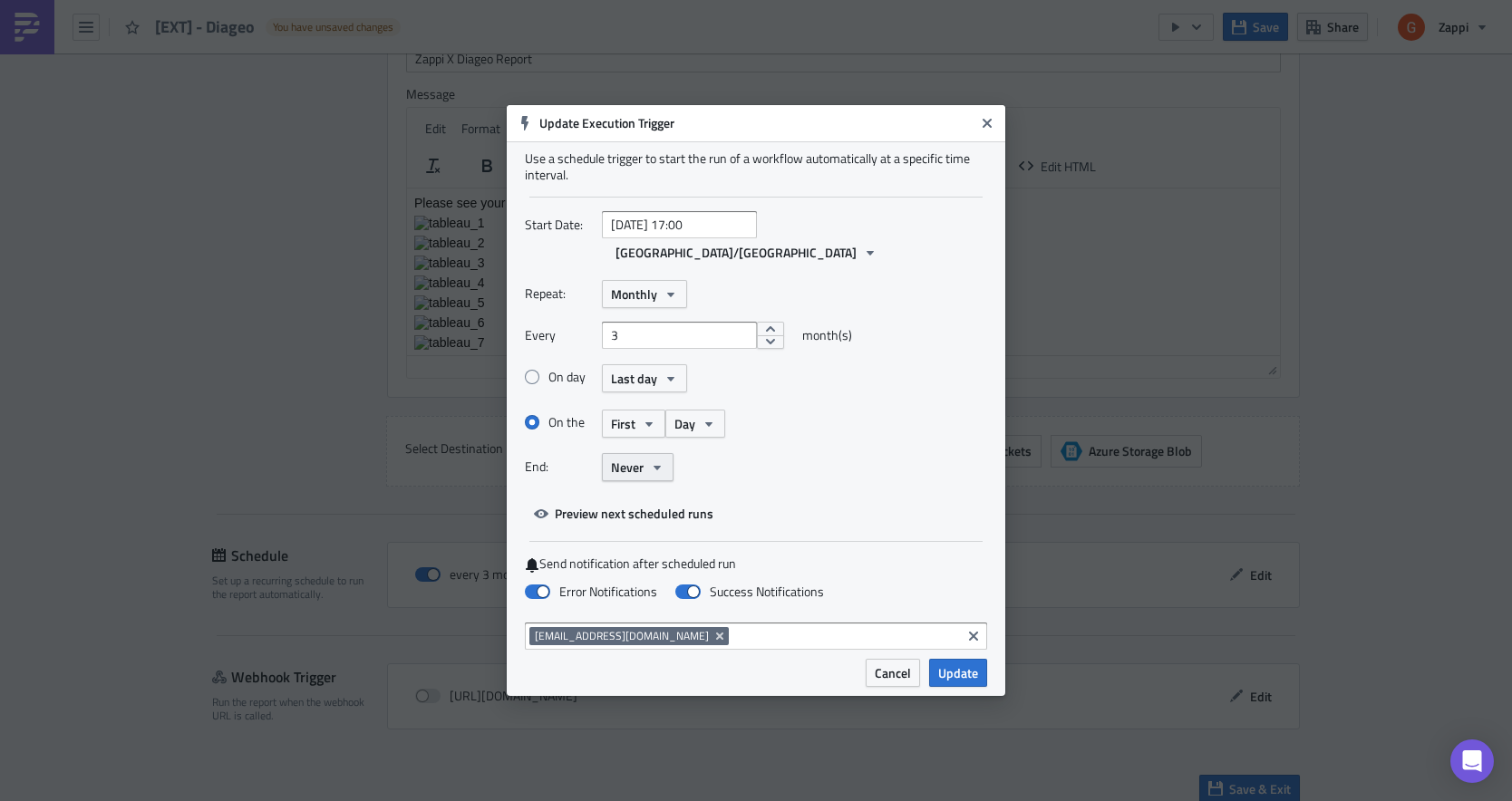
click at [646, 459] on button "Never" at bounding box center [638, 467] width 72 height 28
click at [771, 437] on div "On day Last day On the First Day" at bounding box center [756, 407] width 462 height 90
click at [906, 668] on span "Cancel" at bounding box center [892, 673] width 36 height 19
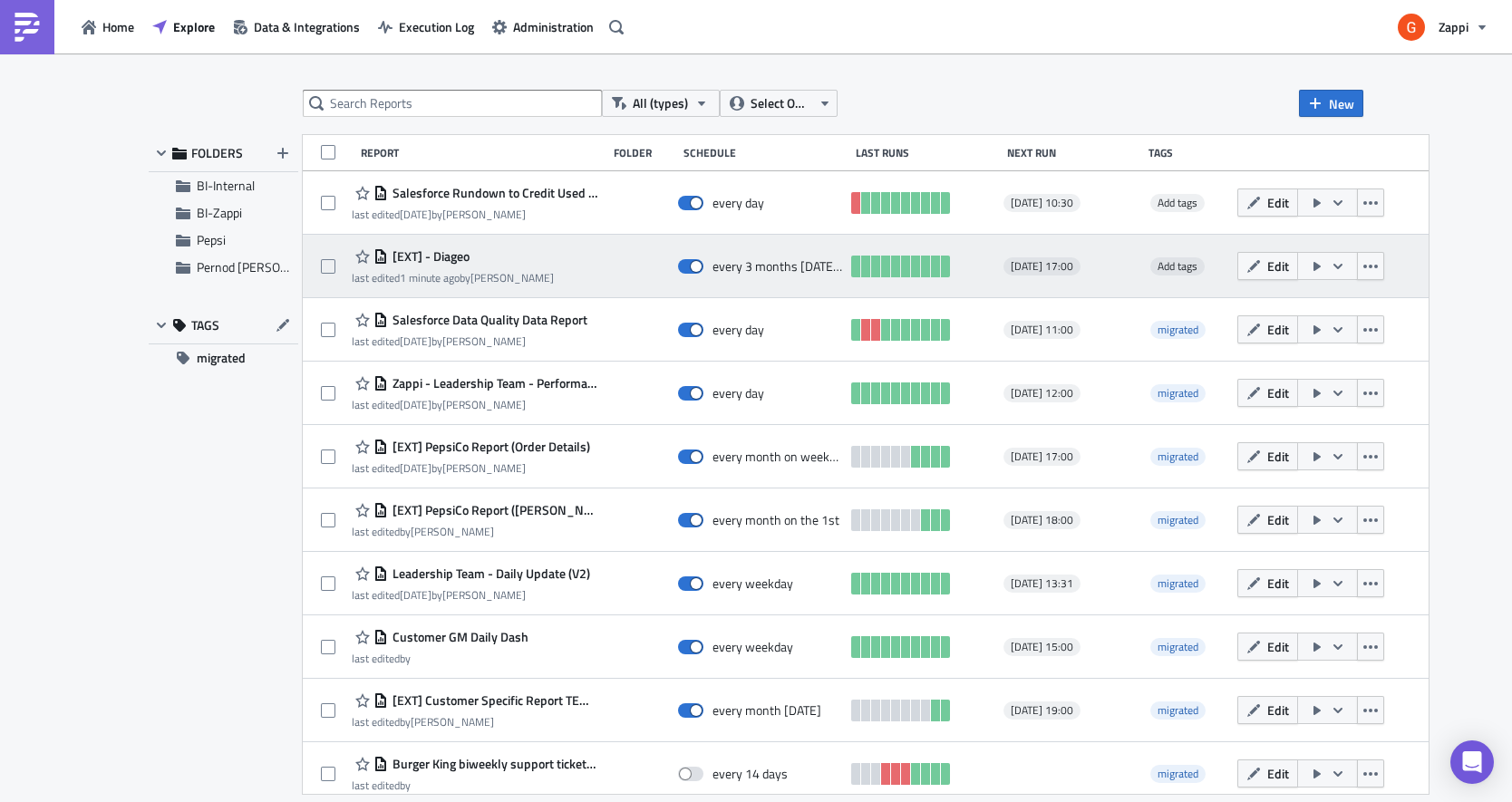
click at [1110, 254] on div "[DATE] 17:00" at bounding box center [1069, 266] width 133 height 36
click at [1073, 267] on span "[DATE] 17:00" at bounding box center [1042, 266] width 62 height 15
click at [1358, 265] on button "button" at bounding box center [1327, 265] width 61 height 28
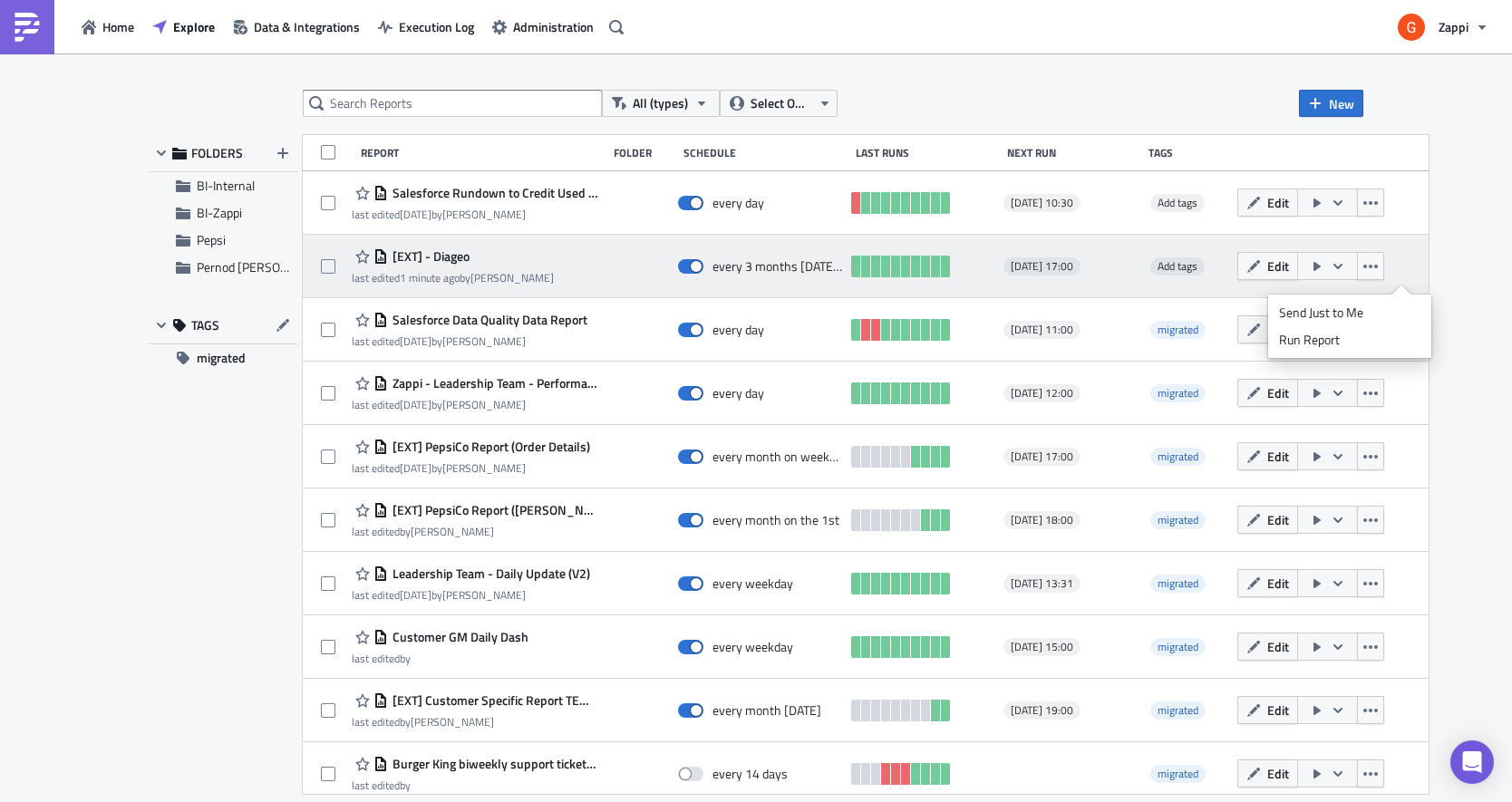
click at [1358, 265] on button "button" at bounding box center [1327, 265] width 61 height 28
click at [1378, 266] on icon "button" at bounding box center [1370, 267] width 15 height 4
click at [1137, 278] on div "[DATE] 17:00" at bounding box center [1069, 266] width 133 height 36
click at [834, 266] on div "every 3 months [DATE], [DATE], [DATE], [DATE], [DATE], [DATE], [DATE]" at bounding box center [777, 266] width 129 height 17
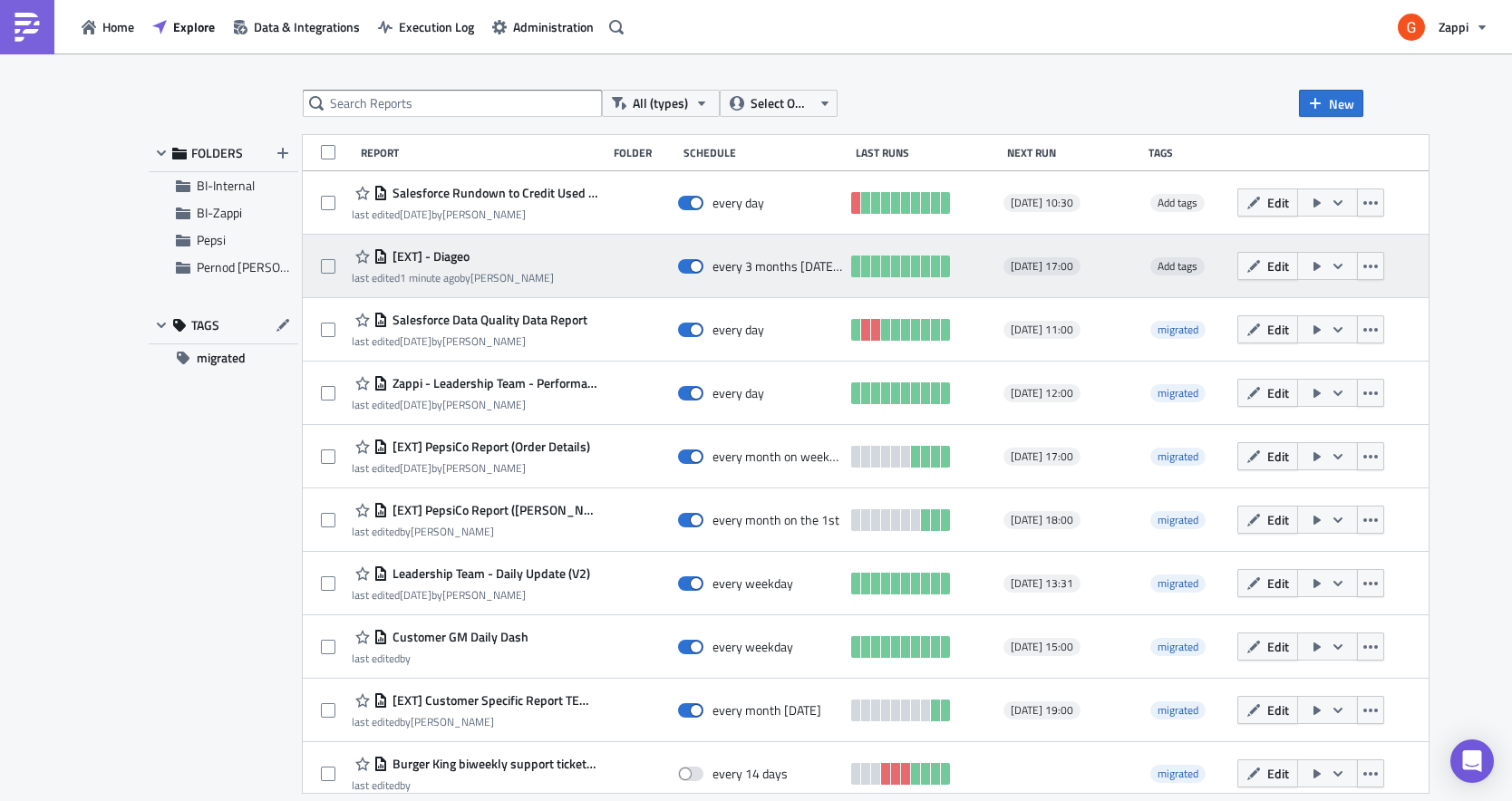
click at [498, 280] on div "last edited 1 minute ago by [PERSON_NAME]" at bounding box center [453, 278] width 202 height 14
click at [1378, 272] on icon "button" at bounding box center [1370, 266] width 15 height 15
